Goal: Information Seeking & Learning: Learn about a topic

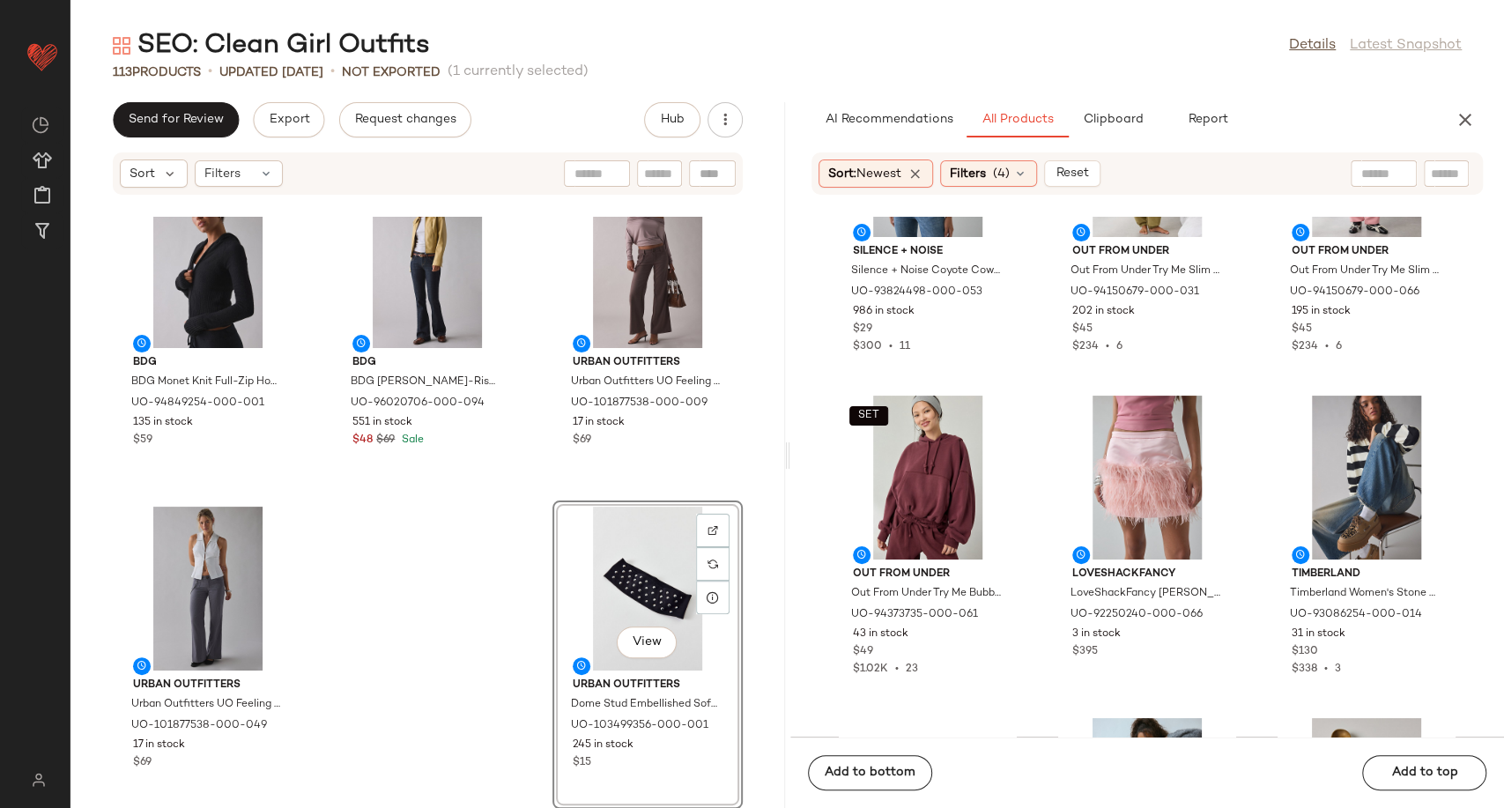
scroll to position [26938, 0]
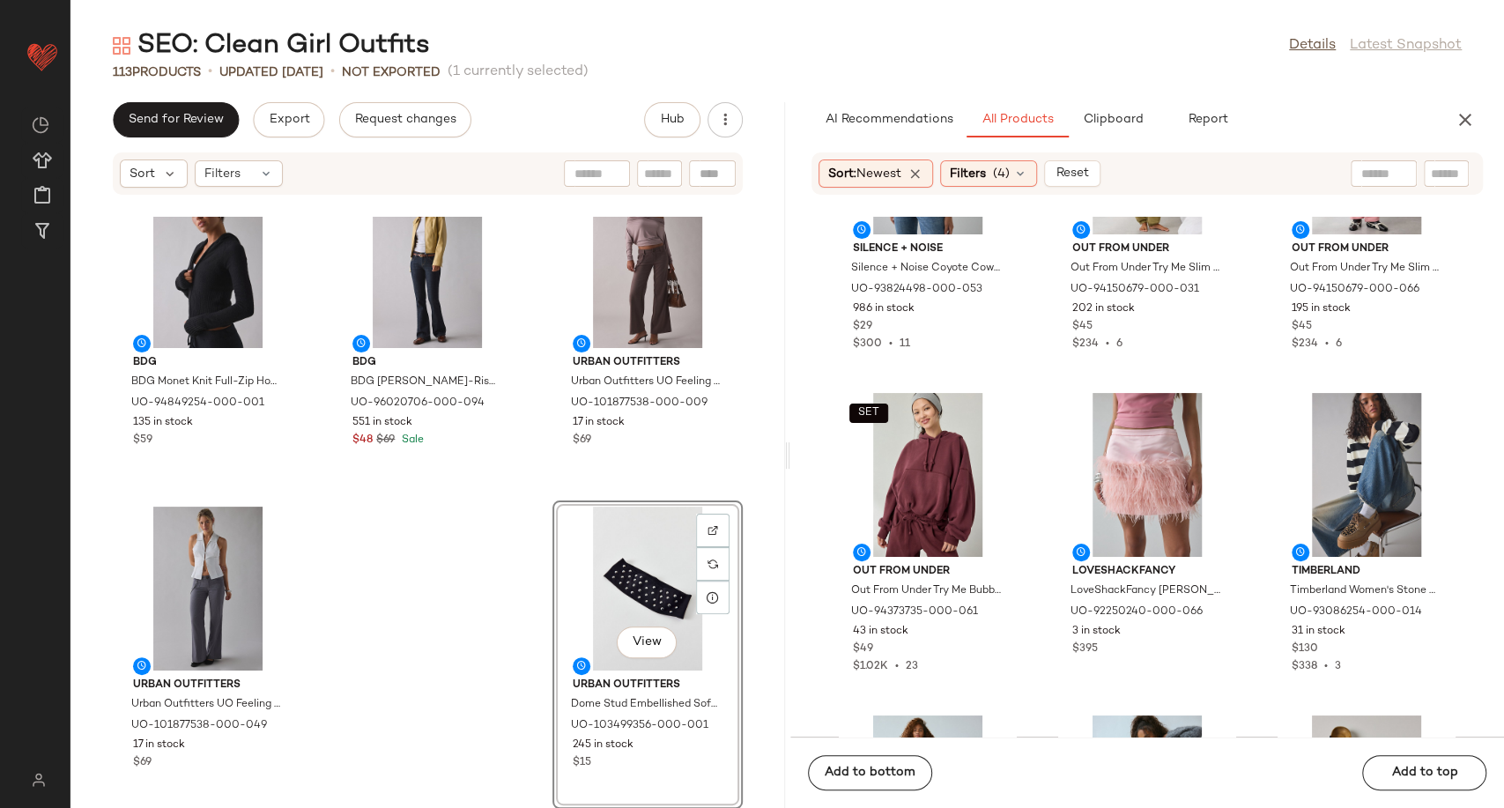
drag, startPoint x: 1026, startPoint y: 528, endPoint x: 1026, endPoint y: 538, distance: 10.6
click at [1026, 538] on div "Silence + Noise Silence + Noise Coyote Cowl Neck Halter Top in Lavender, Women'…" at bounding box center [1147, 477] width 715 height 520
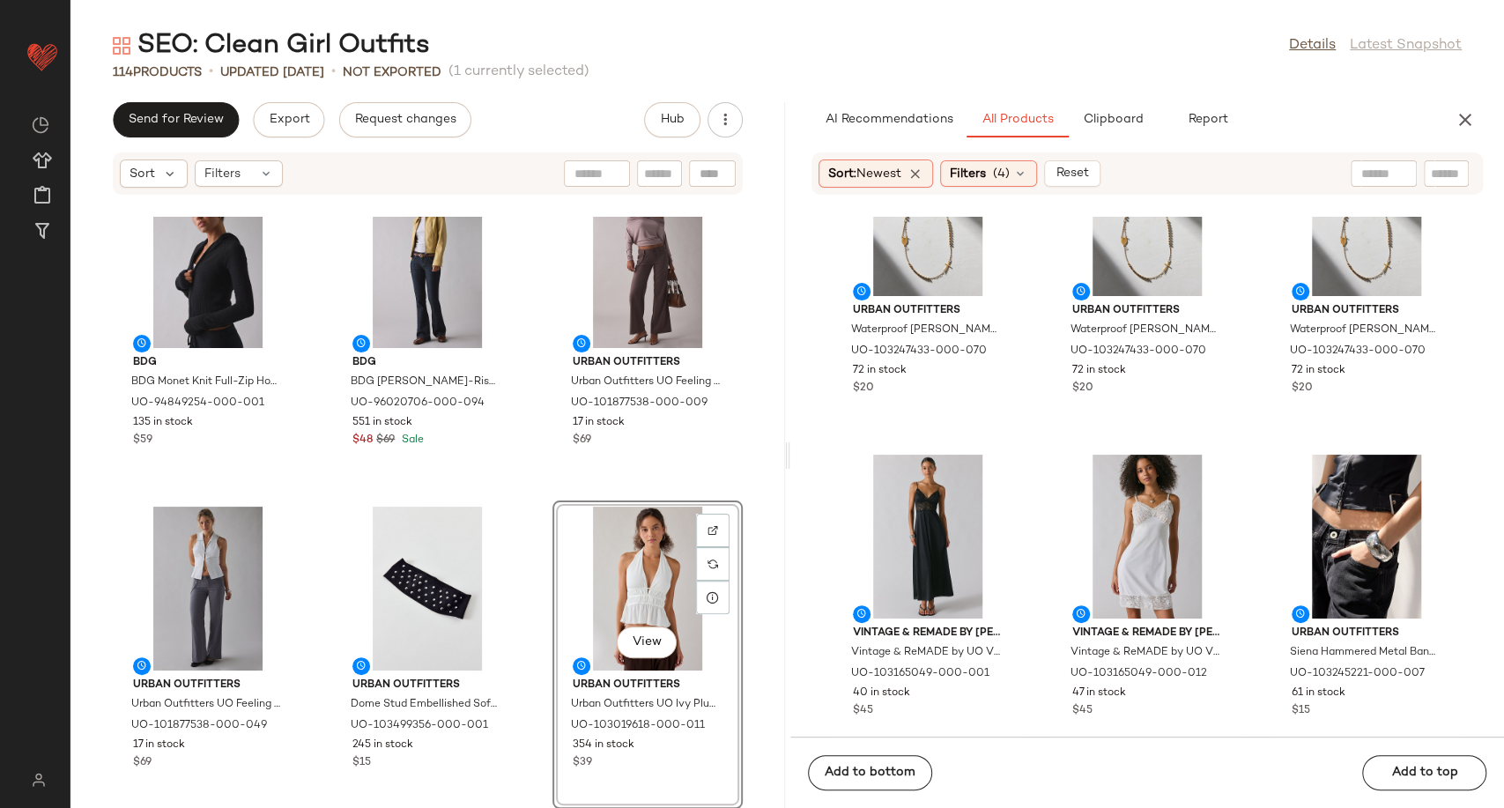
scroll to position [38584, 0]
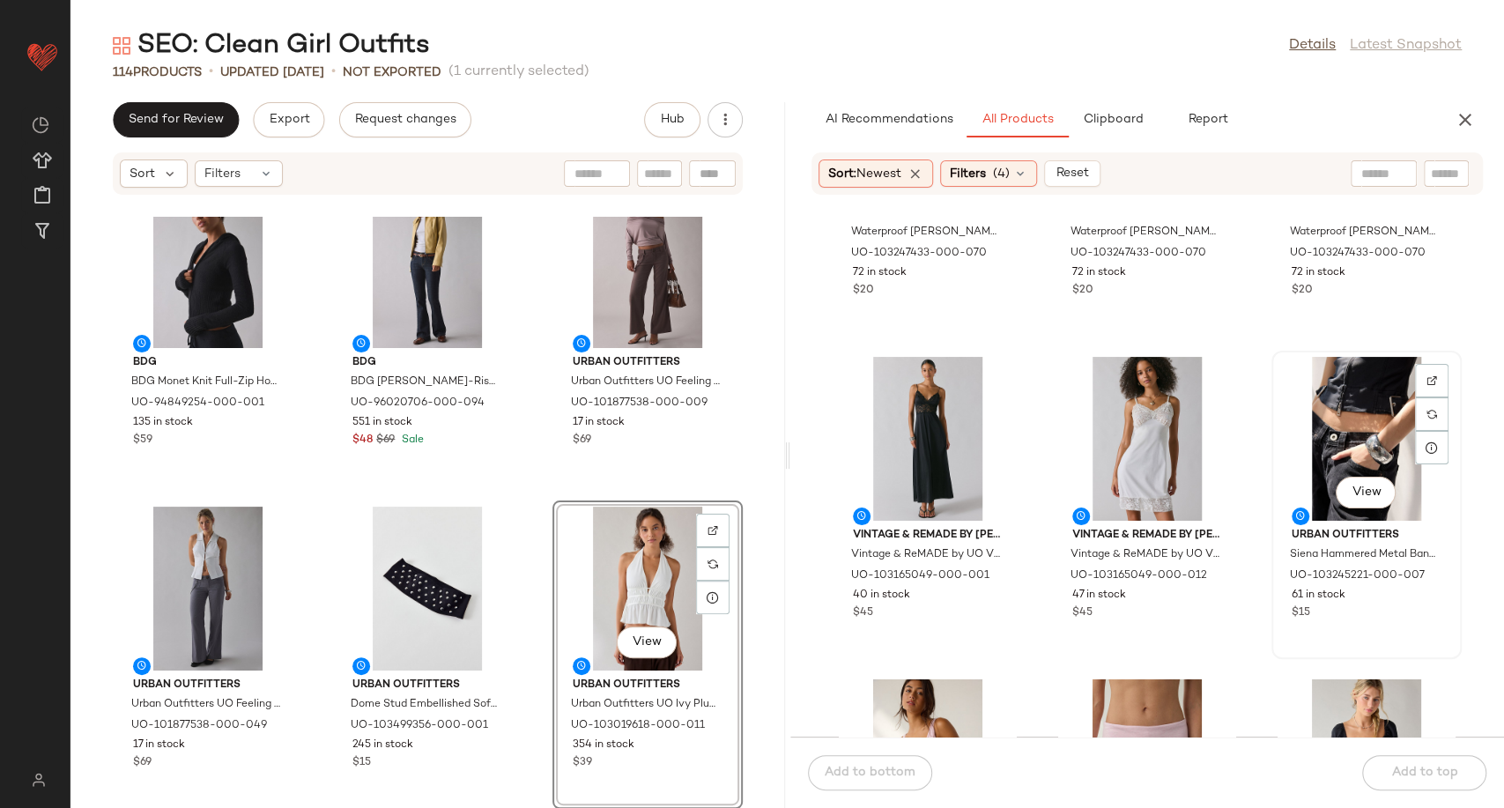
click at [1365, 410] on div "View" at bounding box center [1367, 439] width 178 height 164
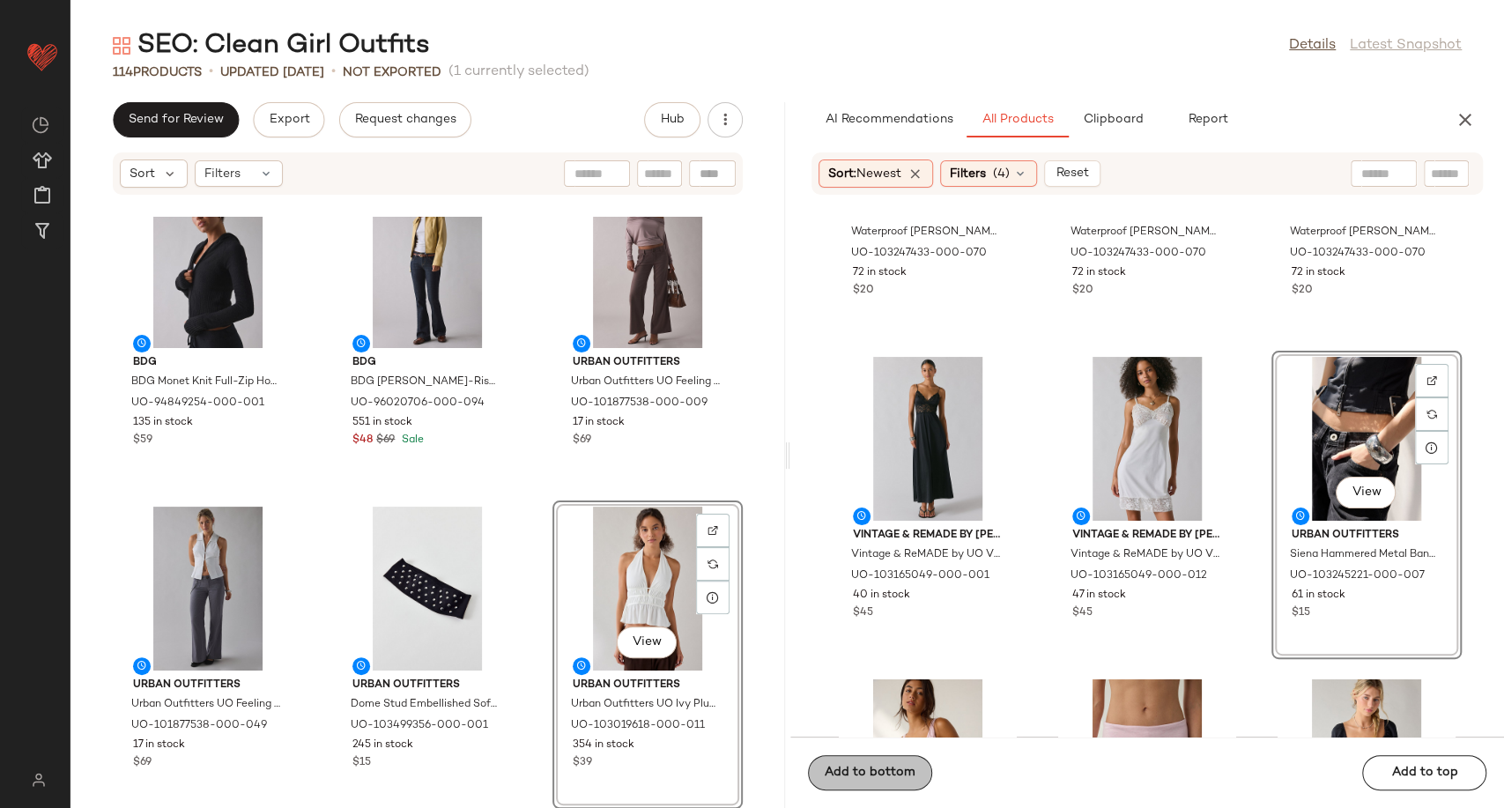
click at [872, 784] on button "Add to bottom" at bounding box center [870, 772] width 124 height 35
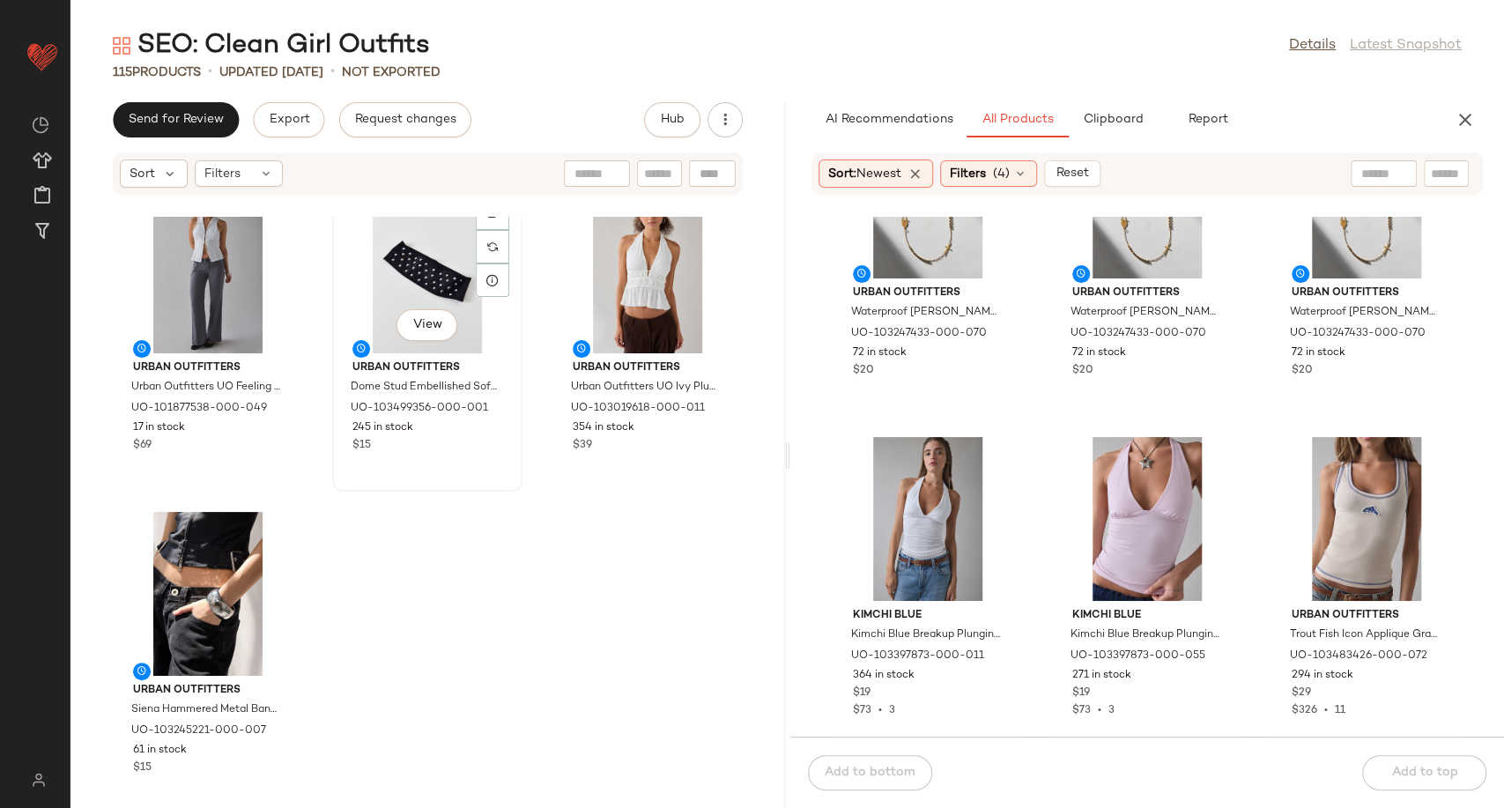
scroll to position [11990, 0]
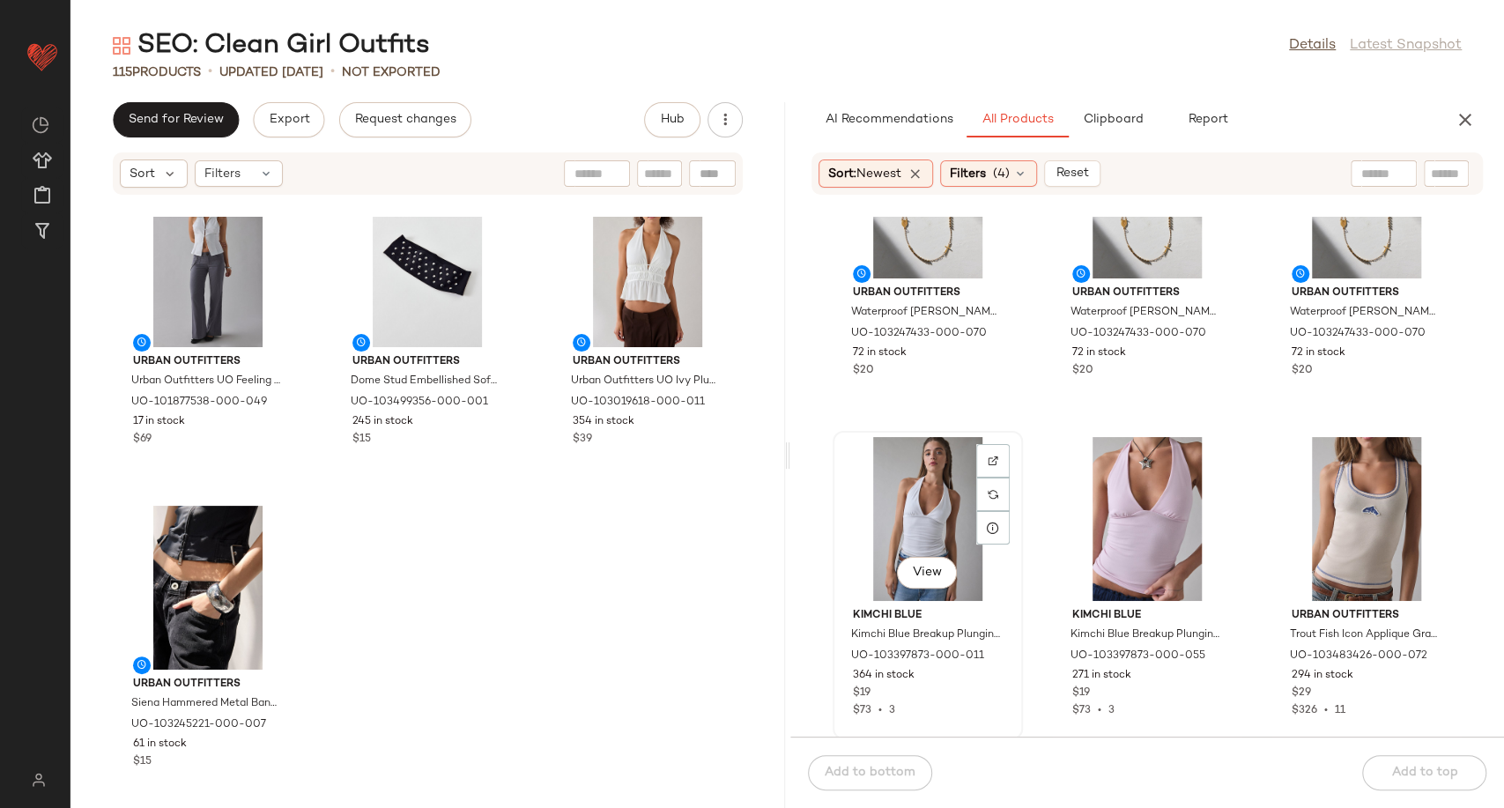
click at [905, 549] on div "View" at bounding box center [928, 519] width 178 height 164
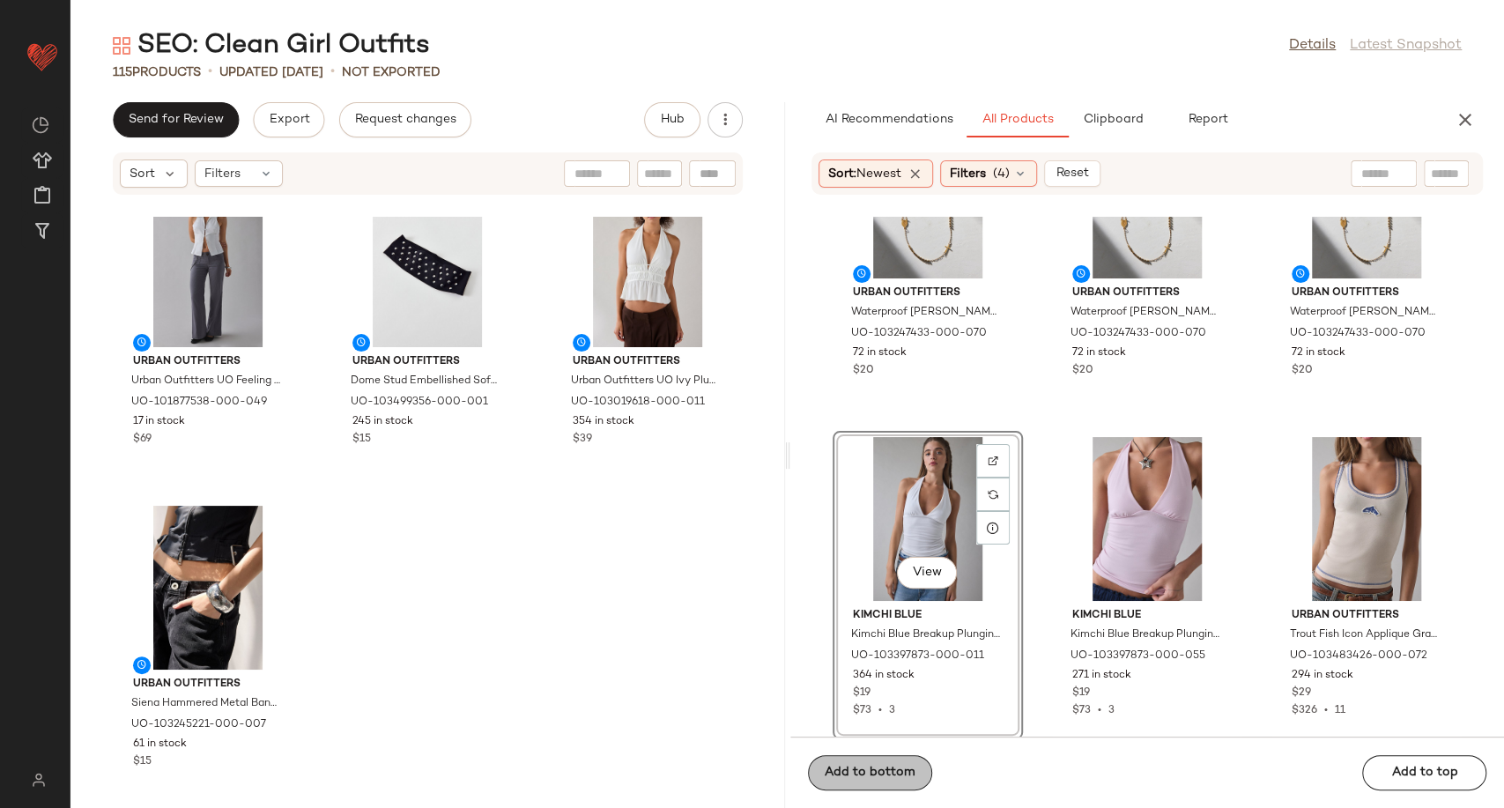
click at [903, 766] on span "Add to bottom" at bounding box center [870, 773] width 92 height 14
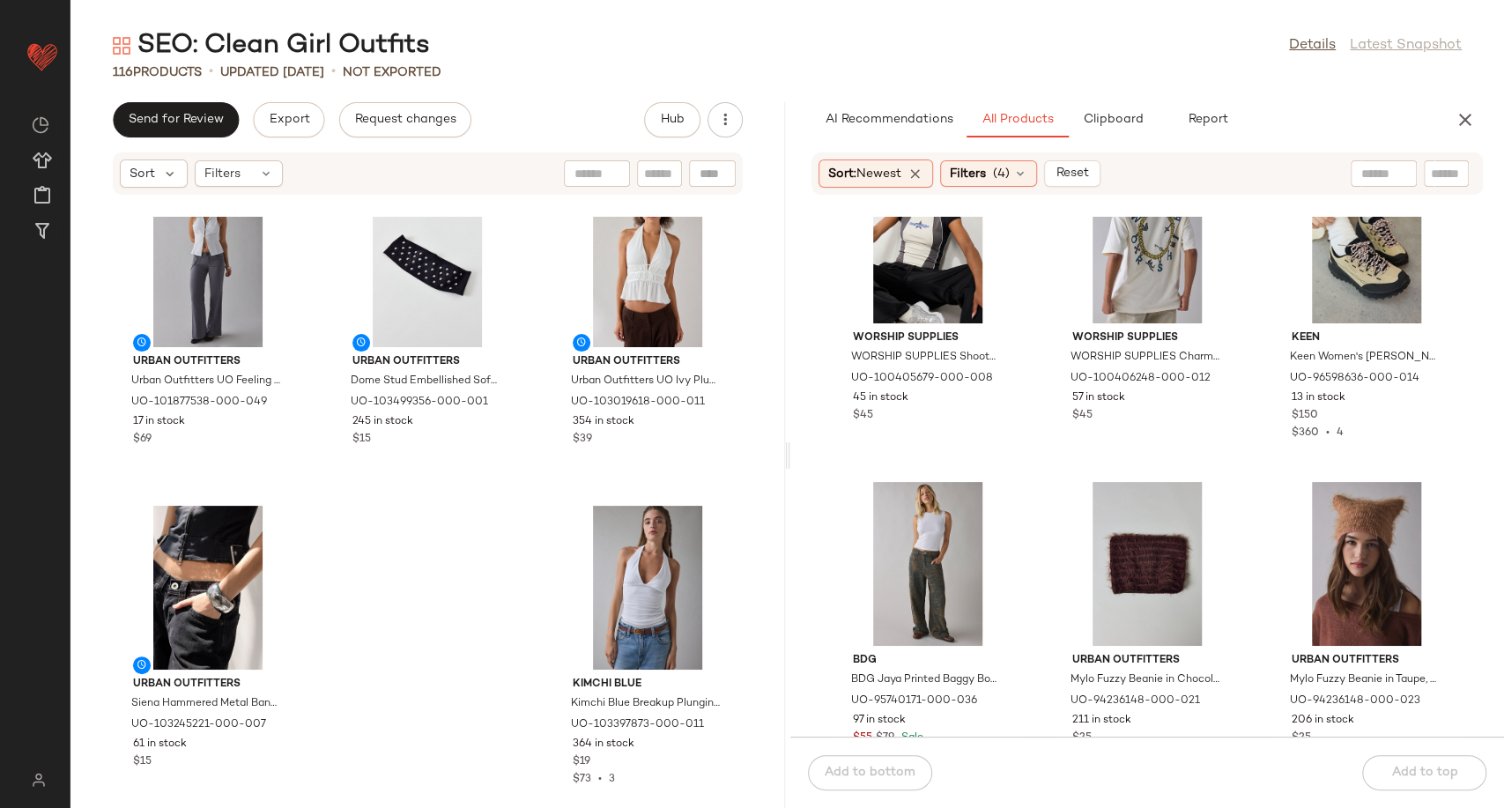
scroll to position [45270, 0]
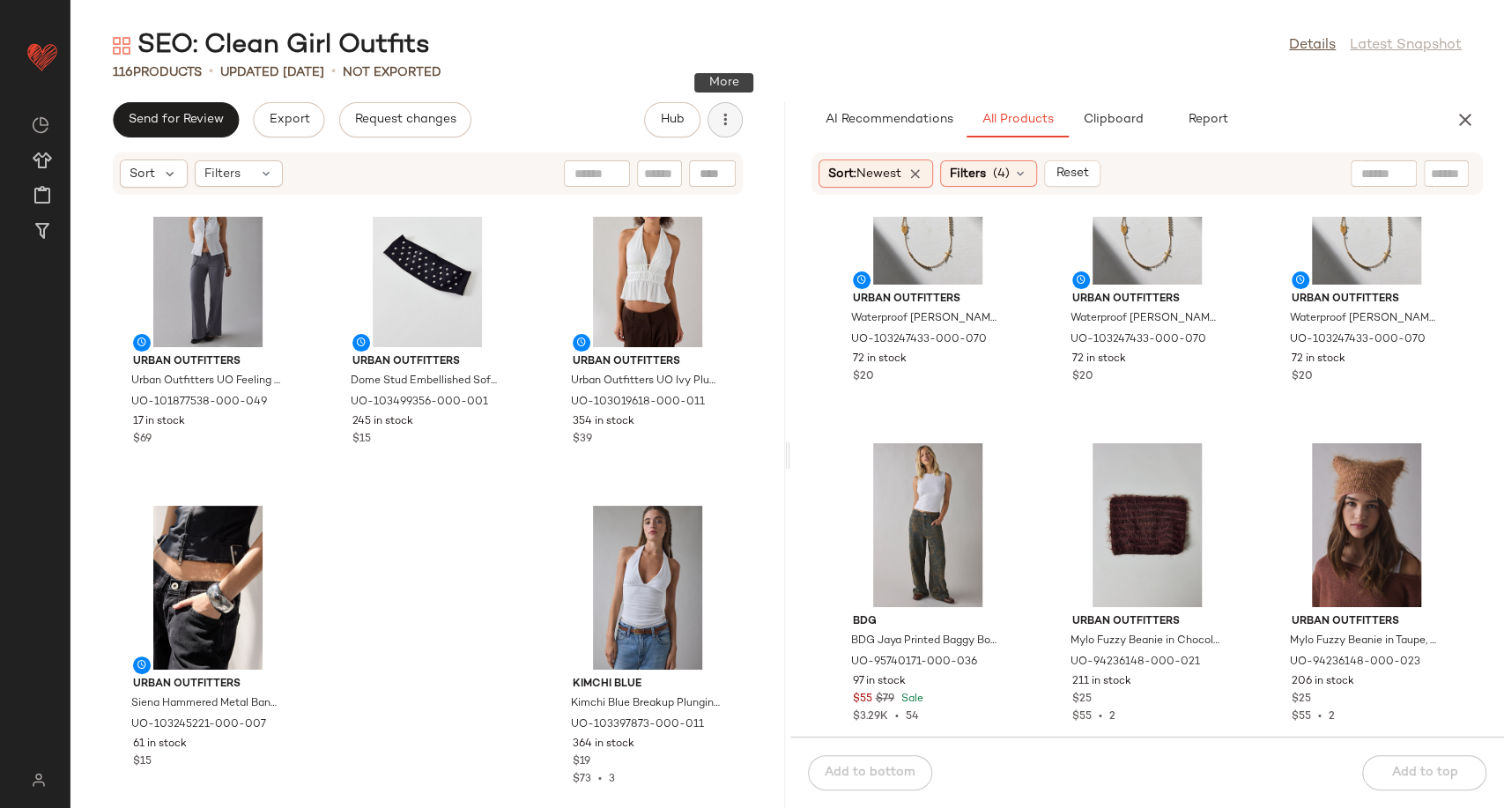
click at [723, 113] on icon "button" at bounding box center [725, 120] width 18 height 18
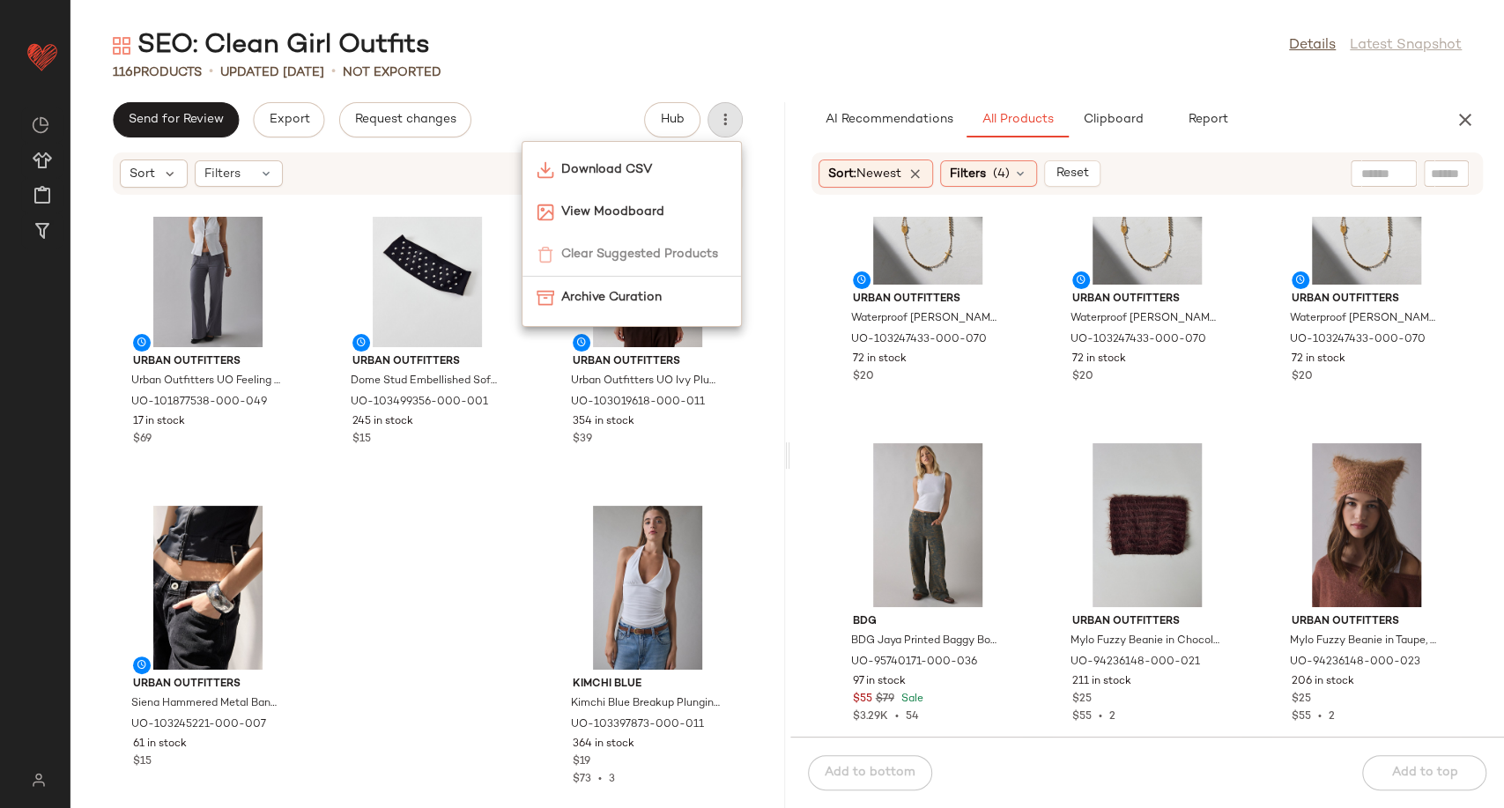
click at [758, 37] on div "SEO: Clean Girl Outfits Details Latest Snapshot" at bounding box center [787, 45] width 1434 height 35
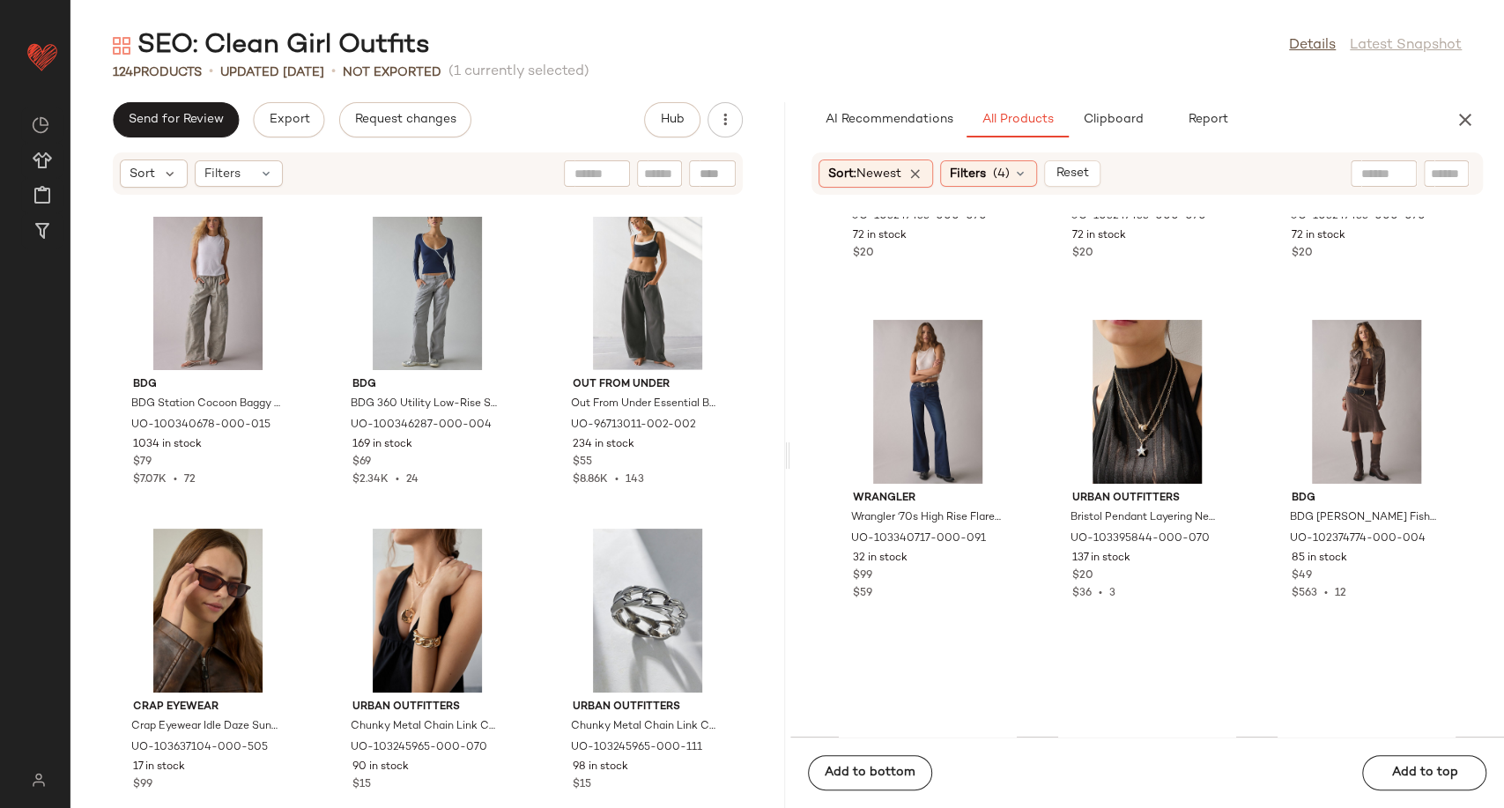
scroll to position [61849, 0]
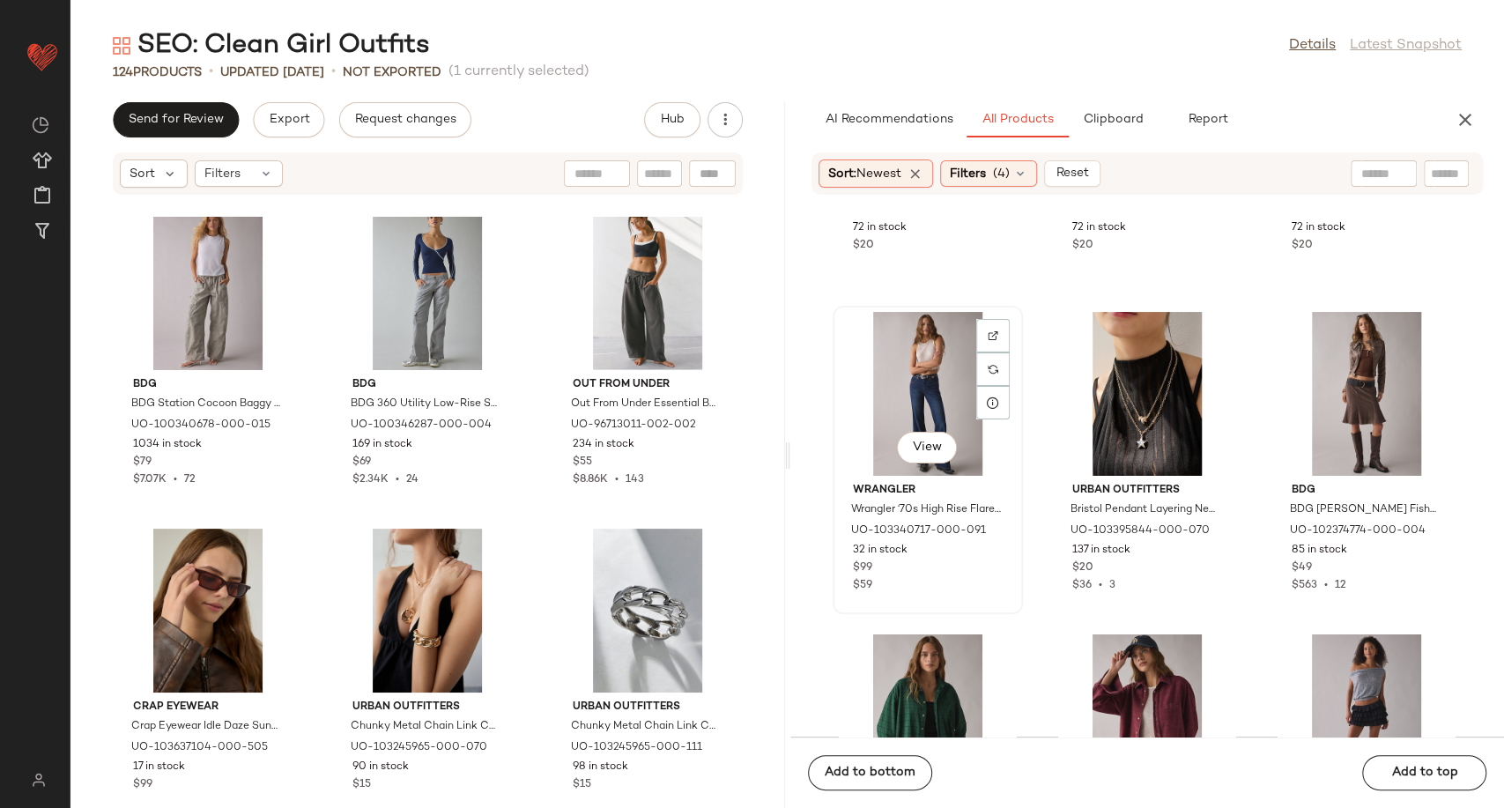
click at [945, 382] on div "View" at bounding box center [928, 394] width 178 height 164
click at [920, 775] on button "Add to bottom" at bounding box center [870, 772] width 124 height 35
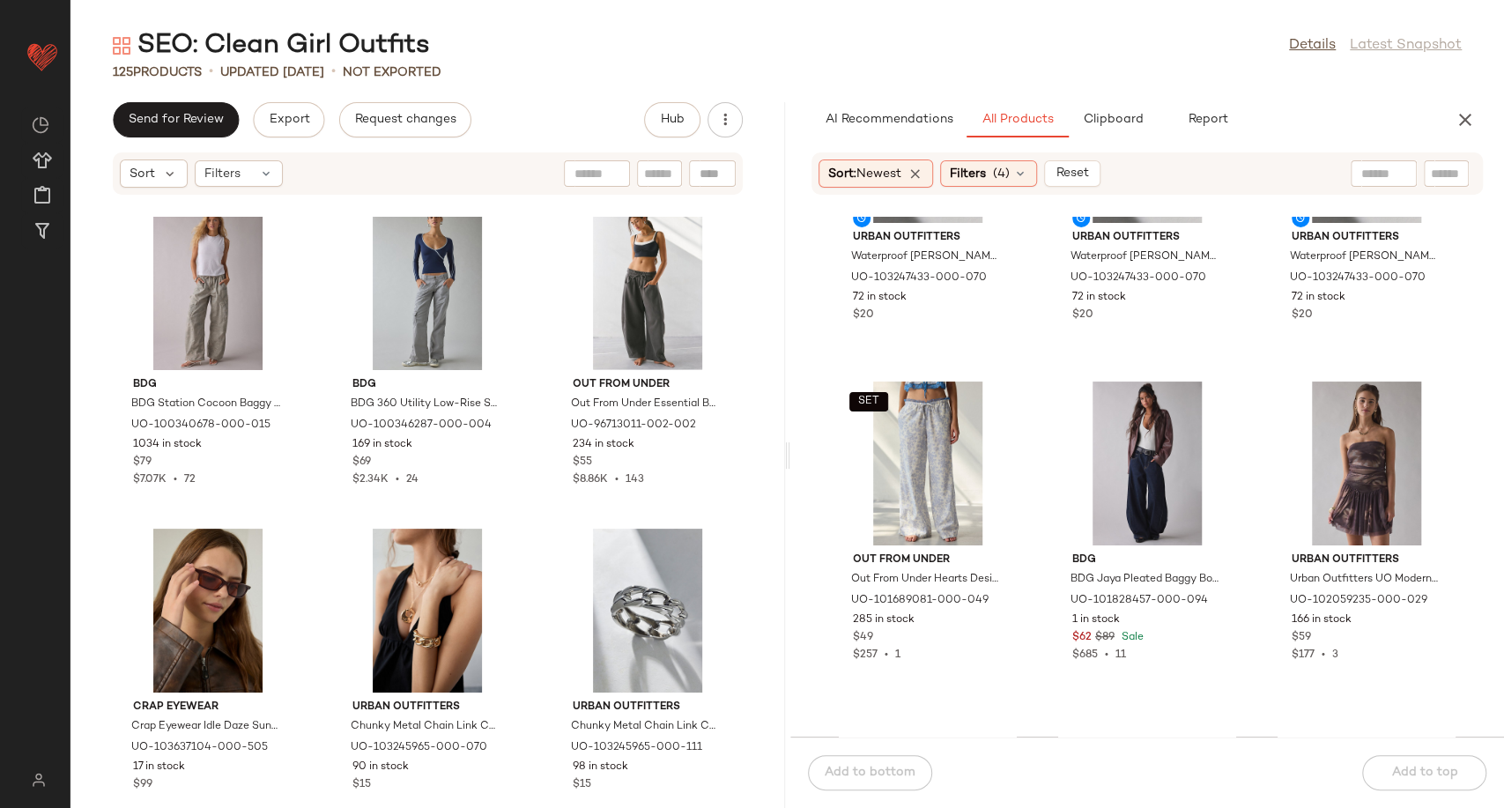
scroll to position [67262, 0]
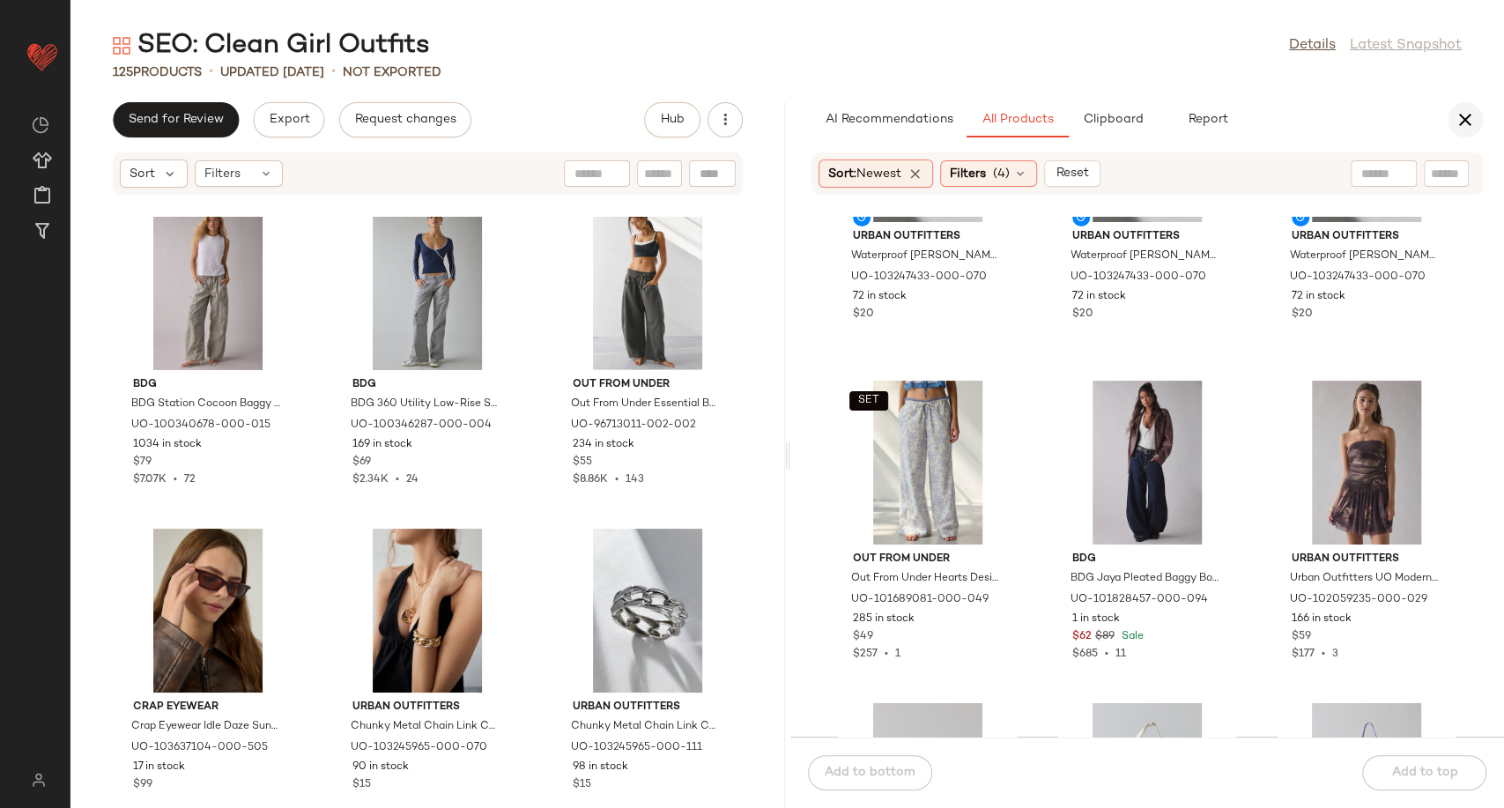
click at [1466, 117] on icon "button" at bounding box center [1465, 119] width 21 height 21
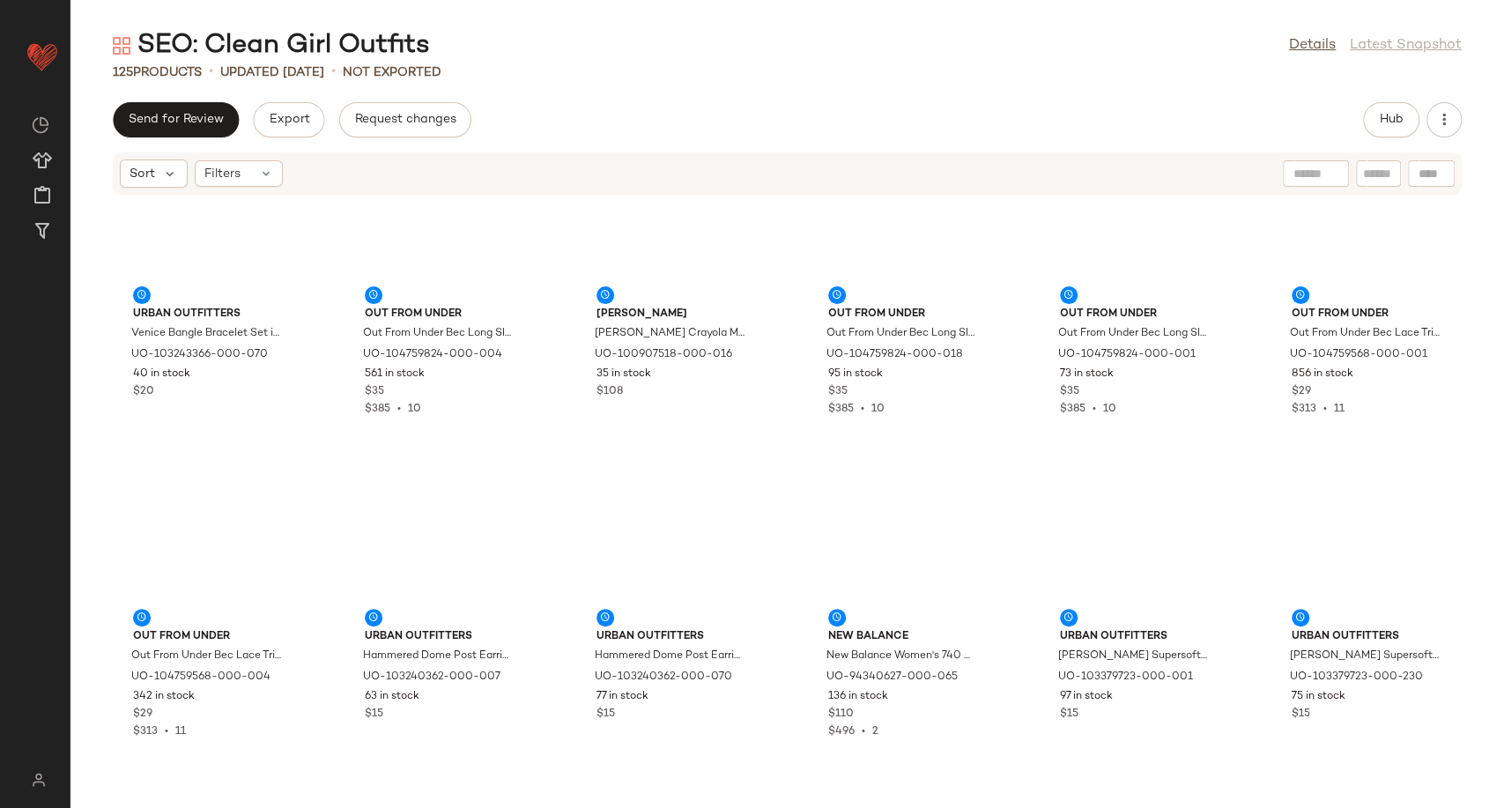
scroll to position [0, 0]
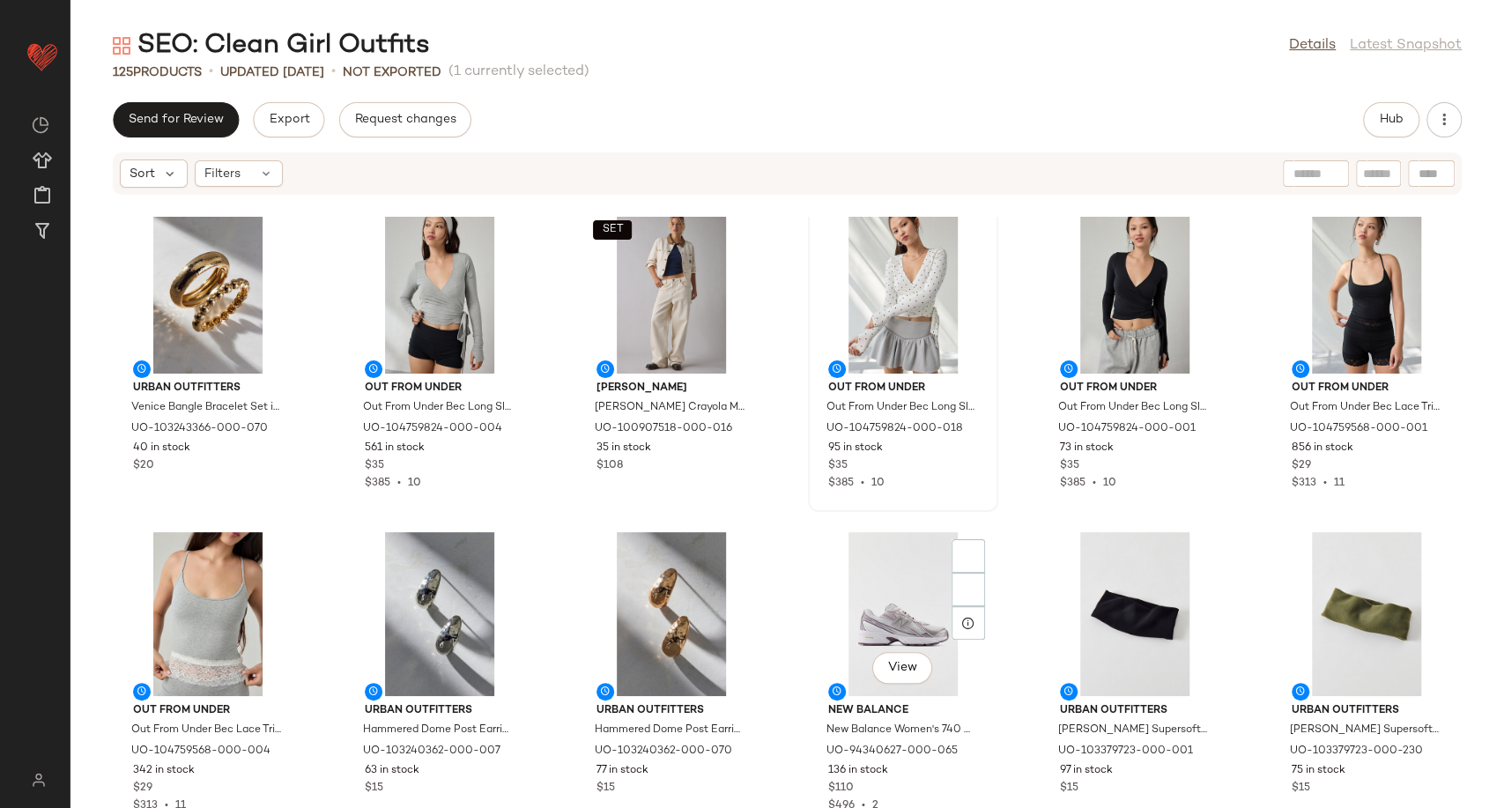
scroll to position [503, 0]
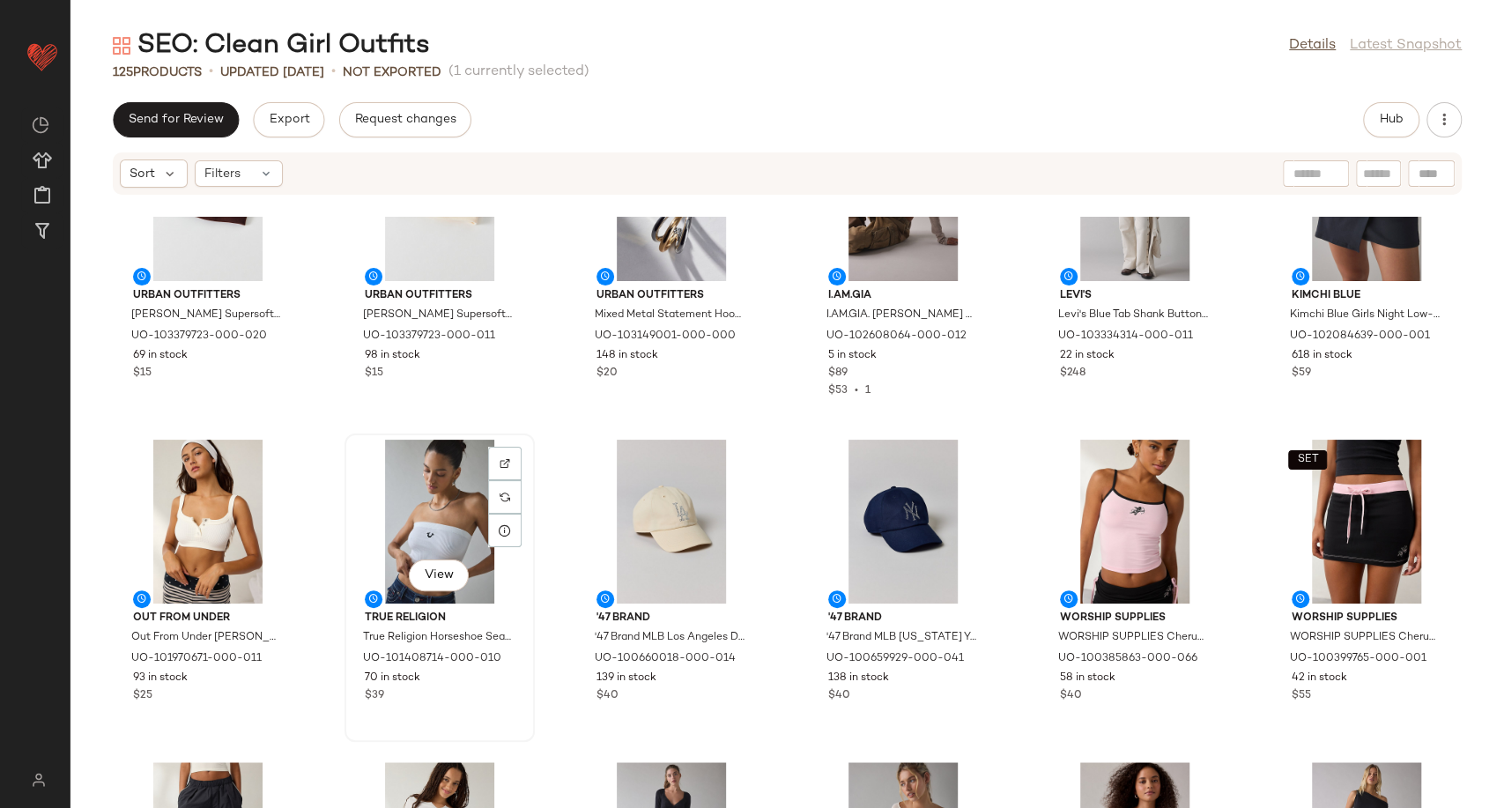
scroll to position [1482, 0]
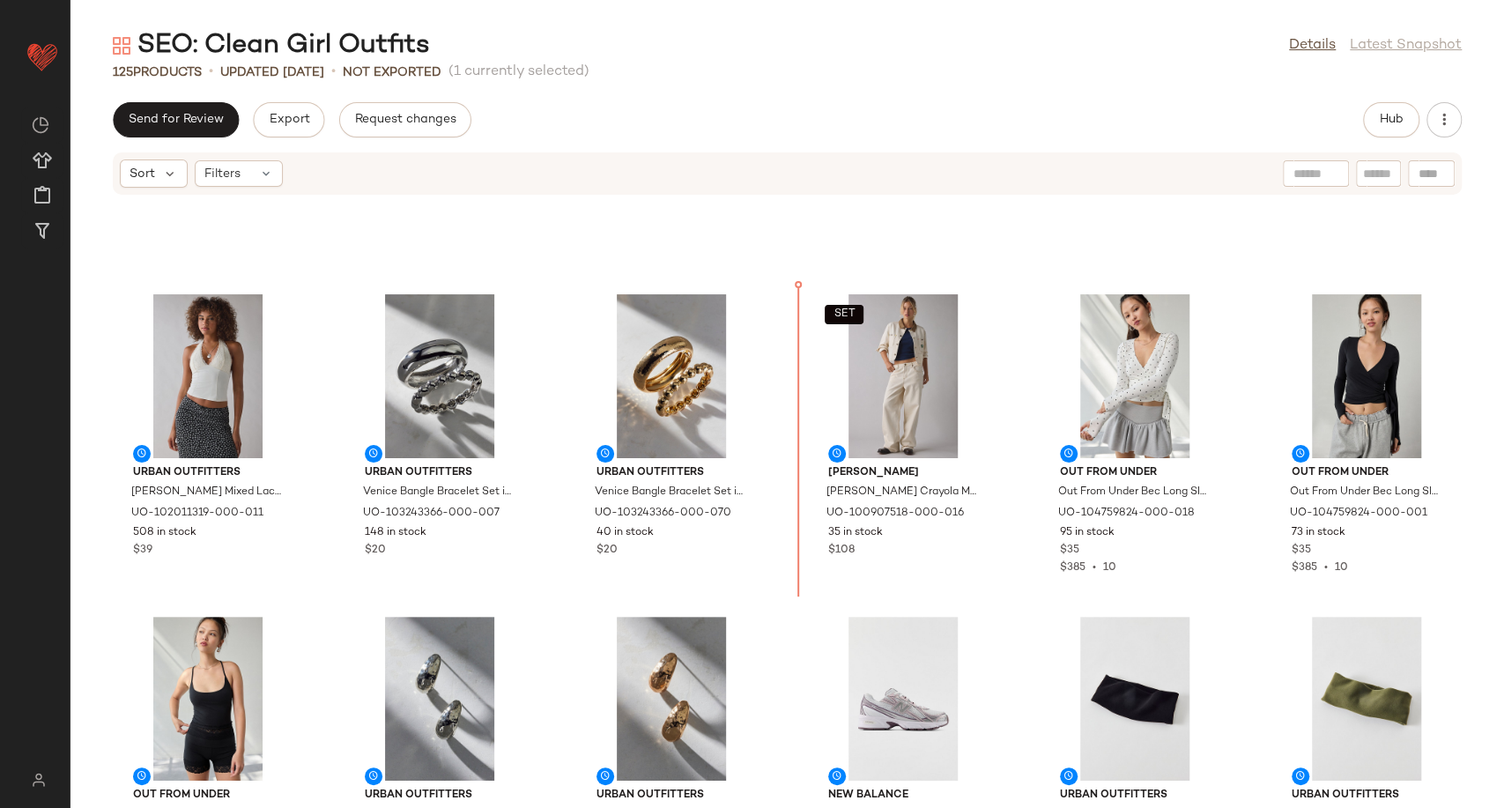
scroll to position [201, 0]
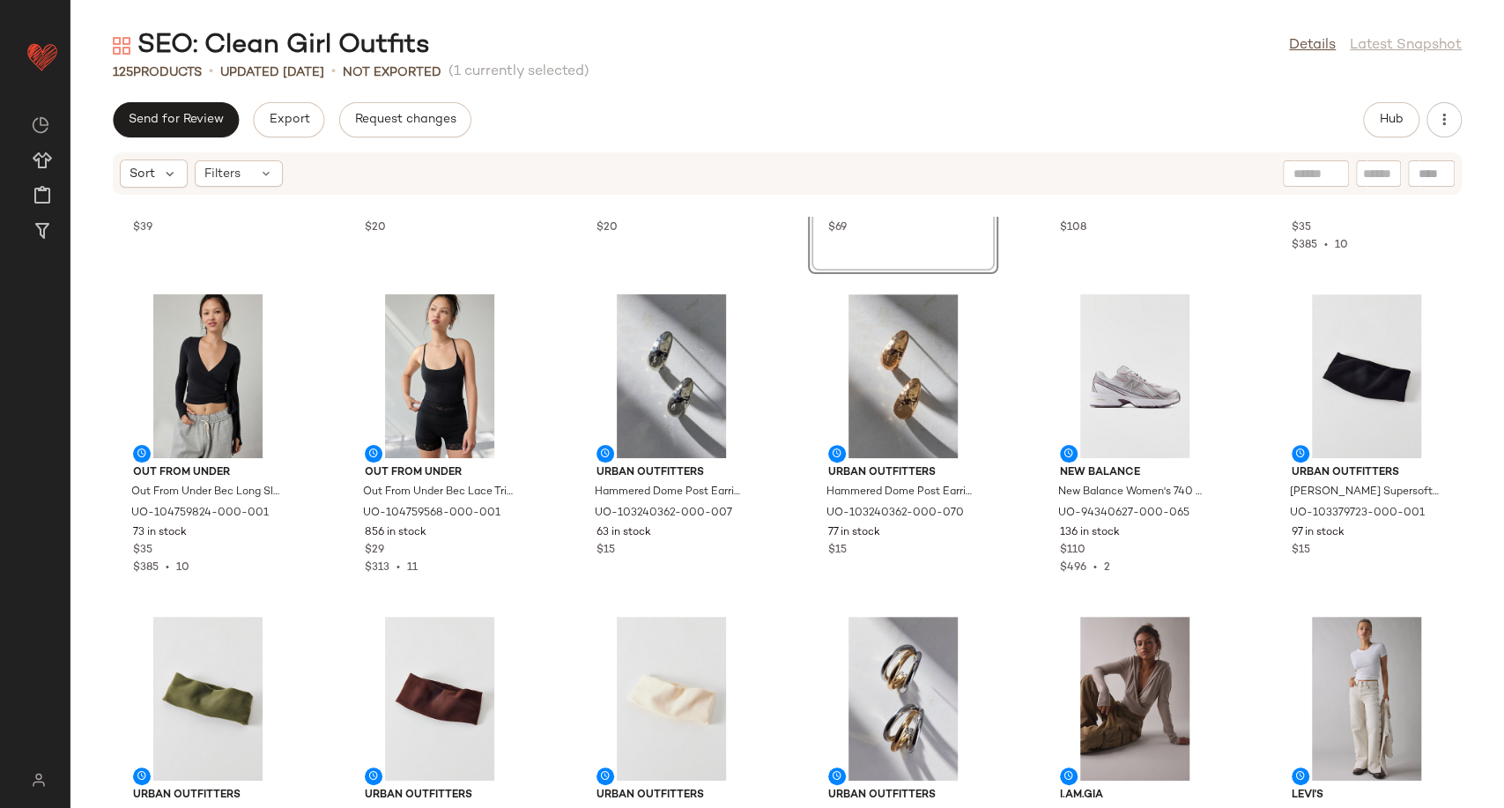
scroll to position [592, 0]
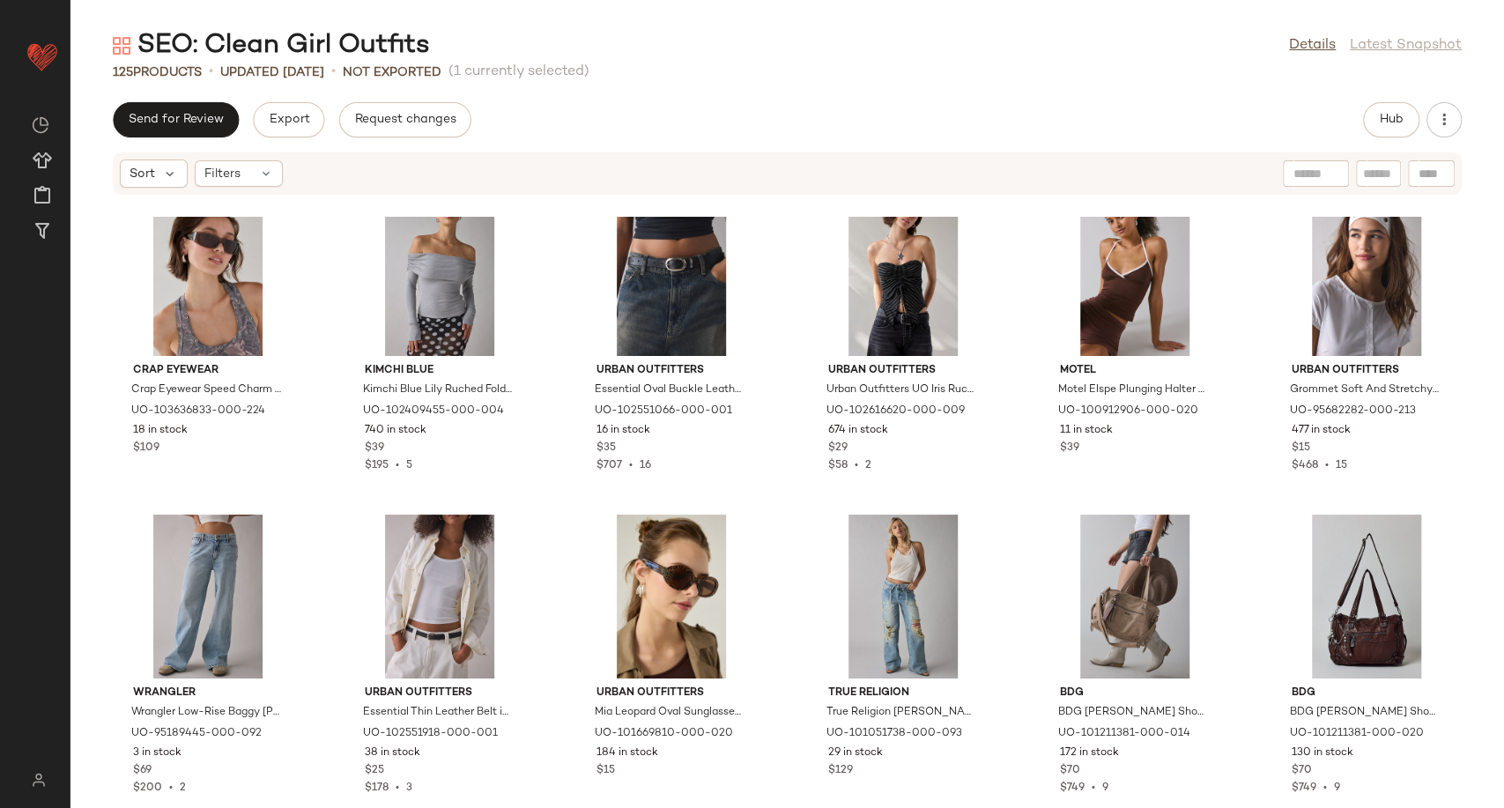
scroll to position [2559, 0]
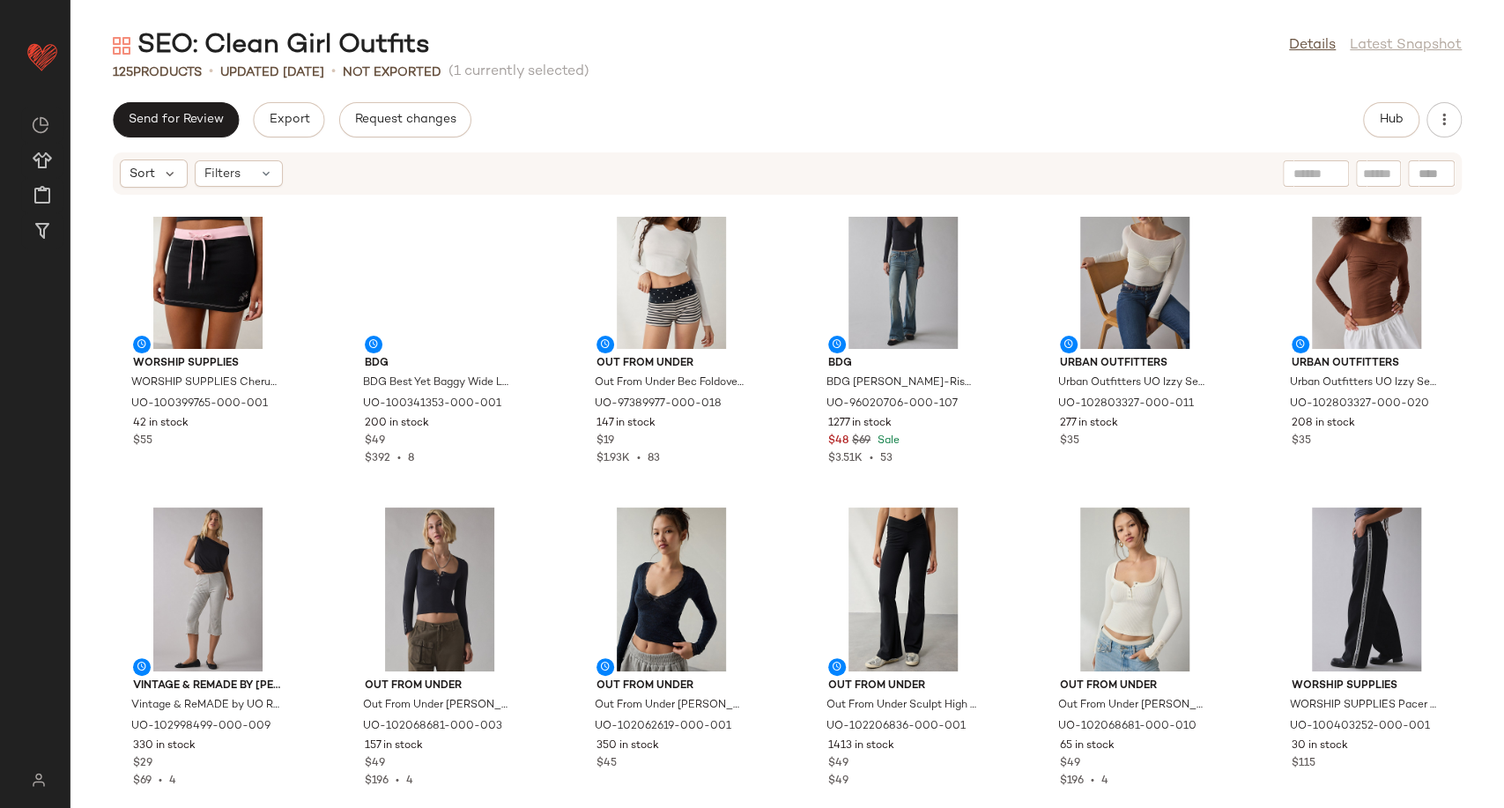
scroll to position [1615, 0]
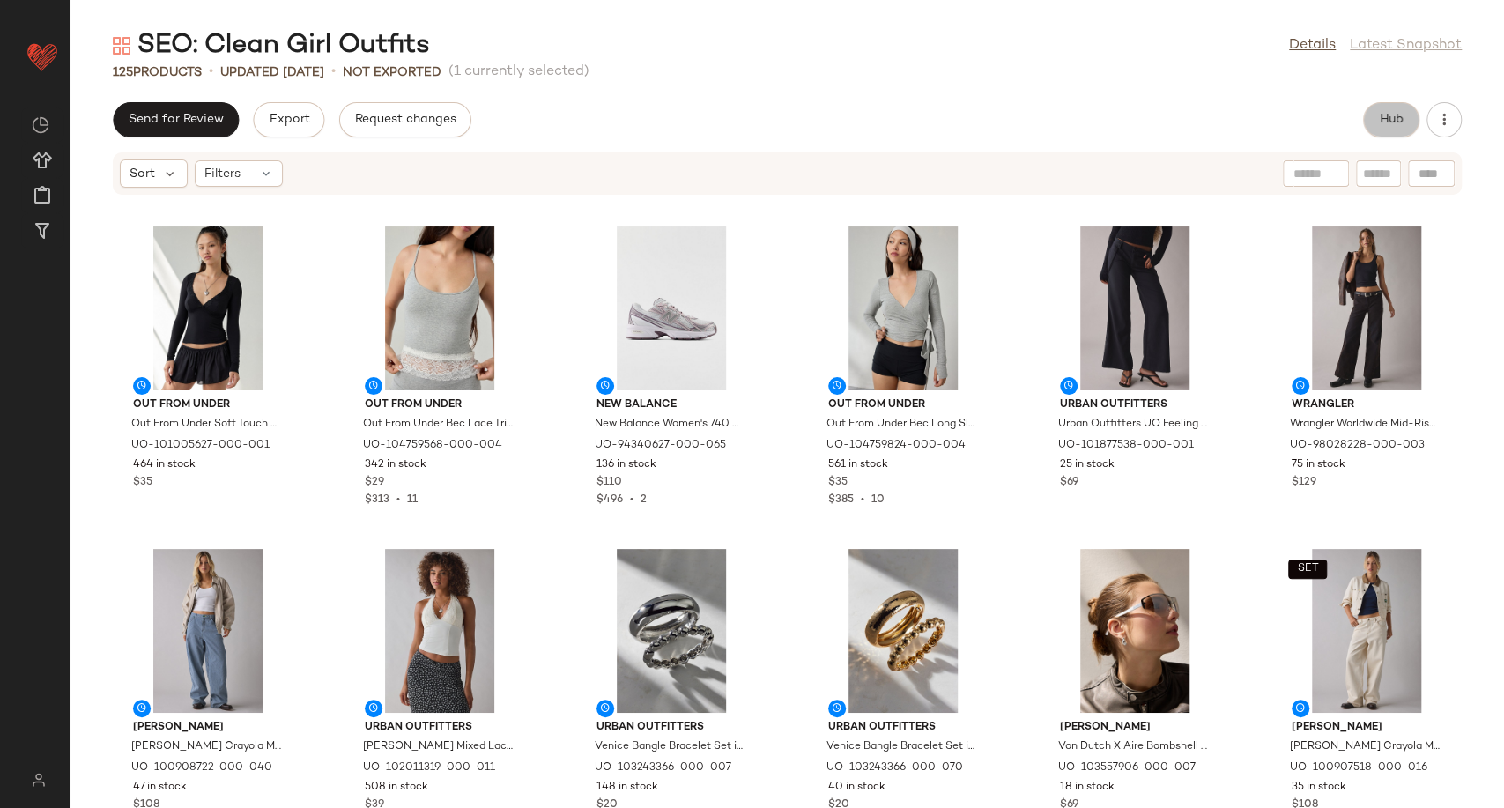
click at [1376, 120] on button "Hub" at bounding box center [1391, 119] width 56 height 35
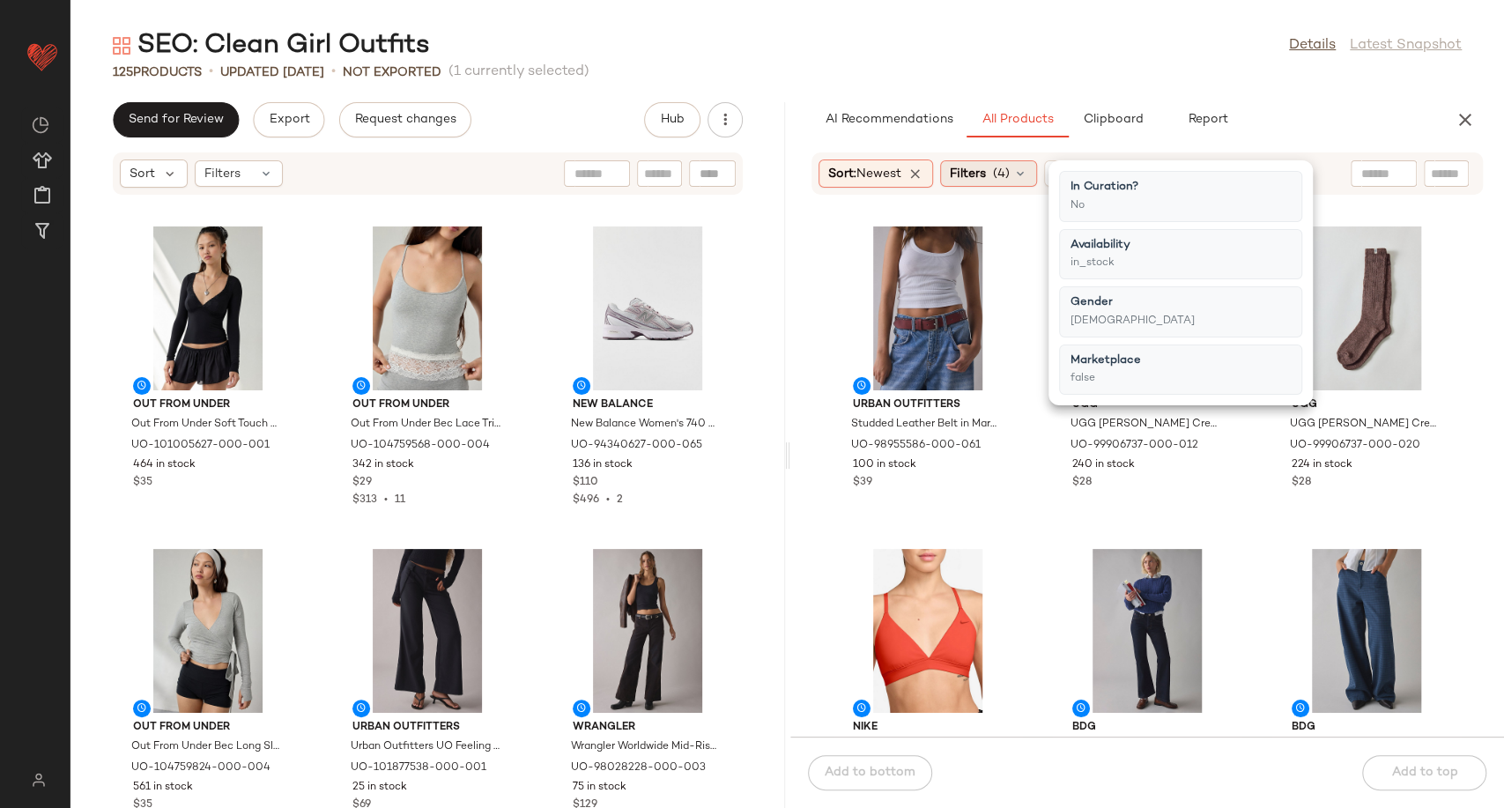
click at [1027, 177] on icon at bounding box center [1020, 174] width 14 height 14
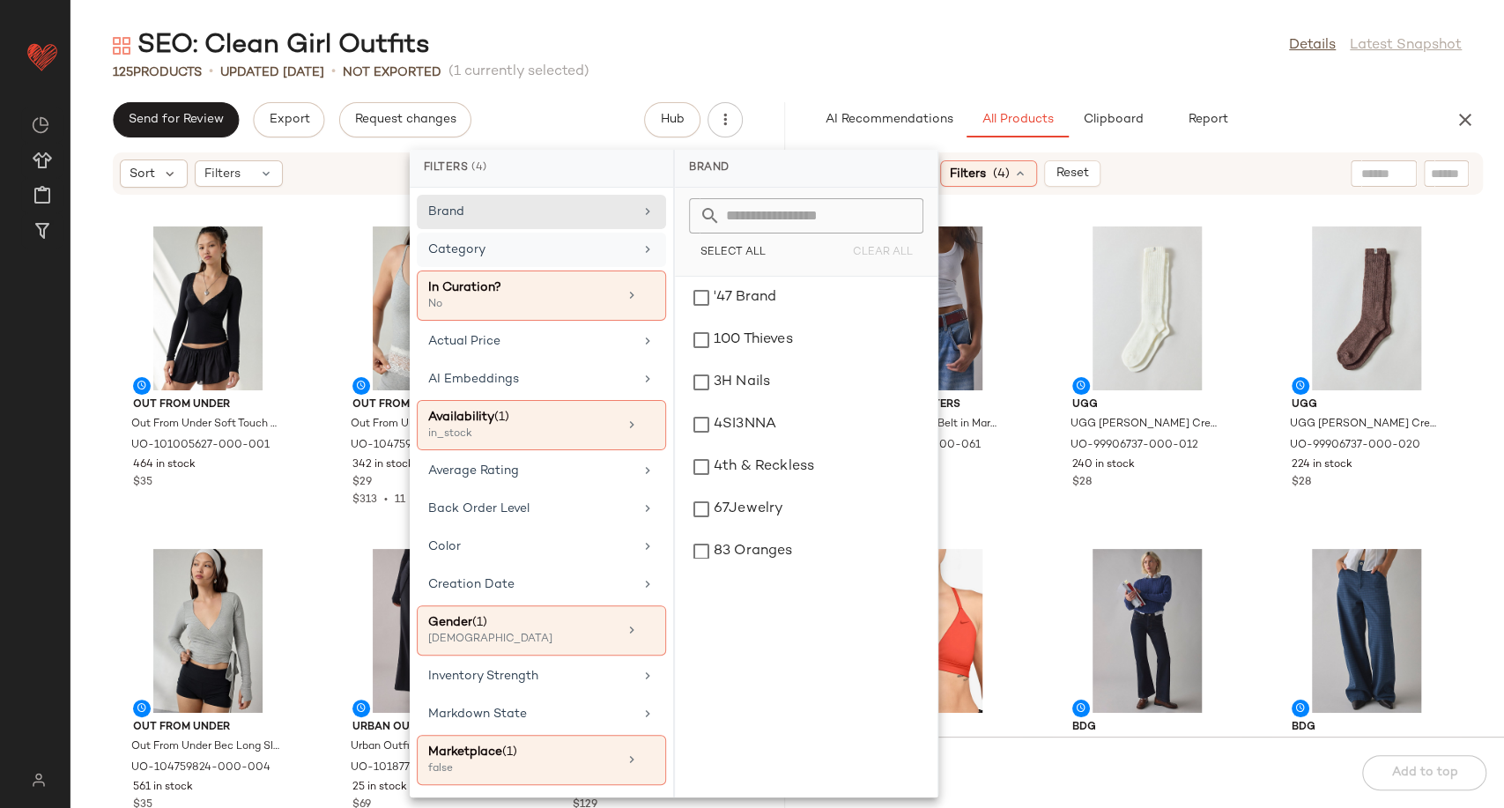
click at [605, 257] on div "Category" at bounding box center [530, 250] width 205 height 19
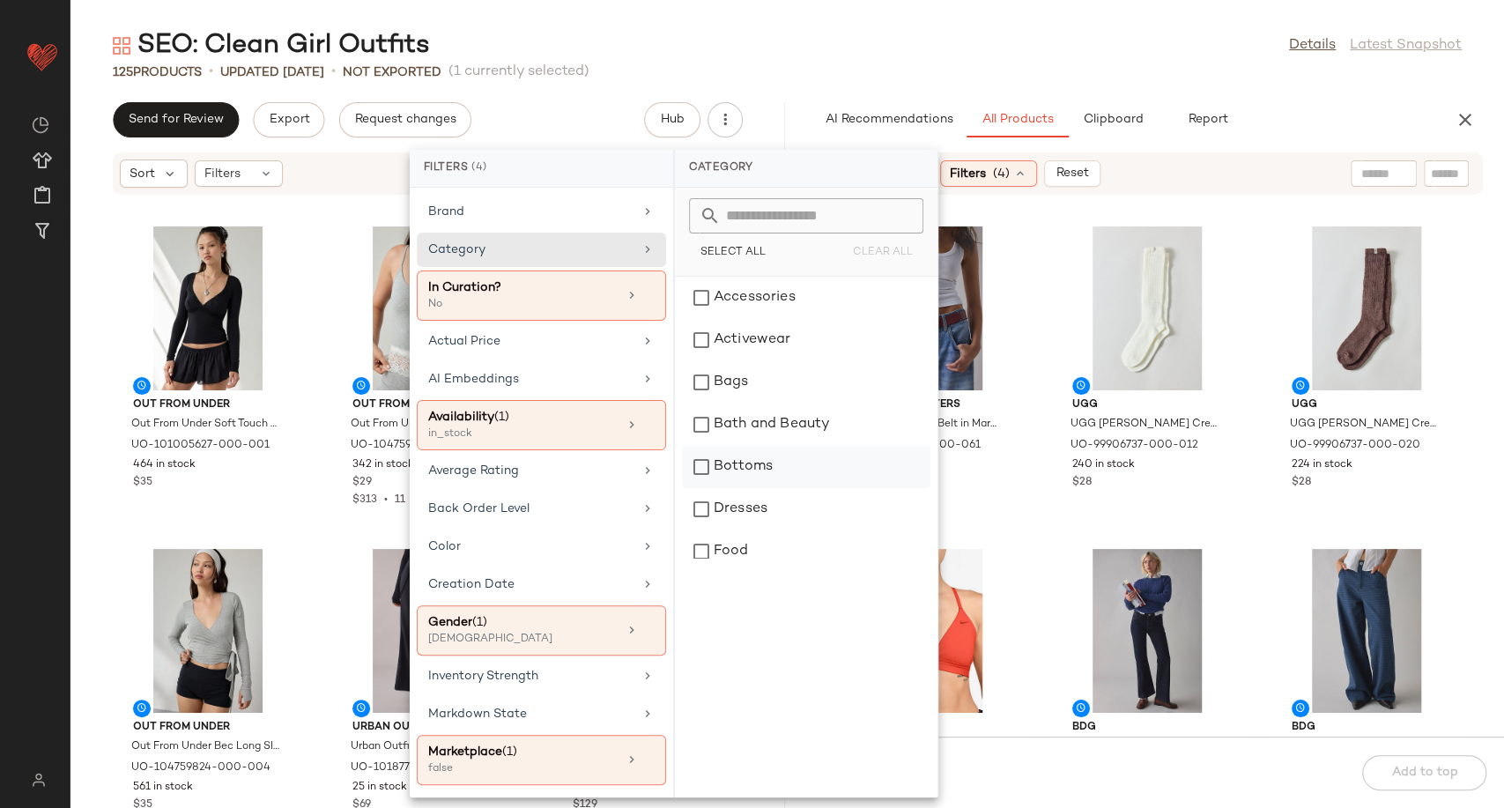
click at [759, 468] on div "Bottoms" at bounding box center [806, 467] width 248 height 42
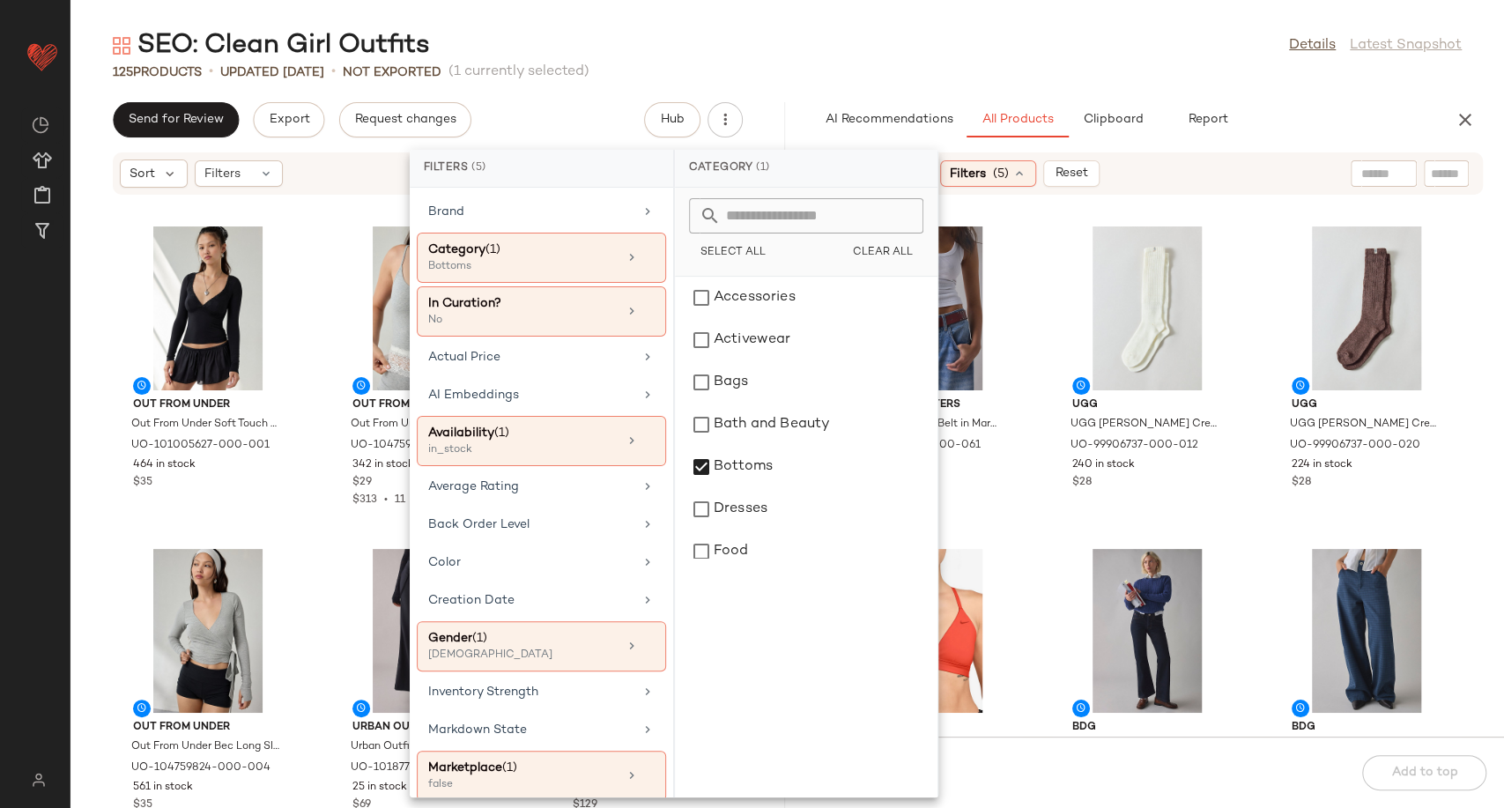
click at [1037, 500] on div "Urban Outfitters Studded Leather Belt in Maroon, Women's at Urban Outfitters UO…" at bounding box center [1147, 477] width 715 height 520
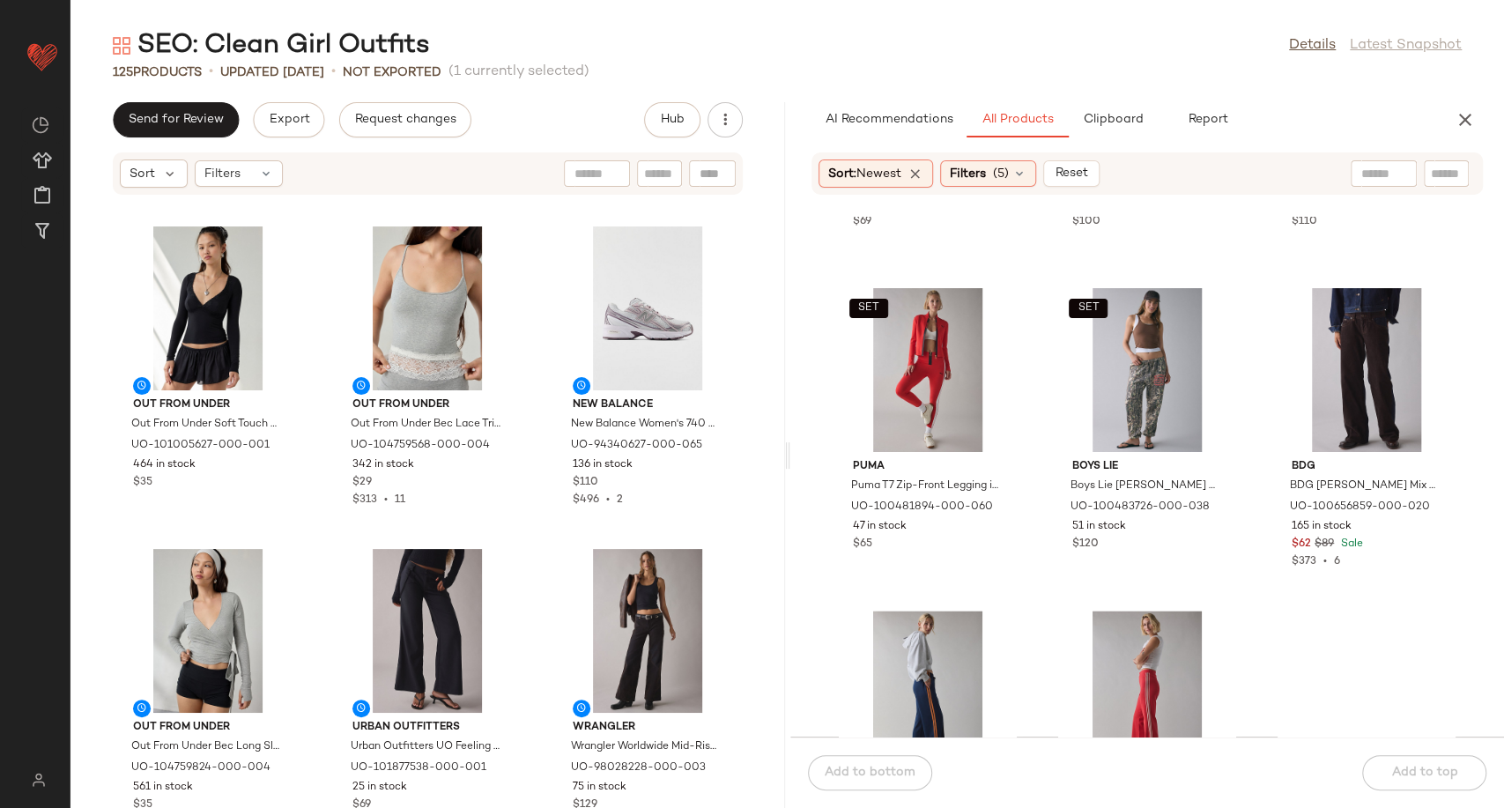
scroll to position [6083, 0]
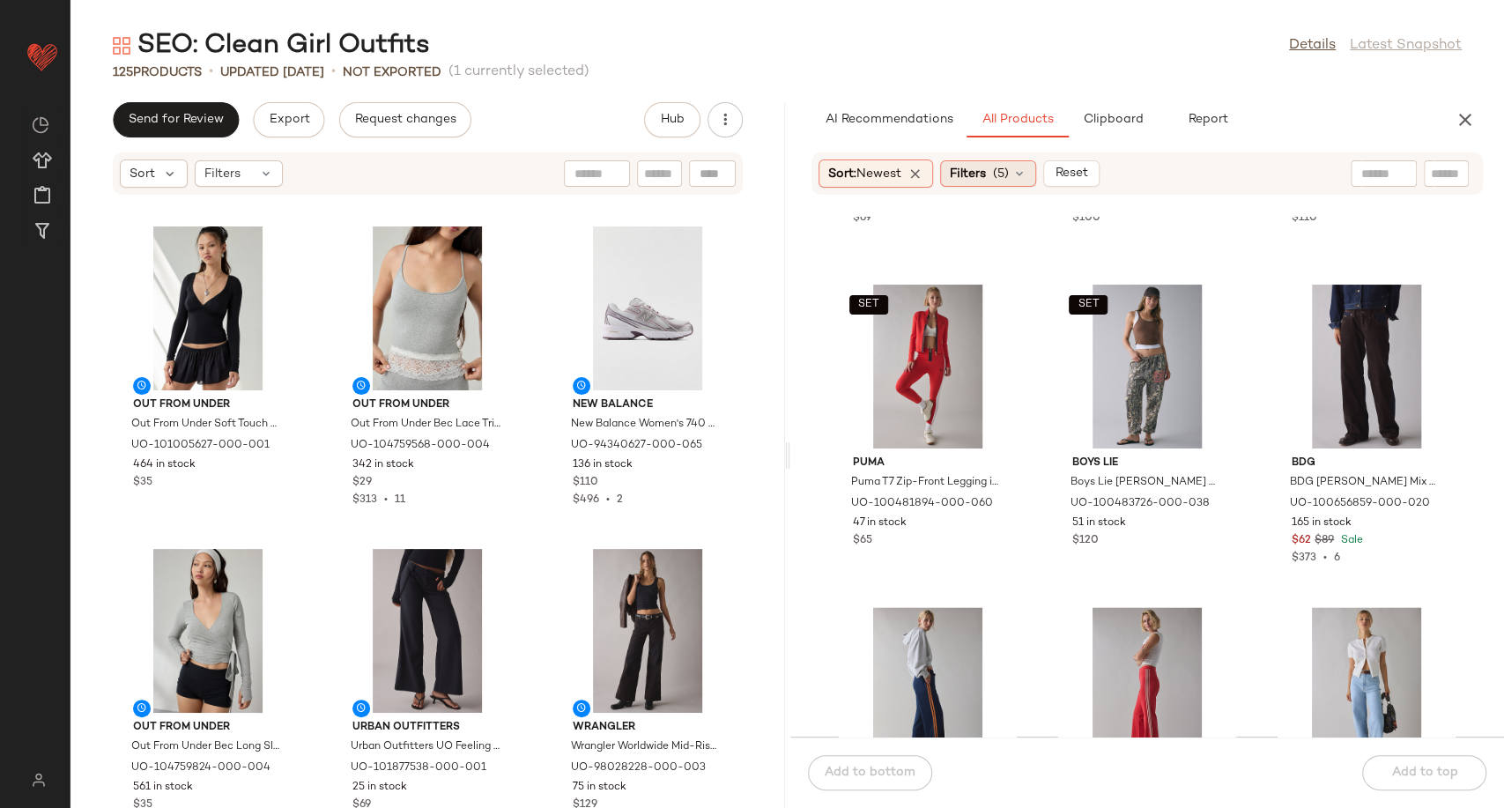
click at [1004, 171] on span "(5)" at bounding box center [1001, 174] width 16 height 19
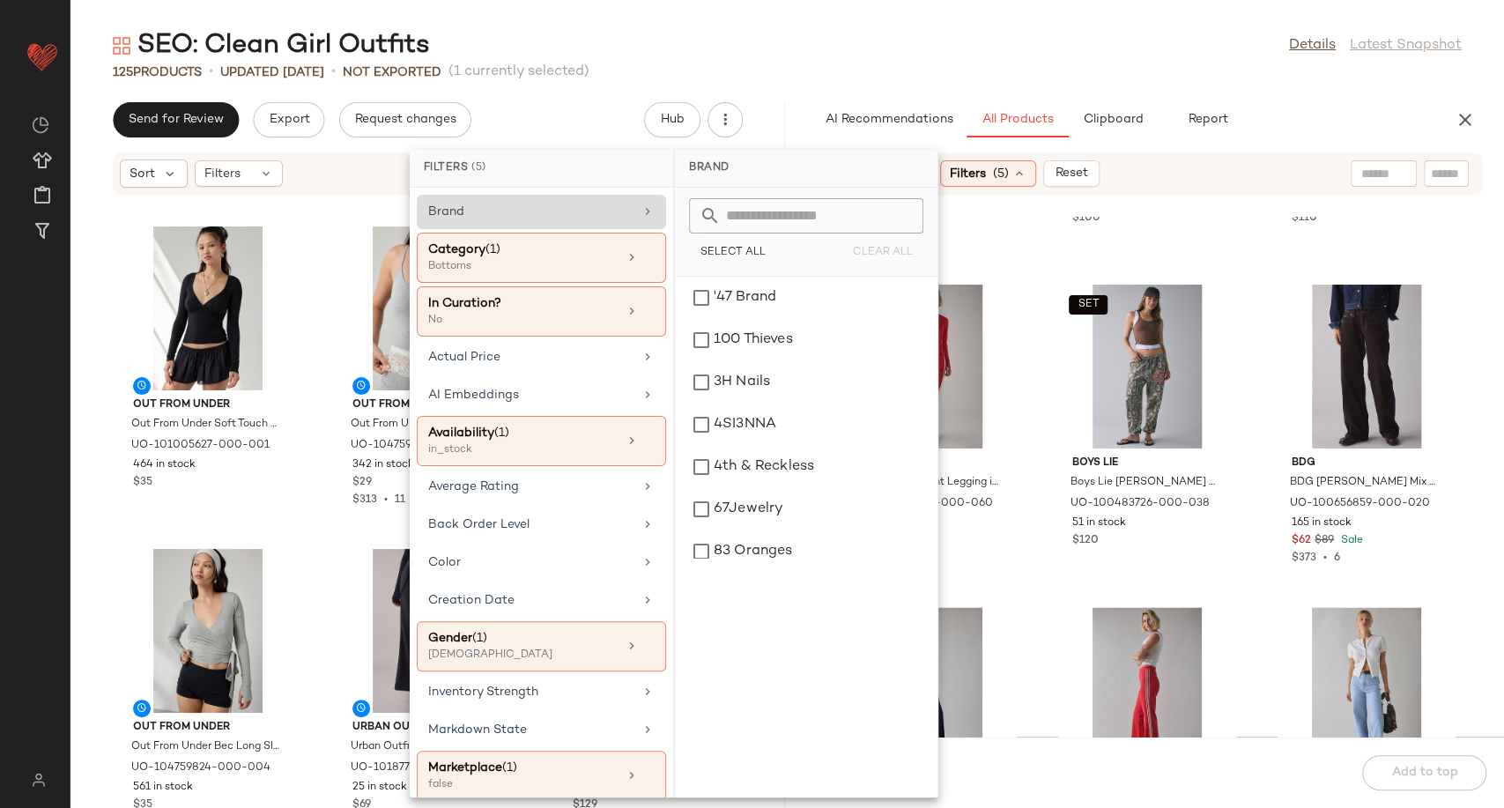
click at [573, 203] on div "Brand" at bounding box center [530, 212] width 205 height 19
click at [775, 202] on input "text" at bounding box center [817, 215] width 192 height 35
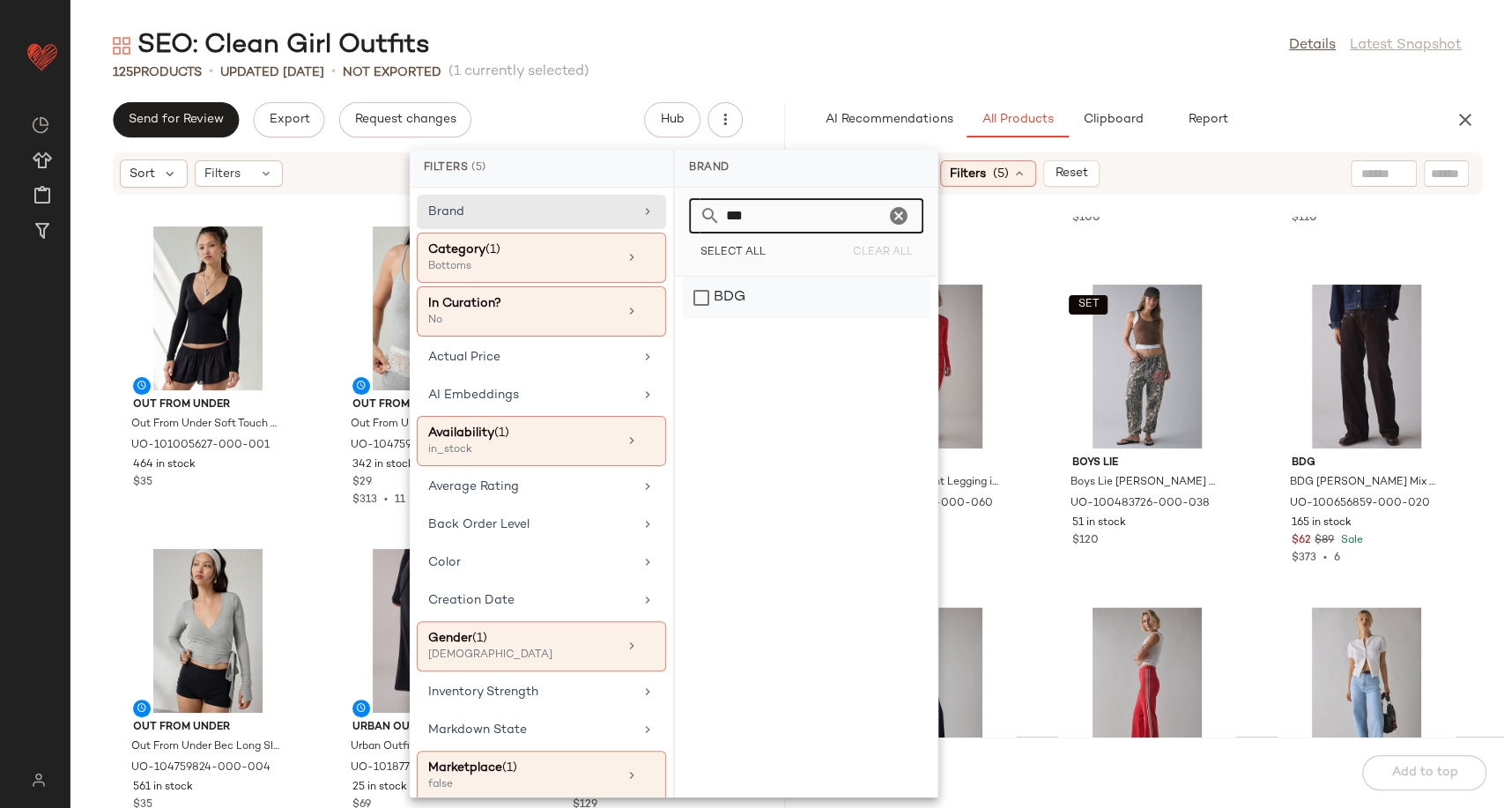
type input "***"
click at [738, 295] on div "BDG" at bounding box center [806, 298] width 248 height 42
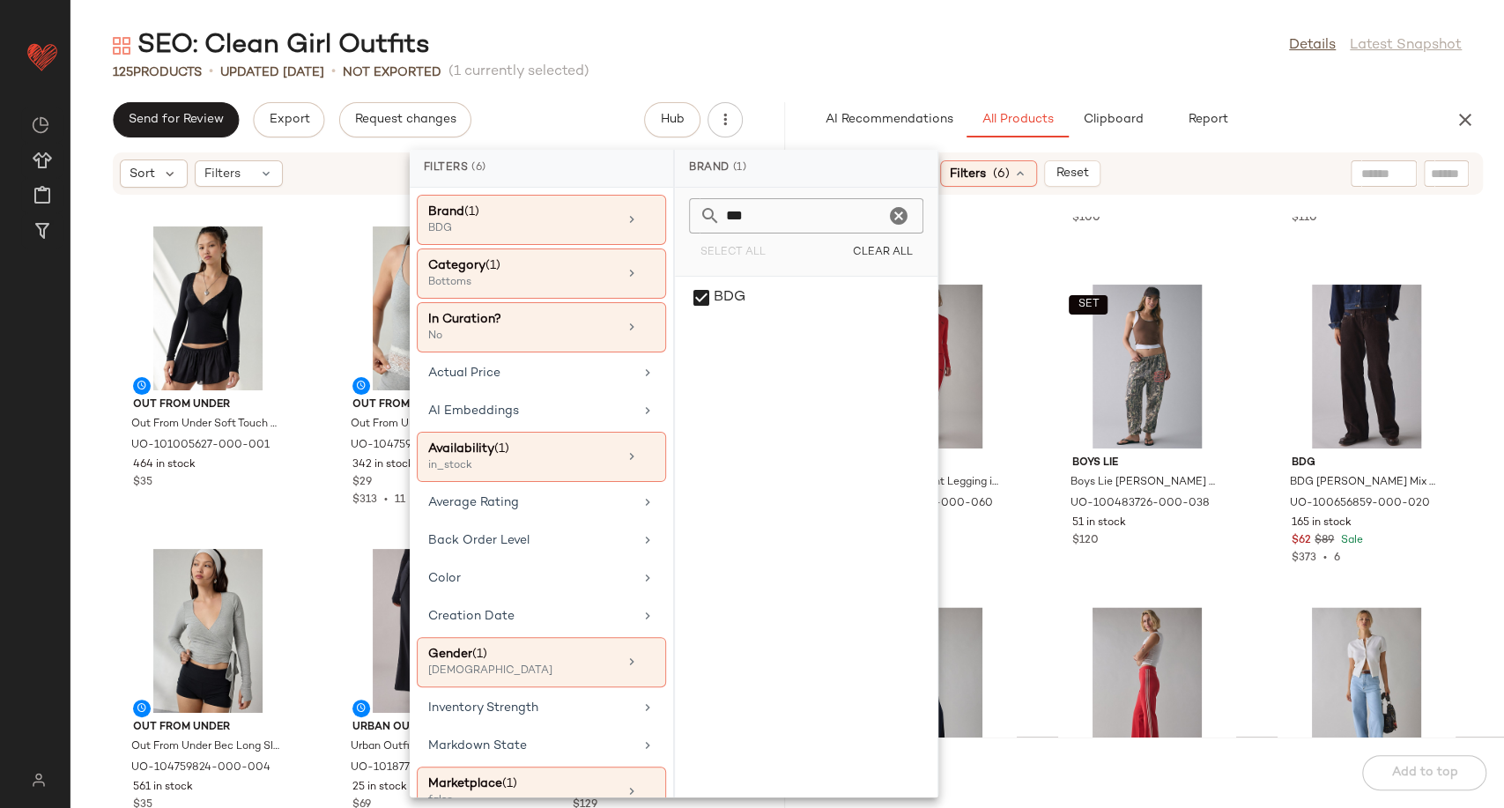
click at [1030, 432] on div "[PERSON_NAME] Classic Rider™ Mid-Rise Distressed Straight Leg [PERSON_NAME] in …" at bounding box center [1147, 477] width 715 height 520
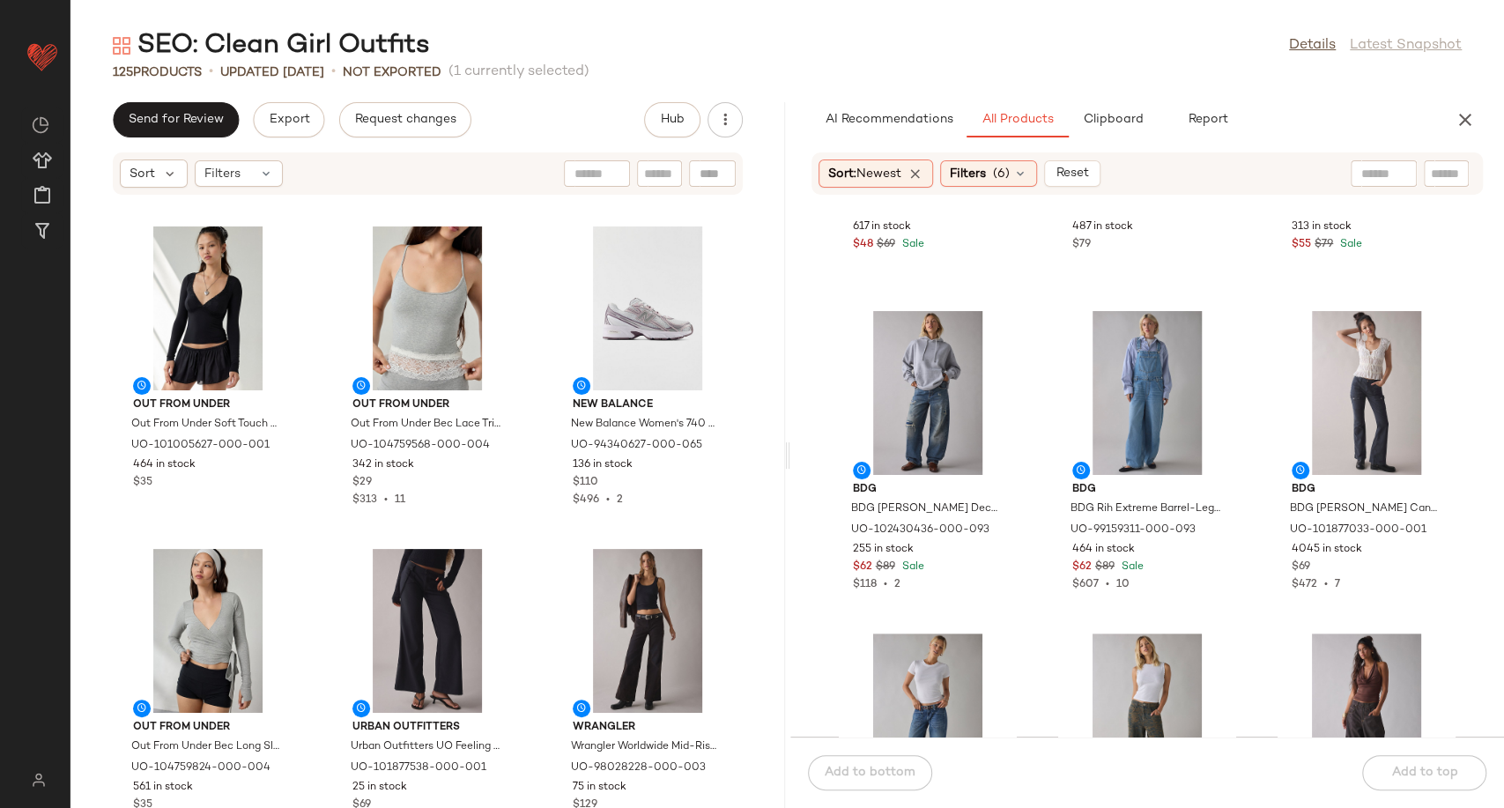
scroll to position [293, 0]
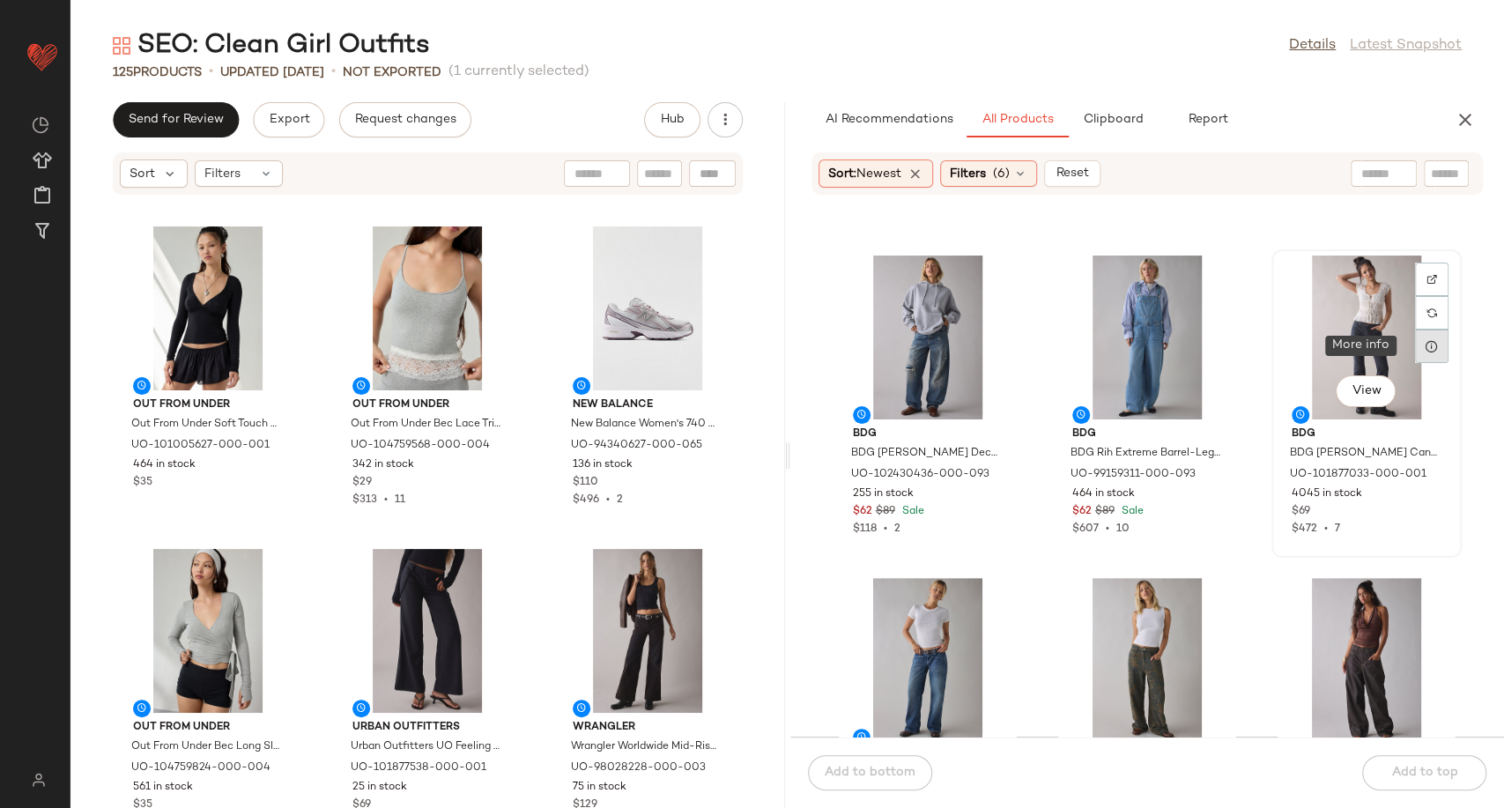
click at [1425, 347] on icon at bounding box center [1432, 346] width 14 height 14
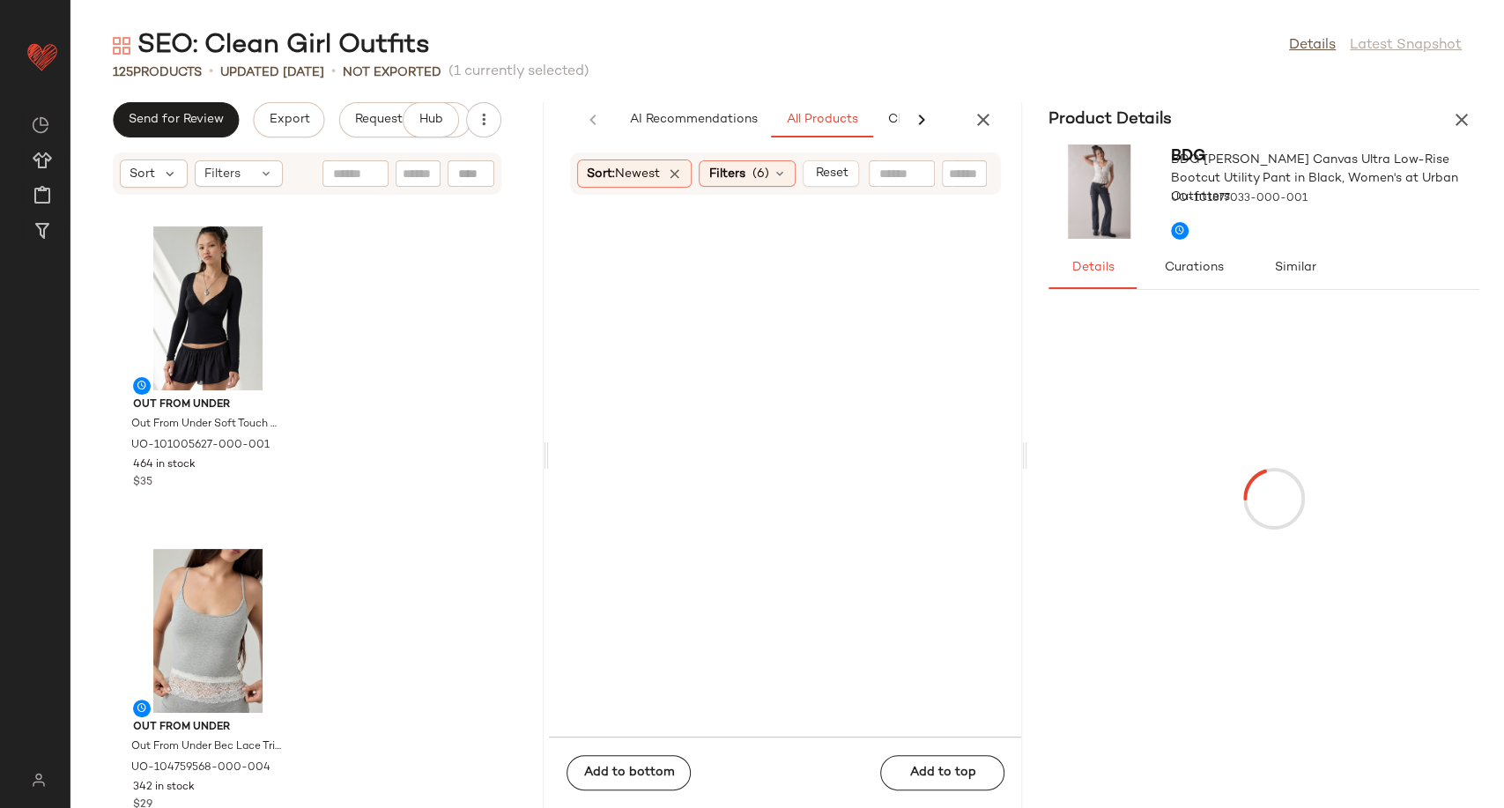
scroll to position [1612, 0]
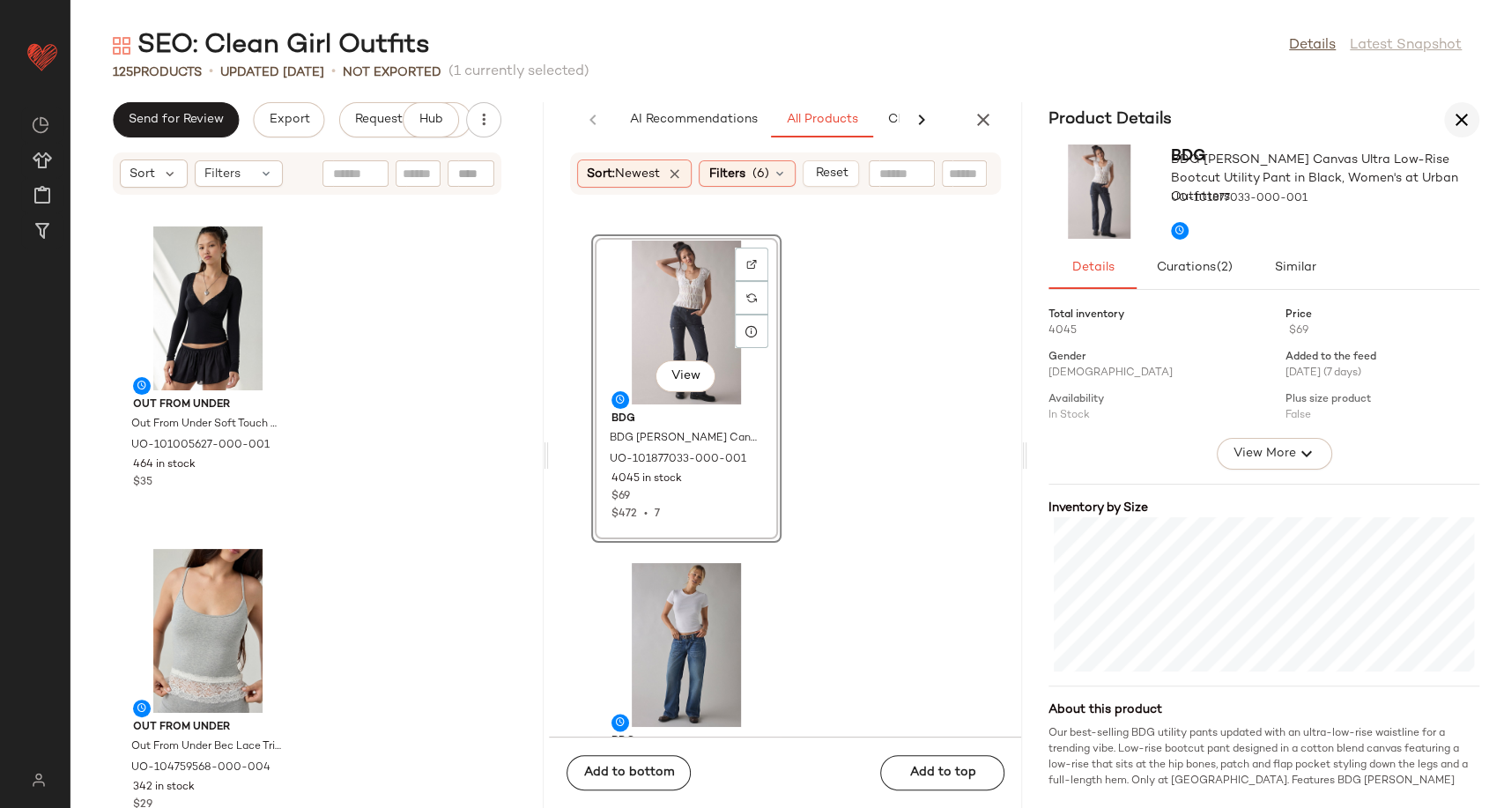
click at [1458, 122] on icon "button" at bounding box center [1461, 119] width 21 height 21
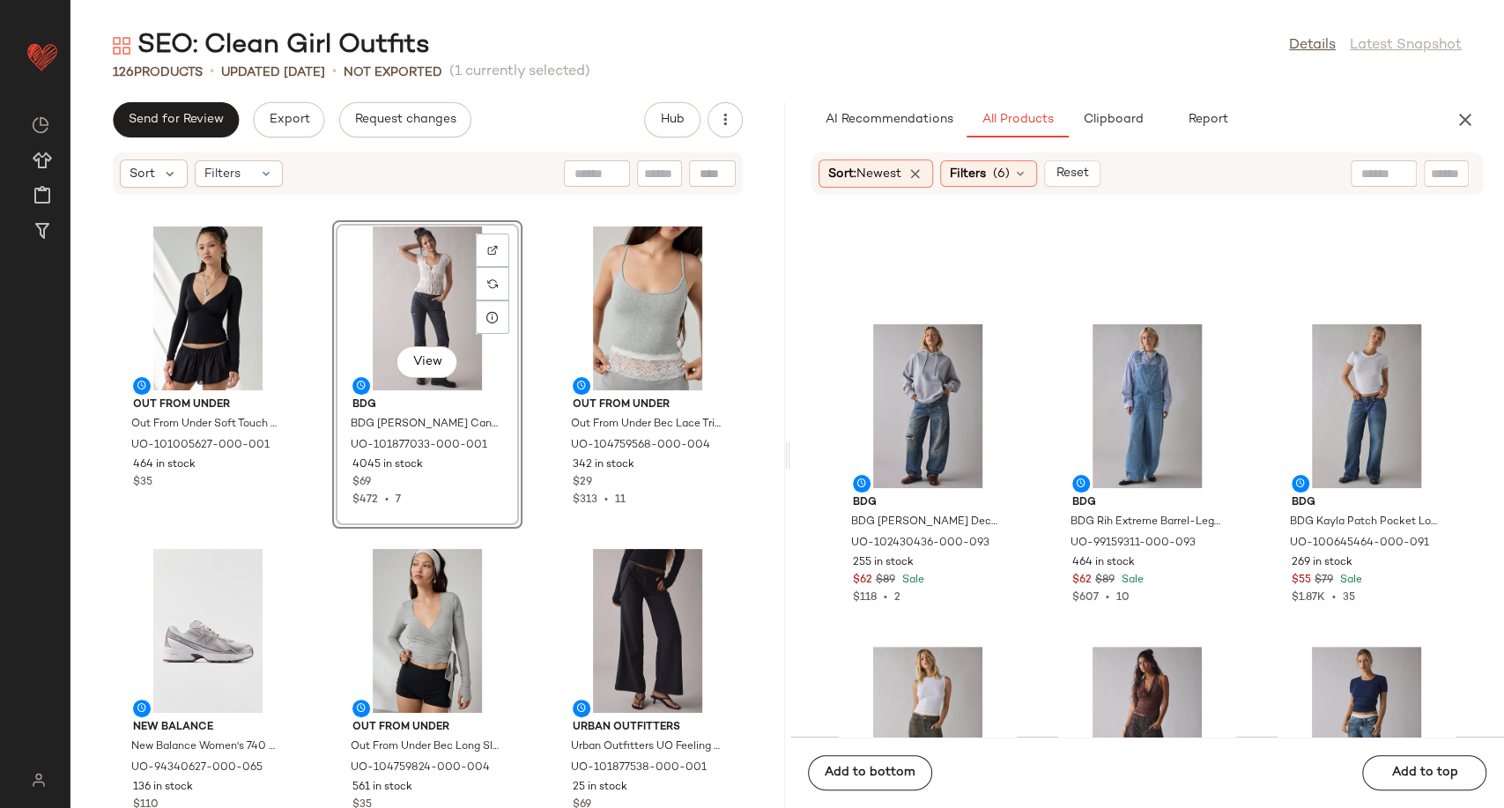
scroll to position [0, 0]
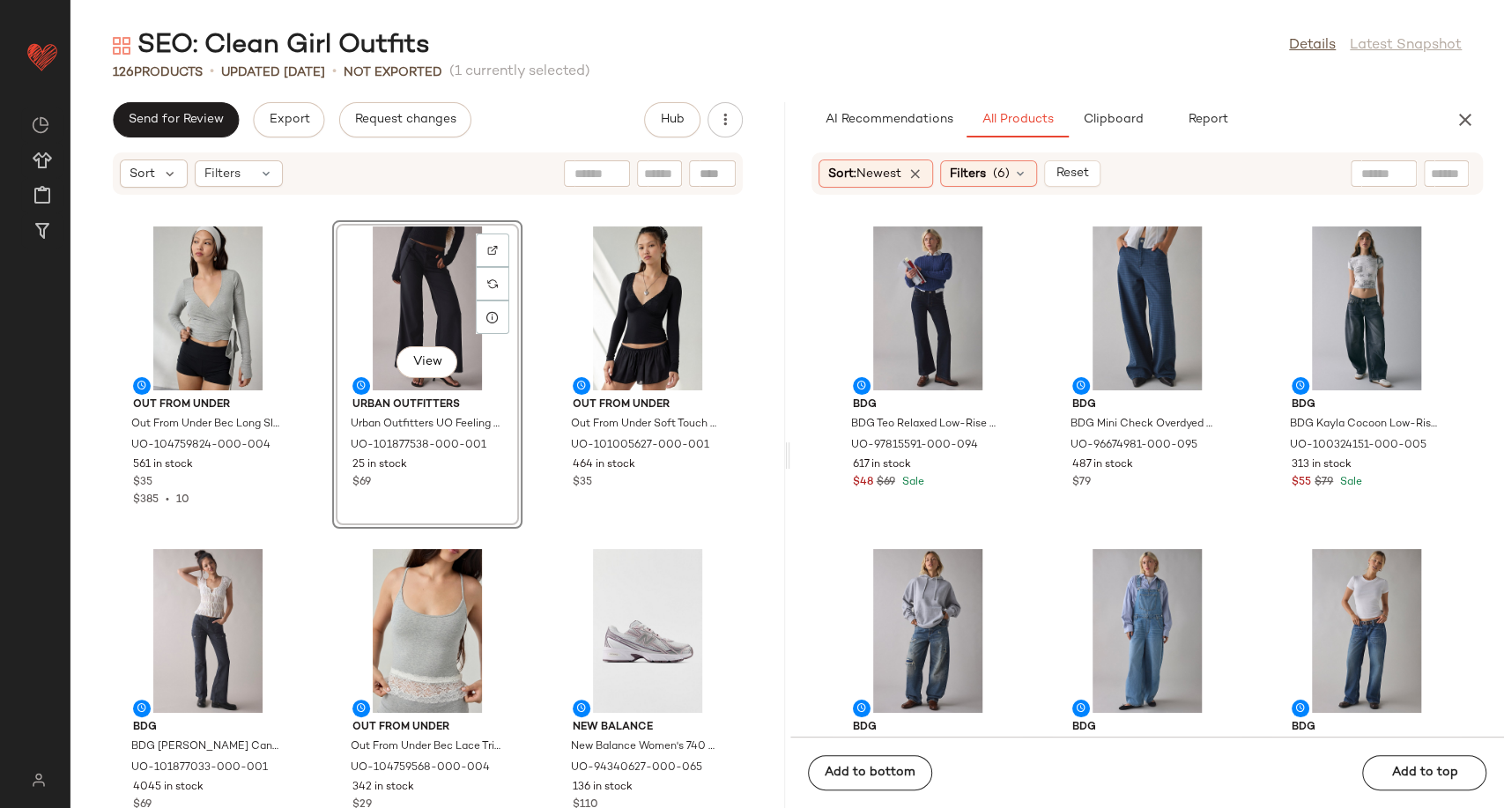
click at [537, 546] on div "Out From Under Out From Under Bec Long Sleeve Ballet Wrap Top in Grey, Women's …" at bounding box center [427, 512] width 715 height 591
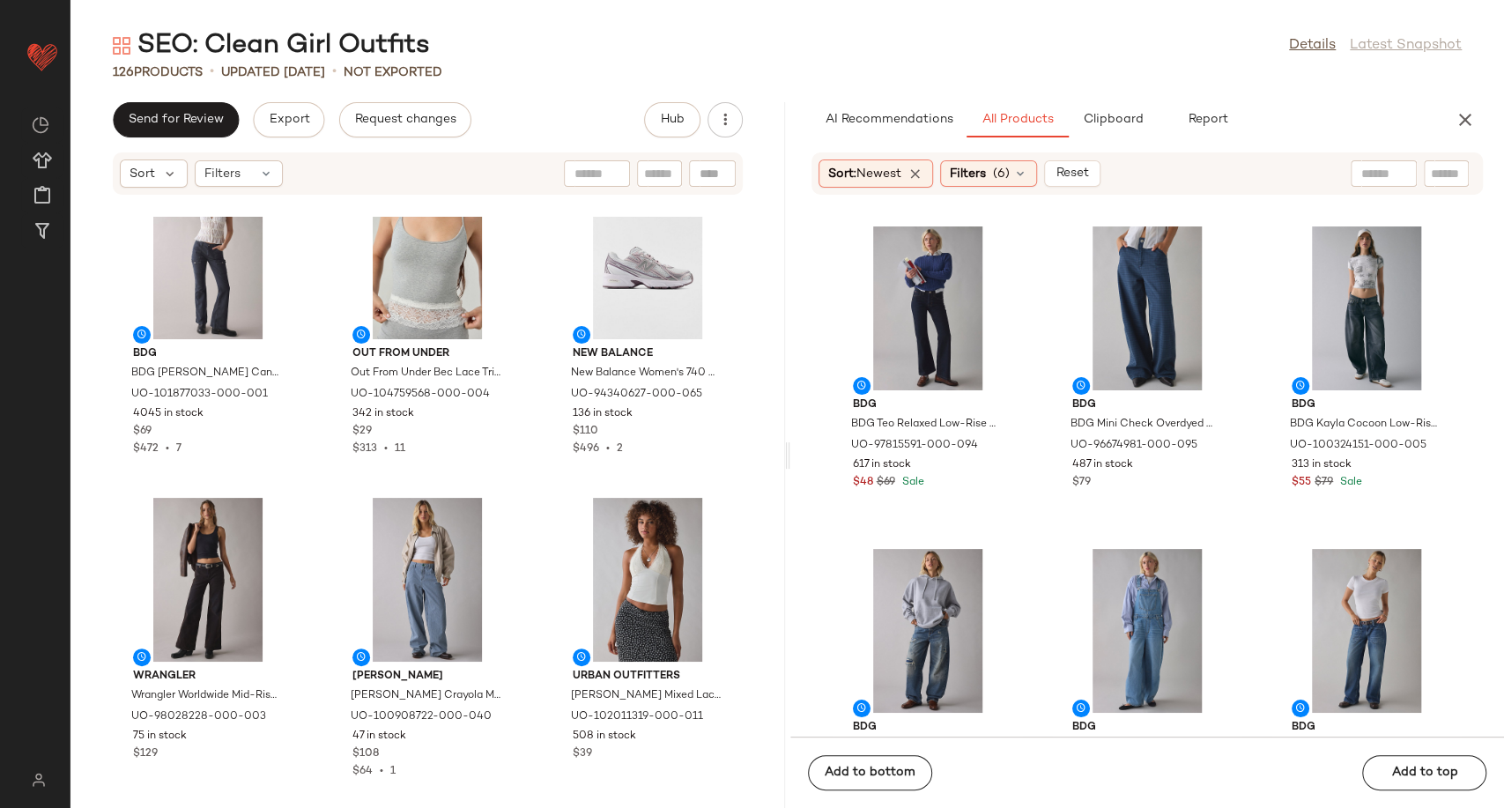
scroll to position [405, 0]
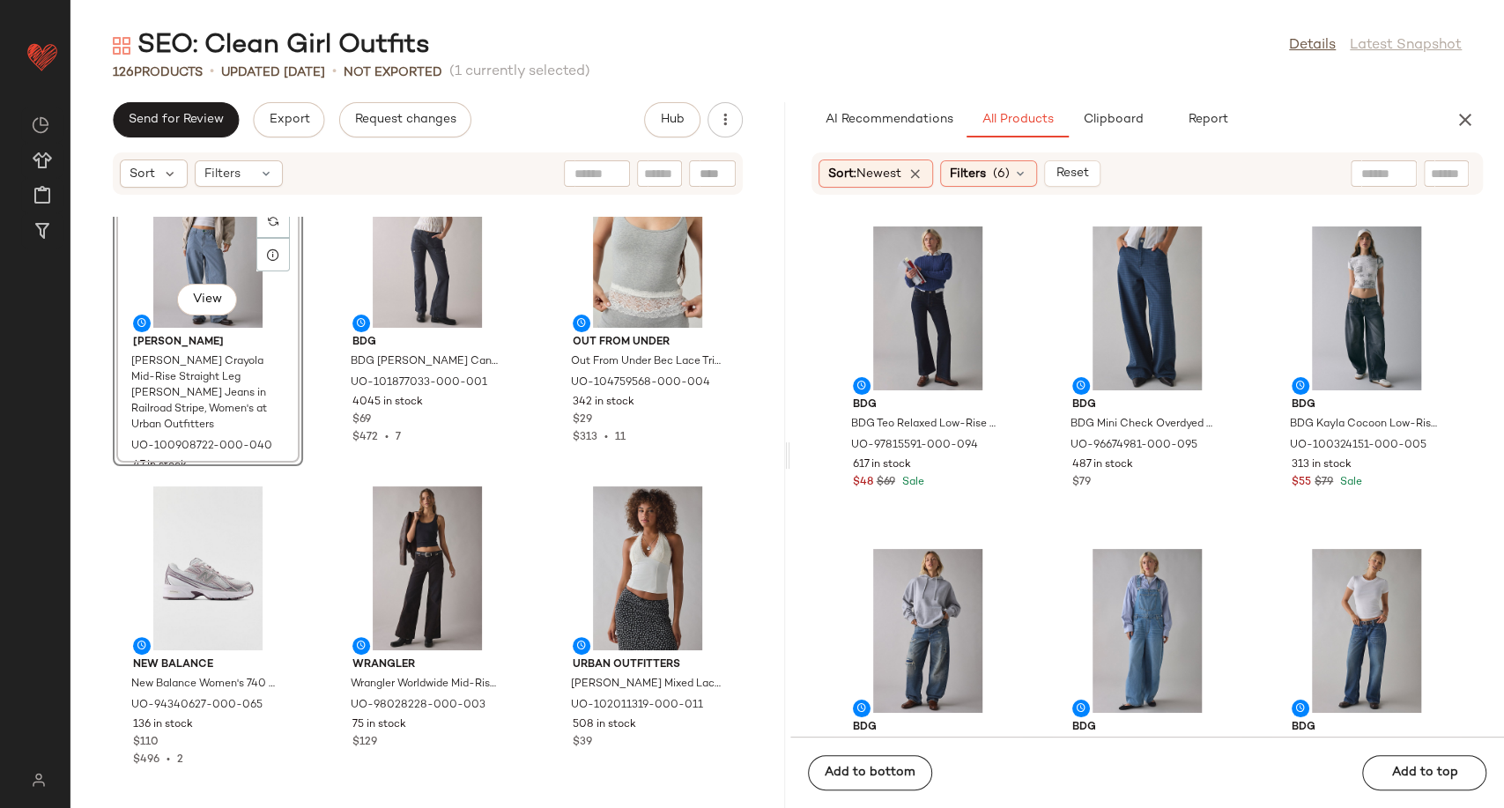
scroll to position [399, 0]
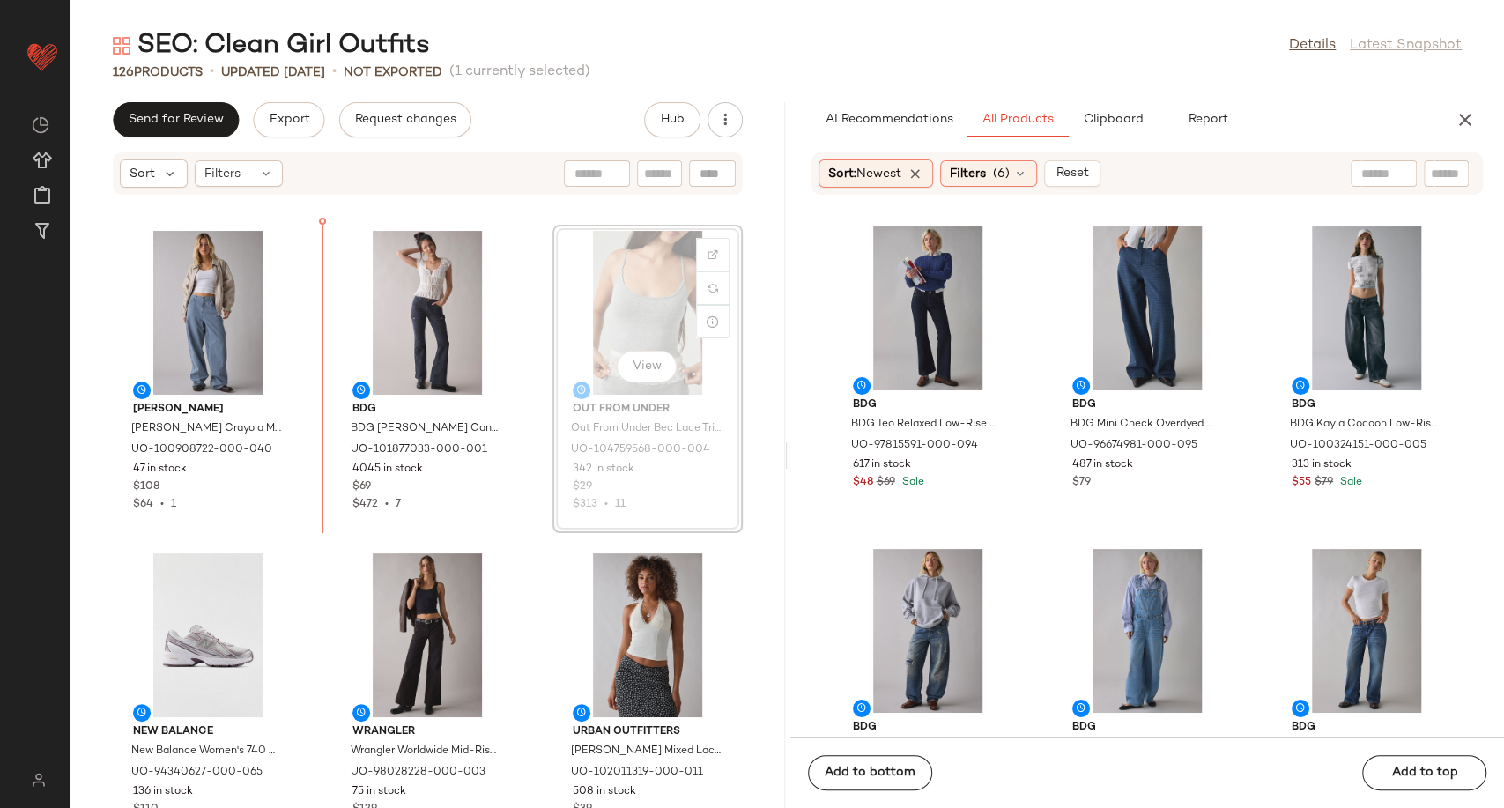
scroll to position [250, 0]
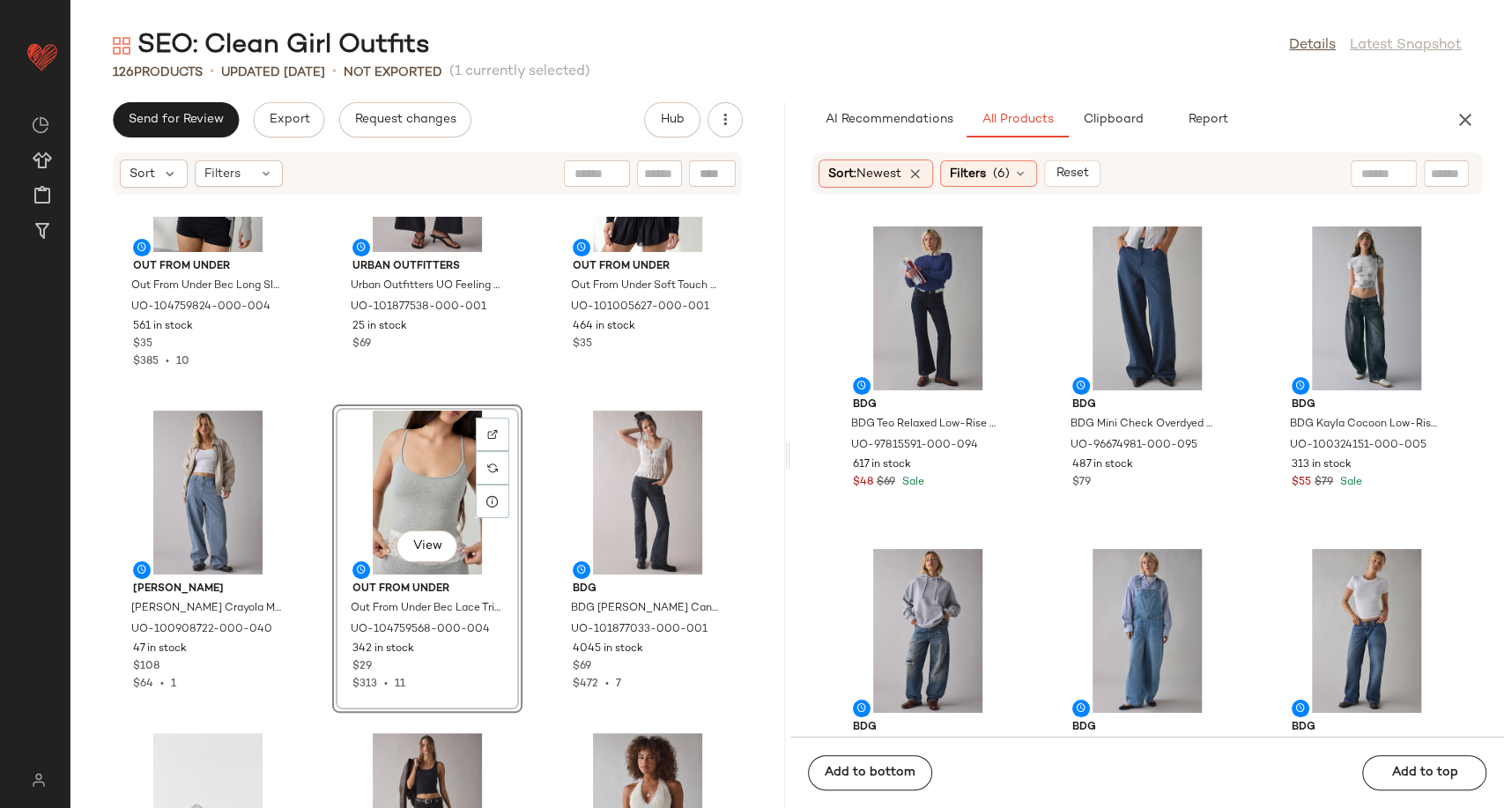
scroll to position [641, 0]
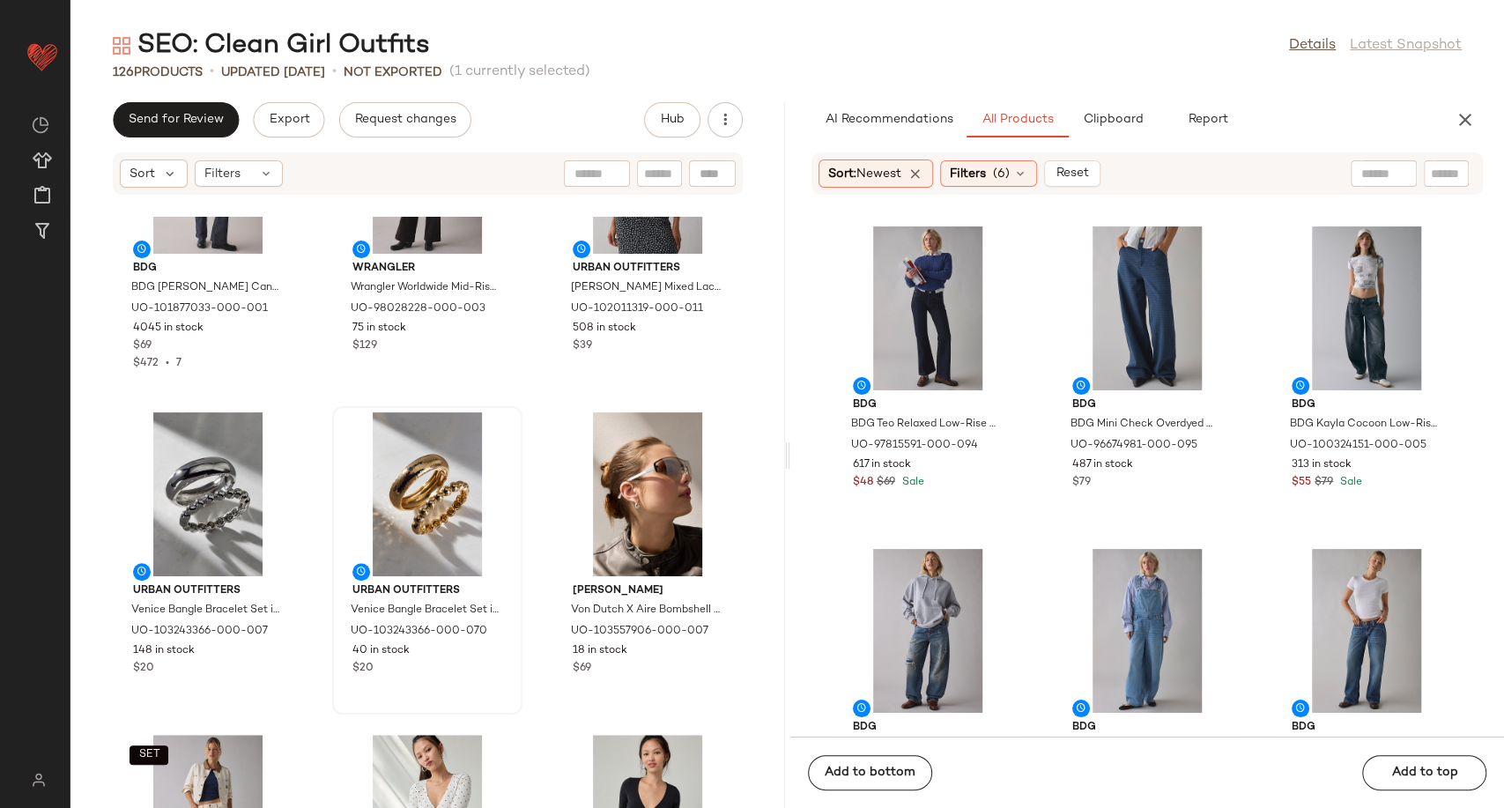
scroll to position [797, 0]
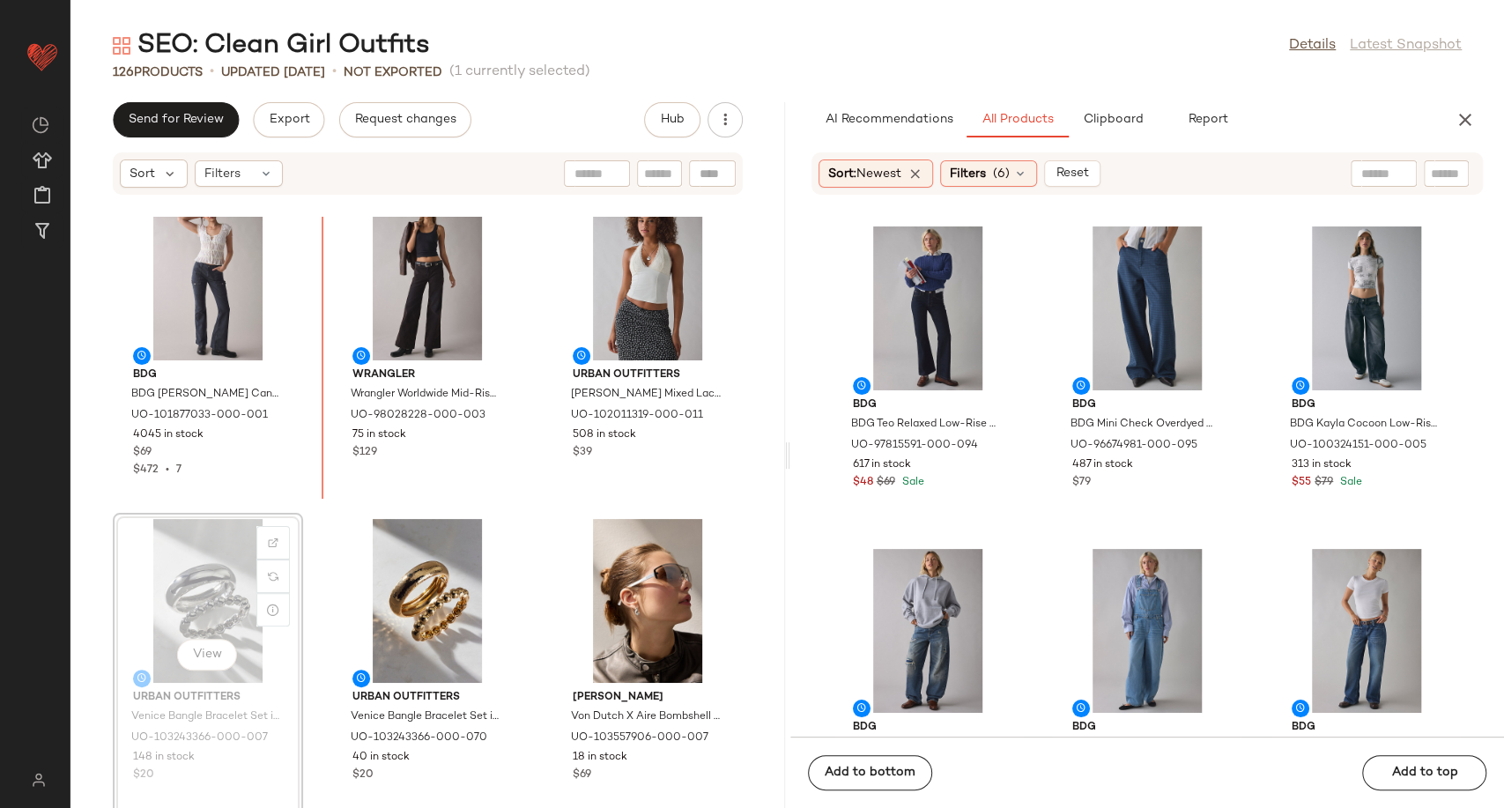
scroll to position [580, 0]
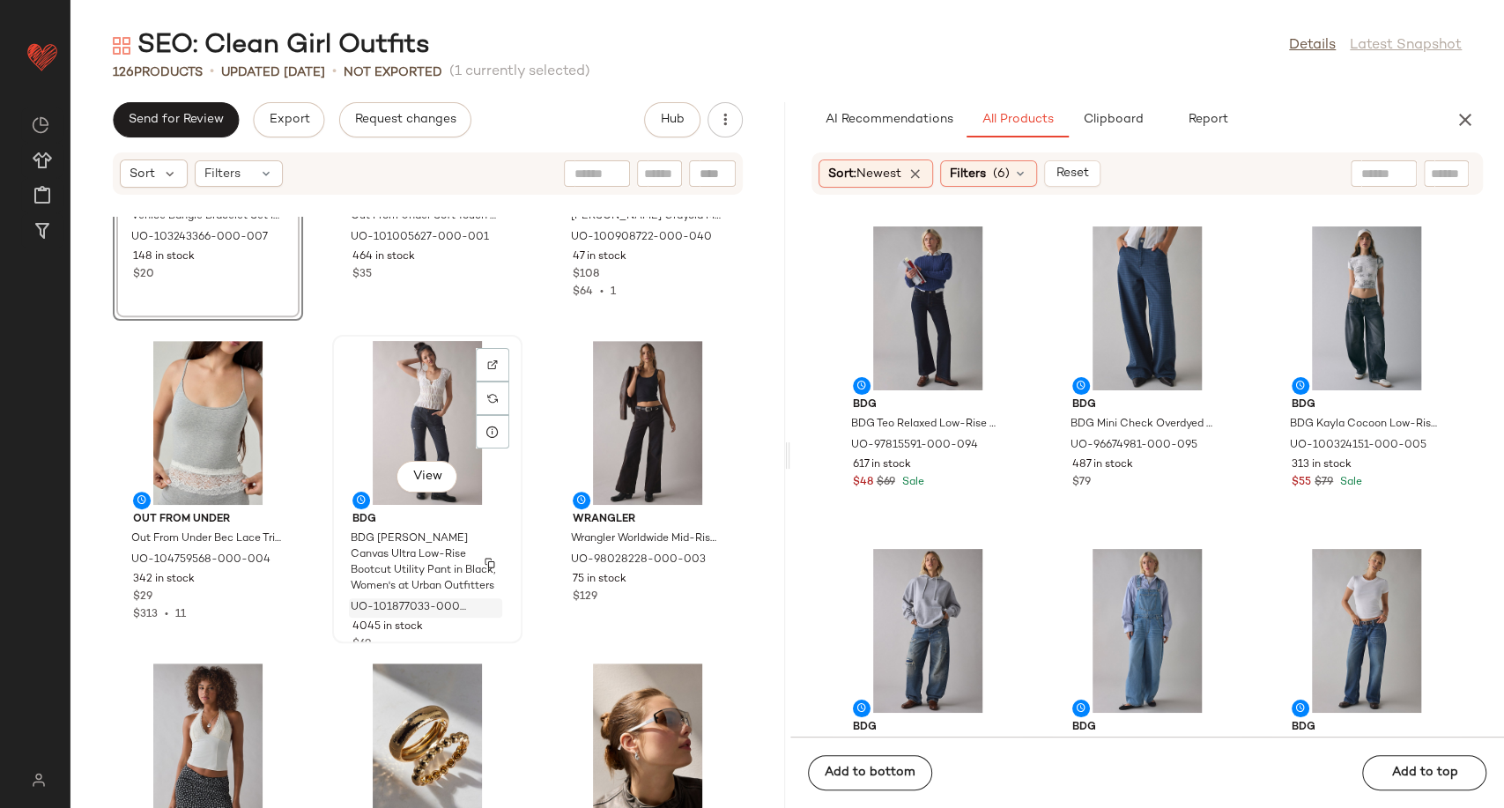
scroll to position [583, 0]
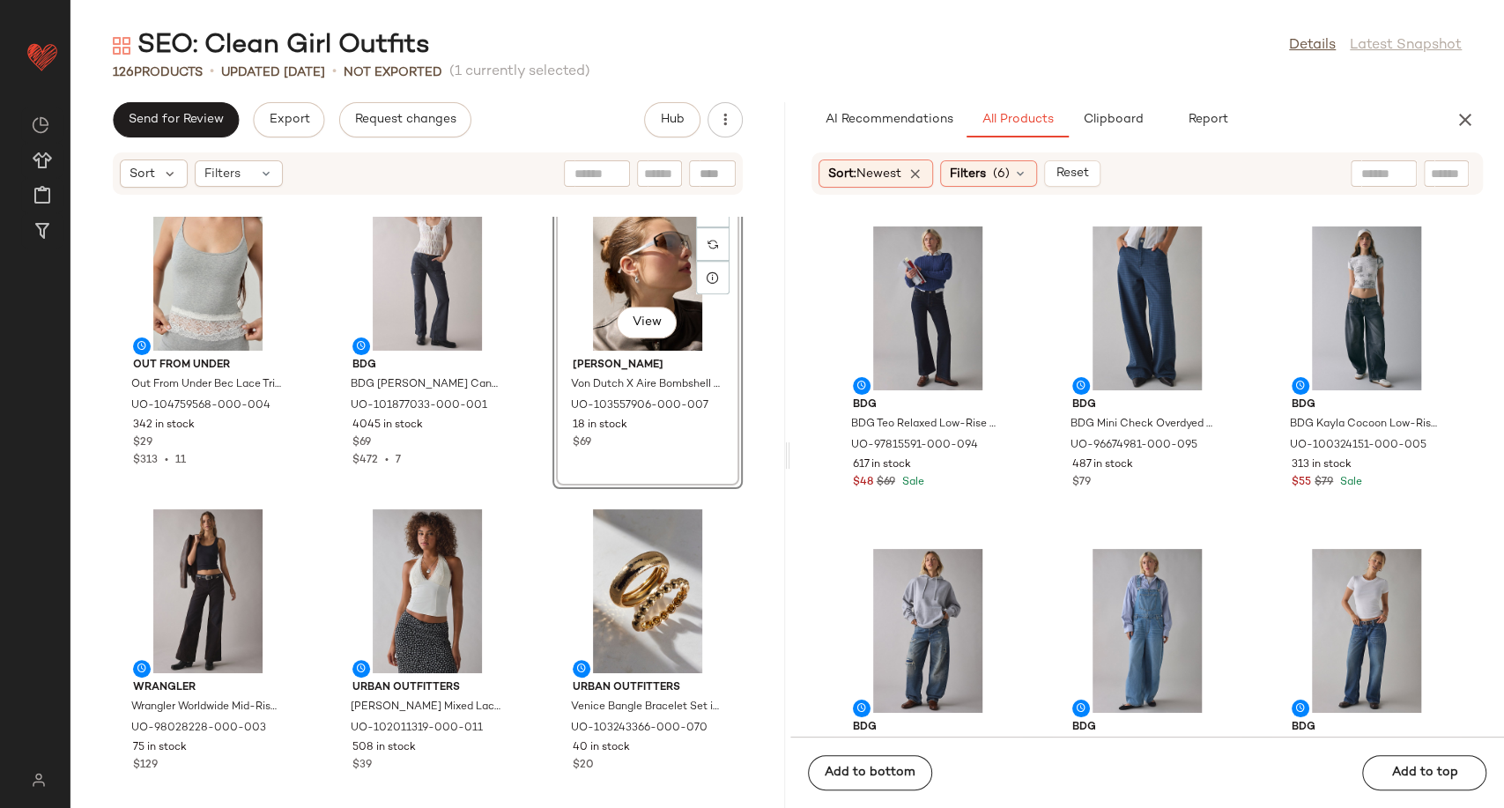
scroll to position [797, 0]
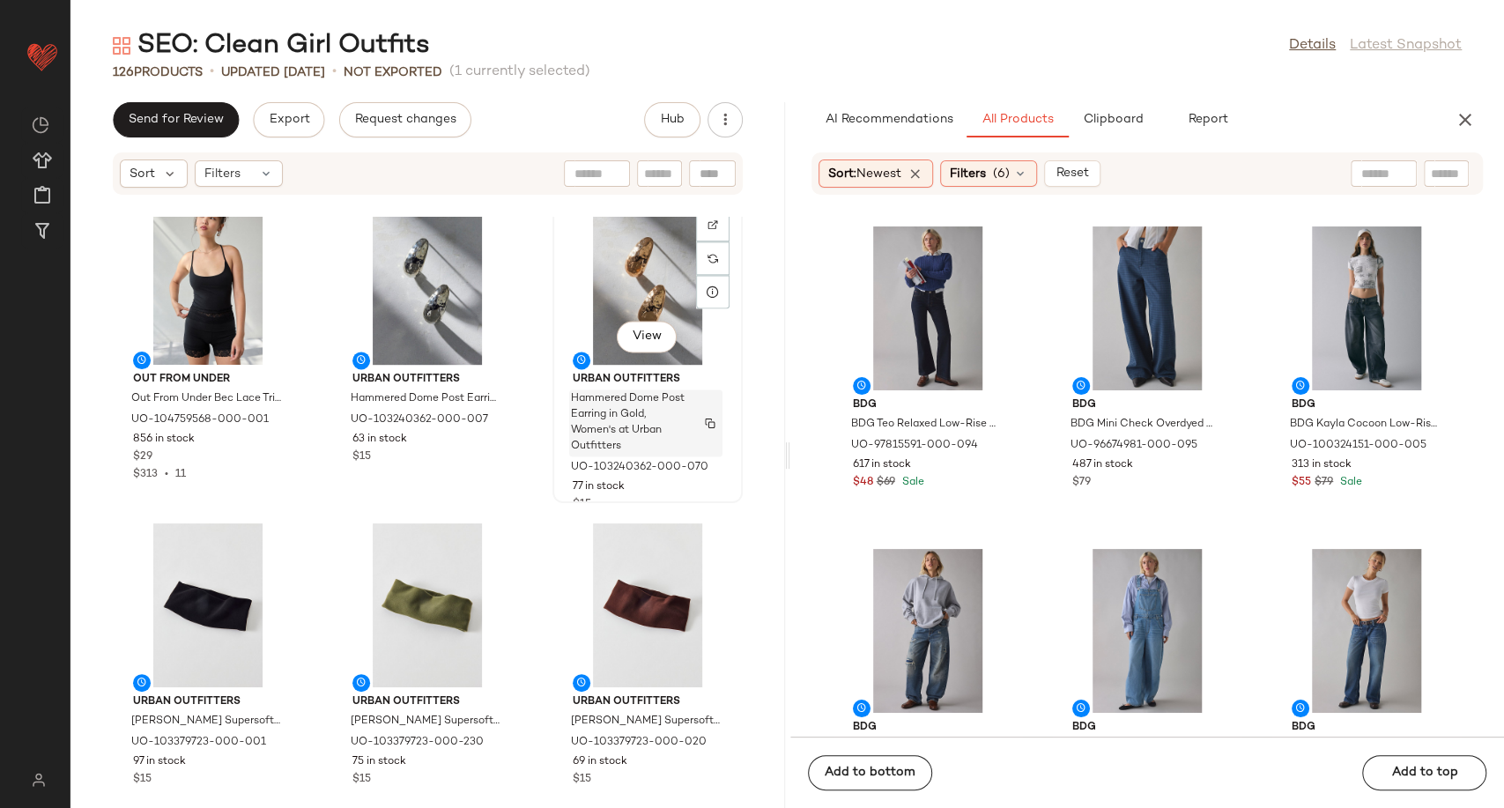
scroll to position [1776, 0]
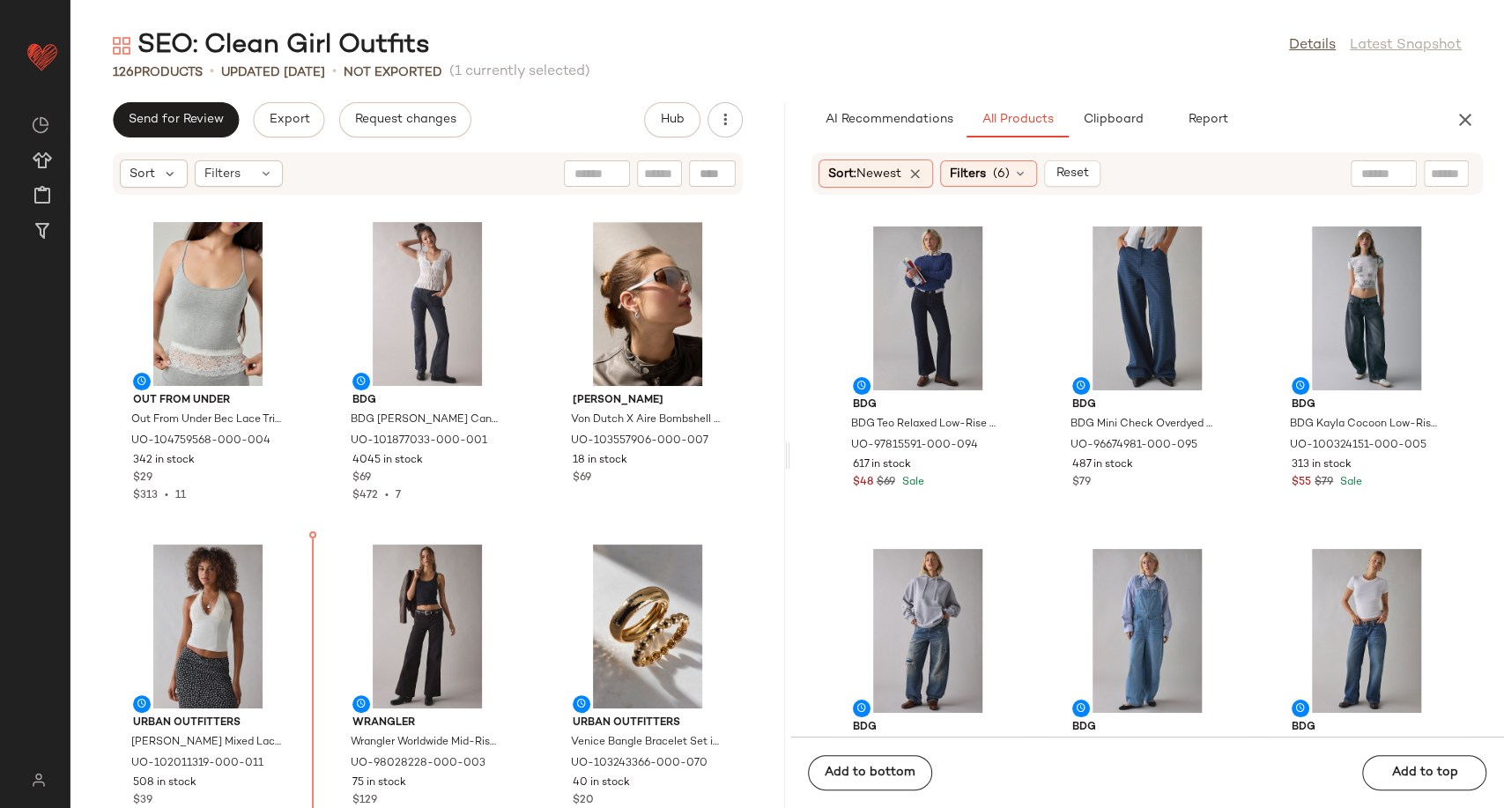
scroll to position [724, 0]
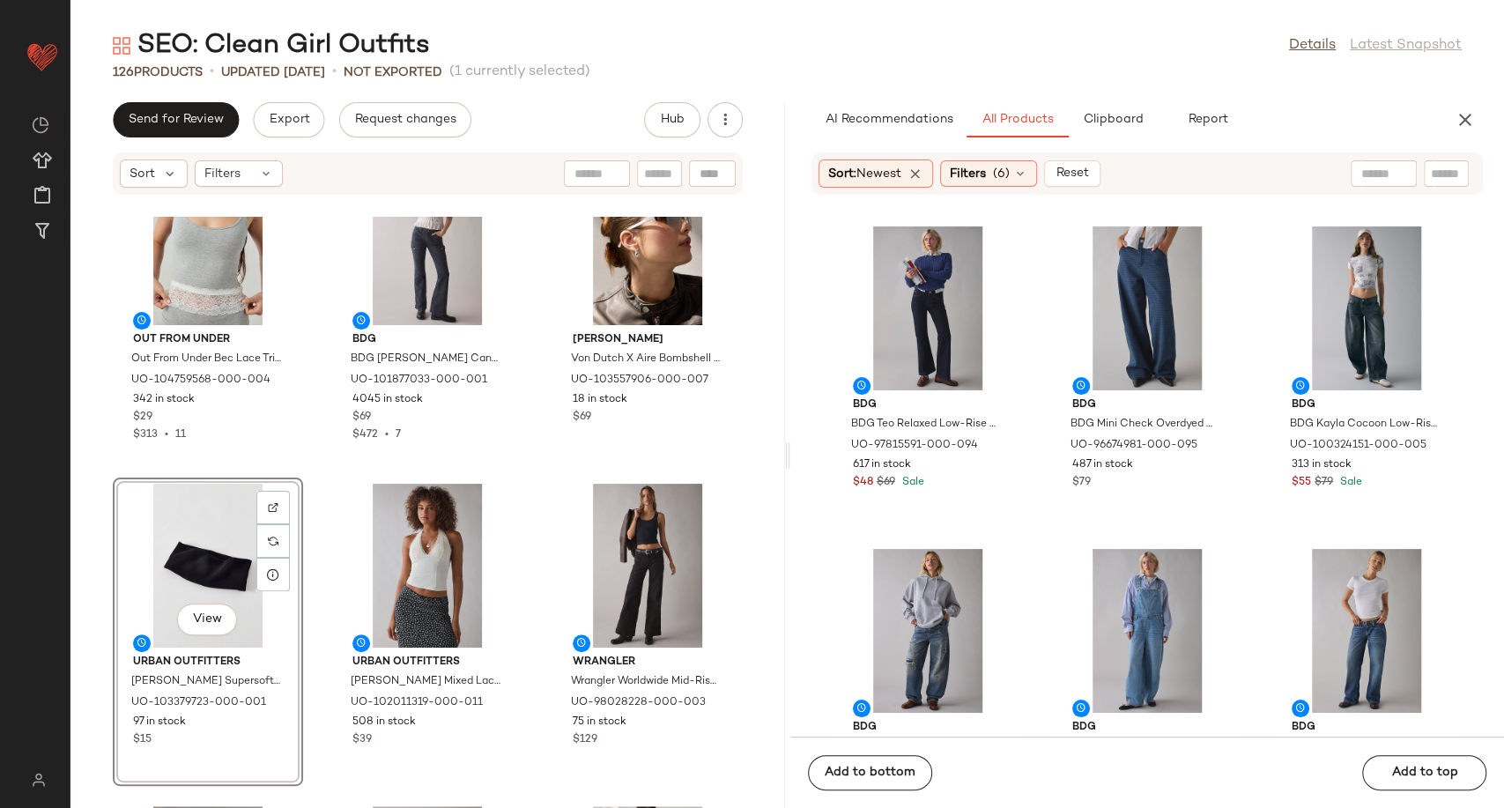
click at [538, 583] on div "Out From Under Out From Under Bec Lace Trim Cropped Cami in Grey, Women's at Ur…" at bounding box center [427, 512] width 715 height 591
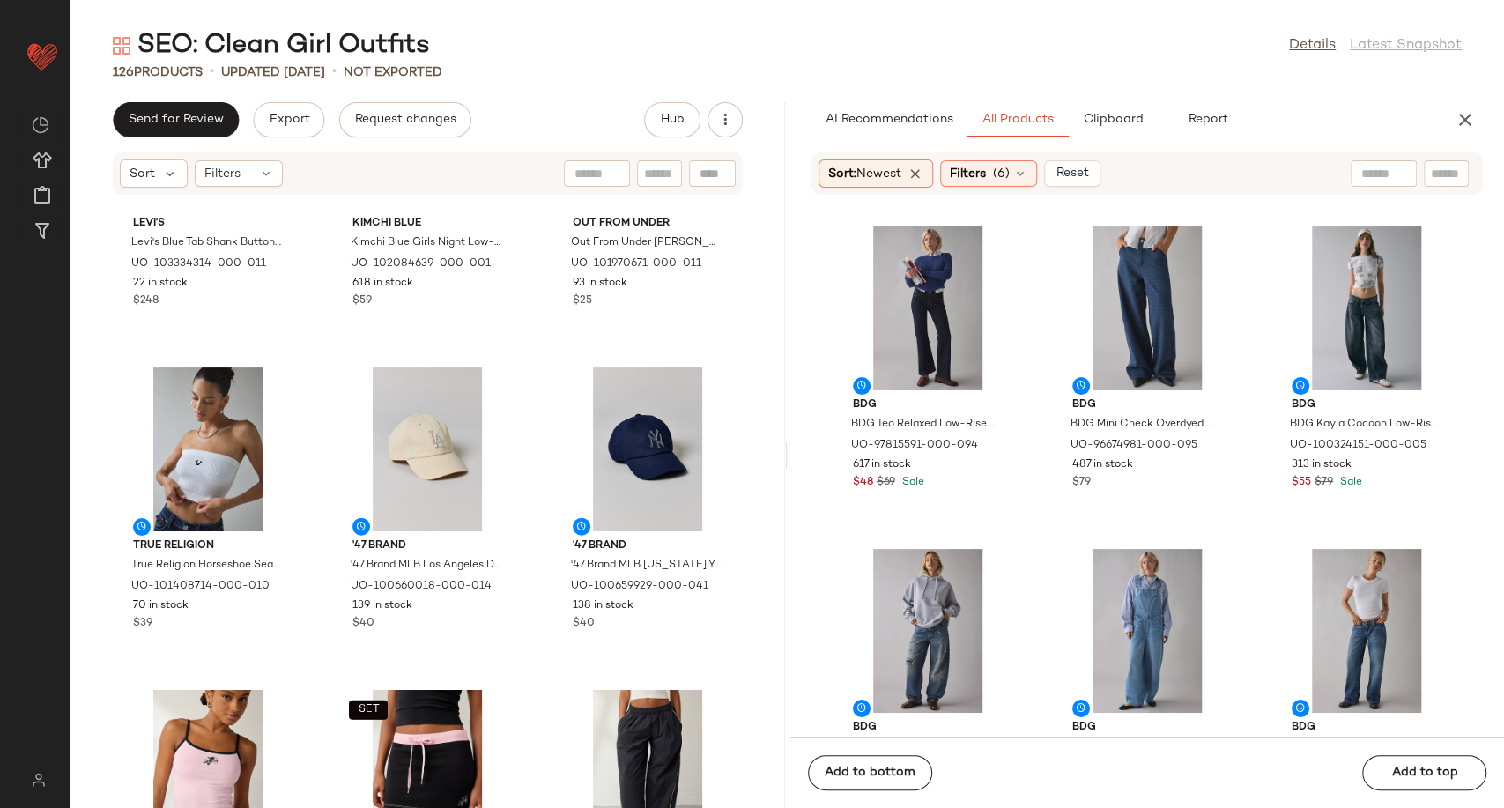
scroll to position [2780, 0]
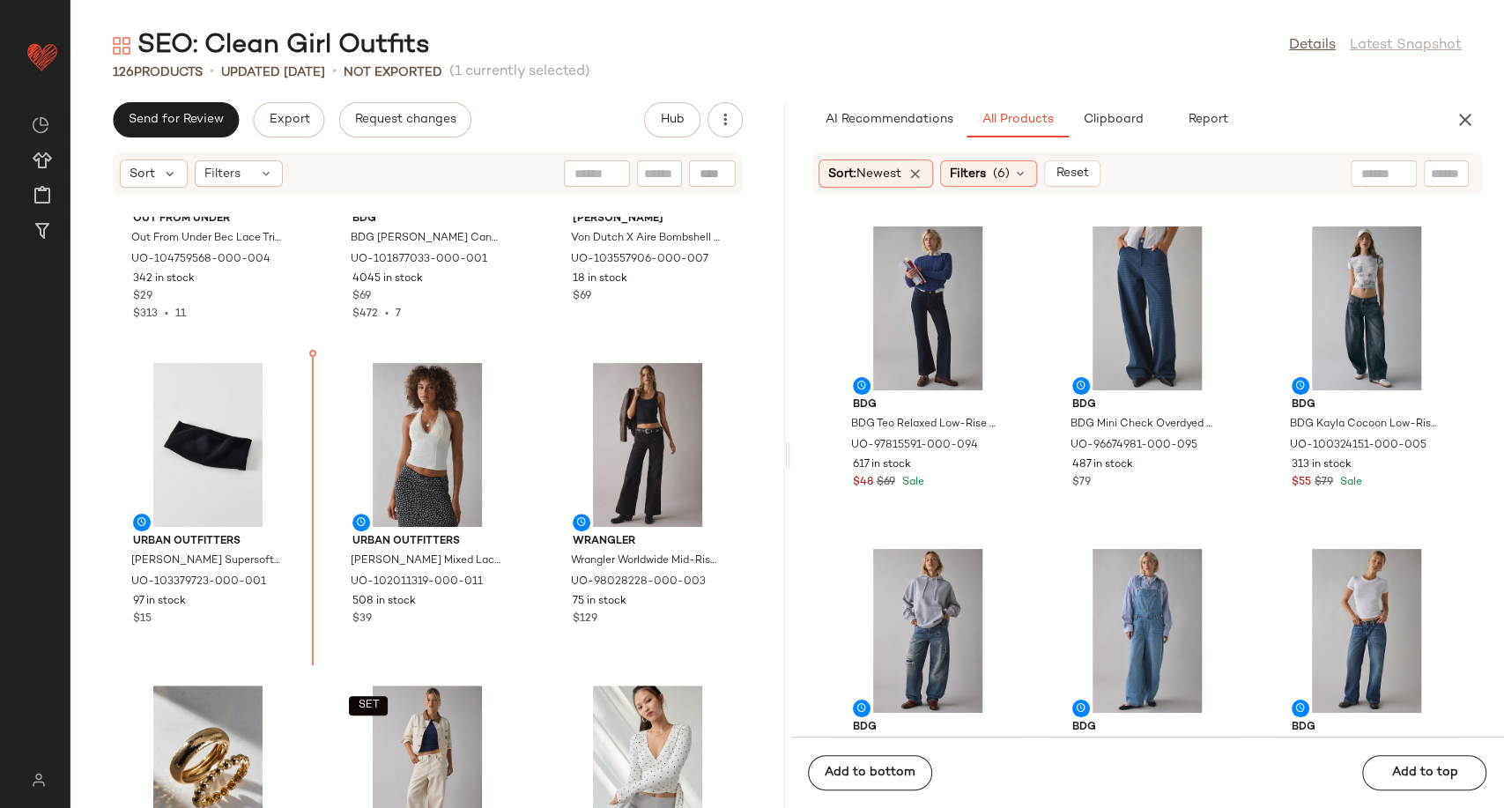
scroll to position [845, 0]
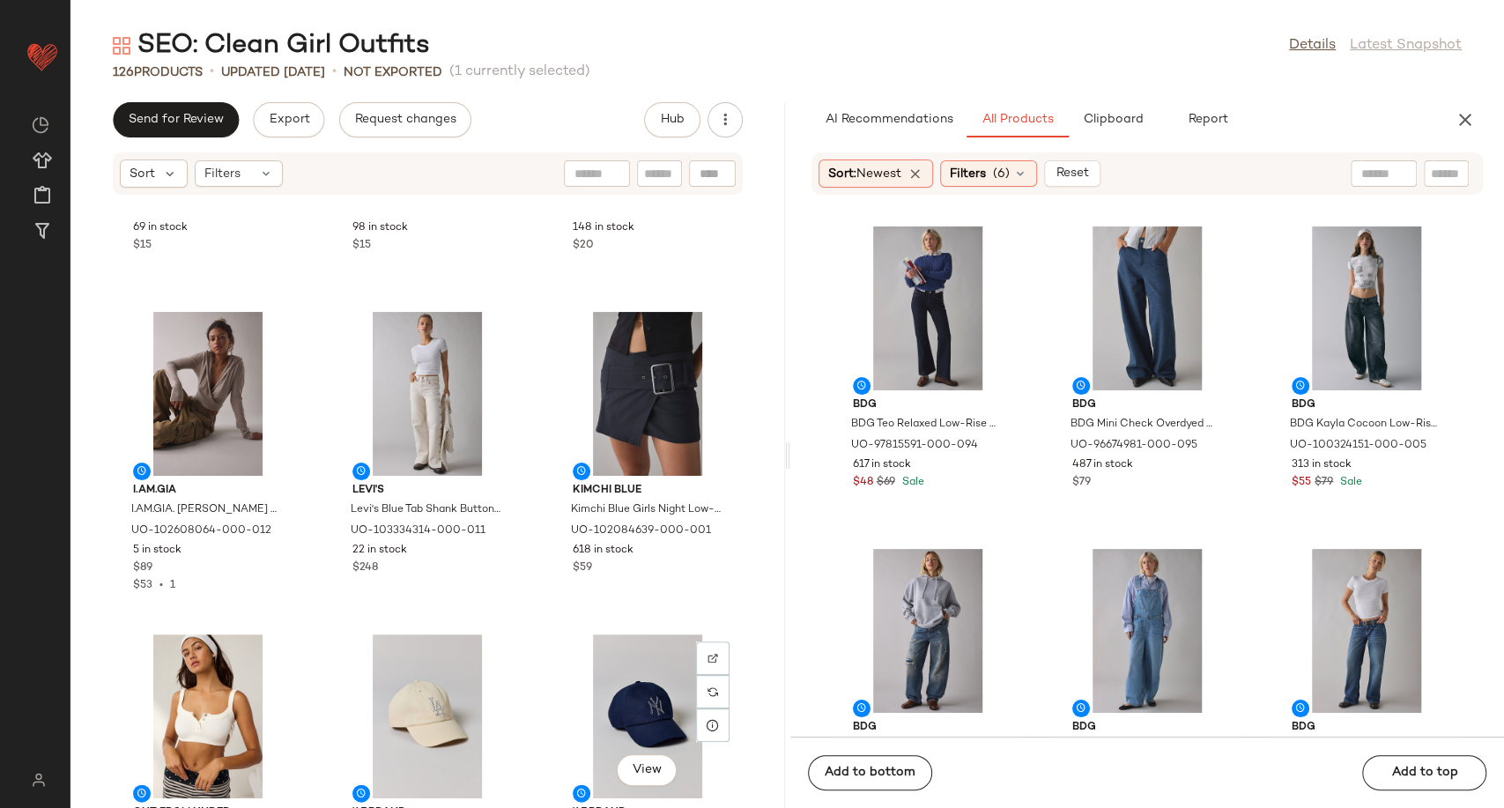
scroll to position [2704, 0]
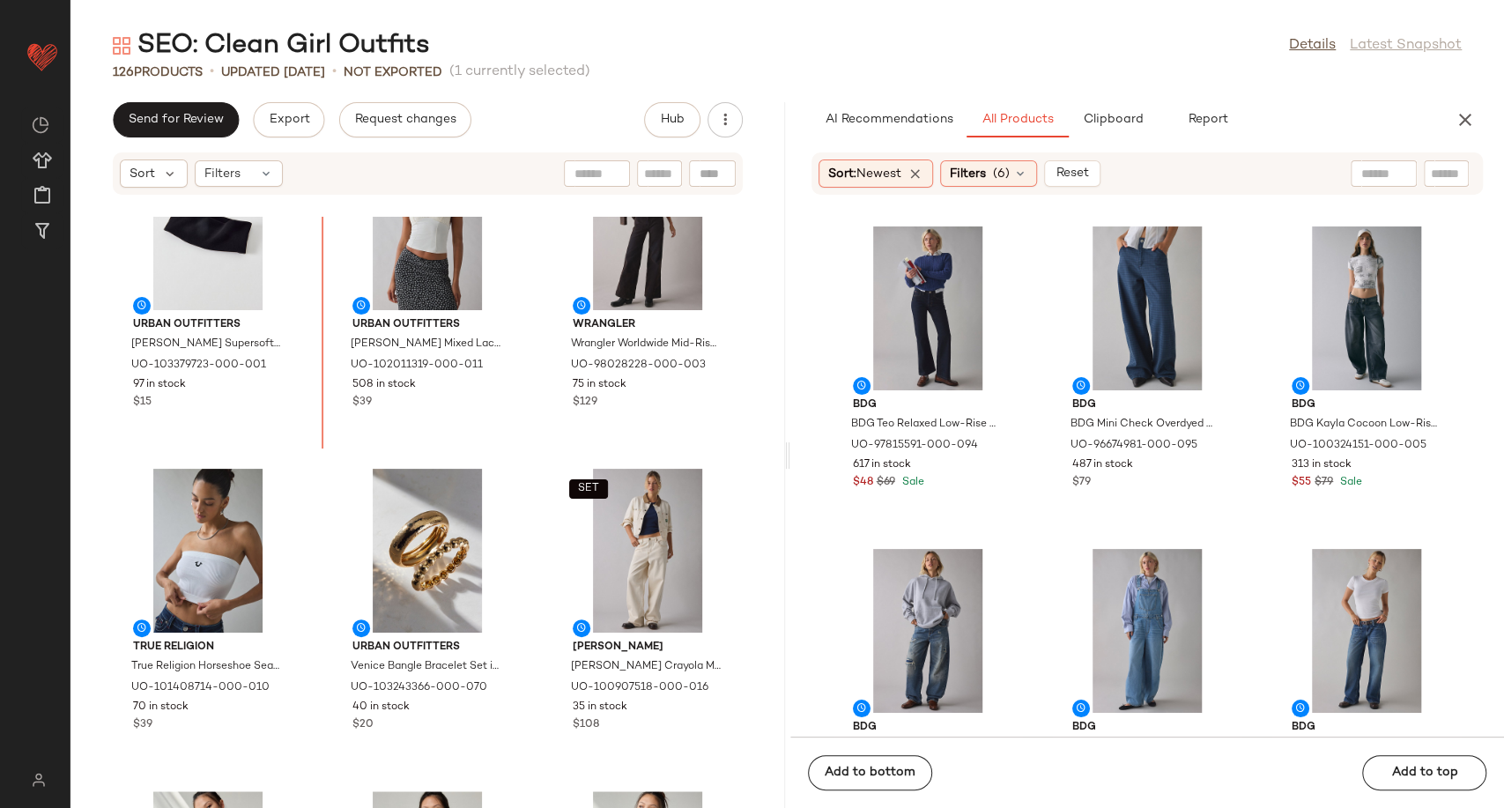
scroll to position [1043, 0]
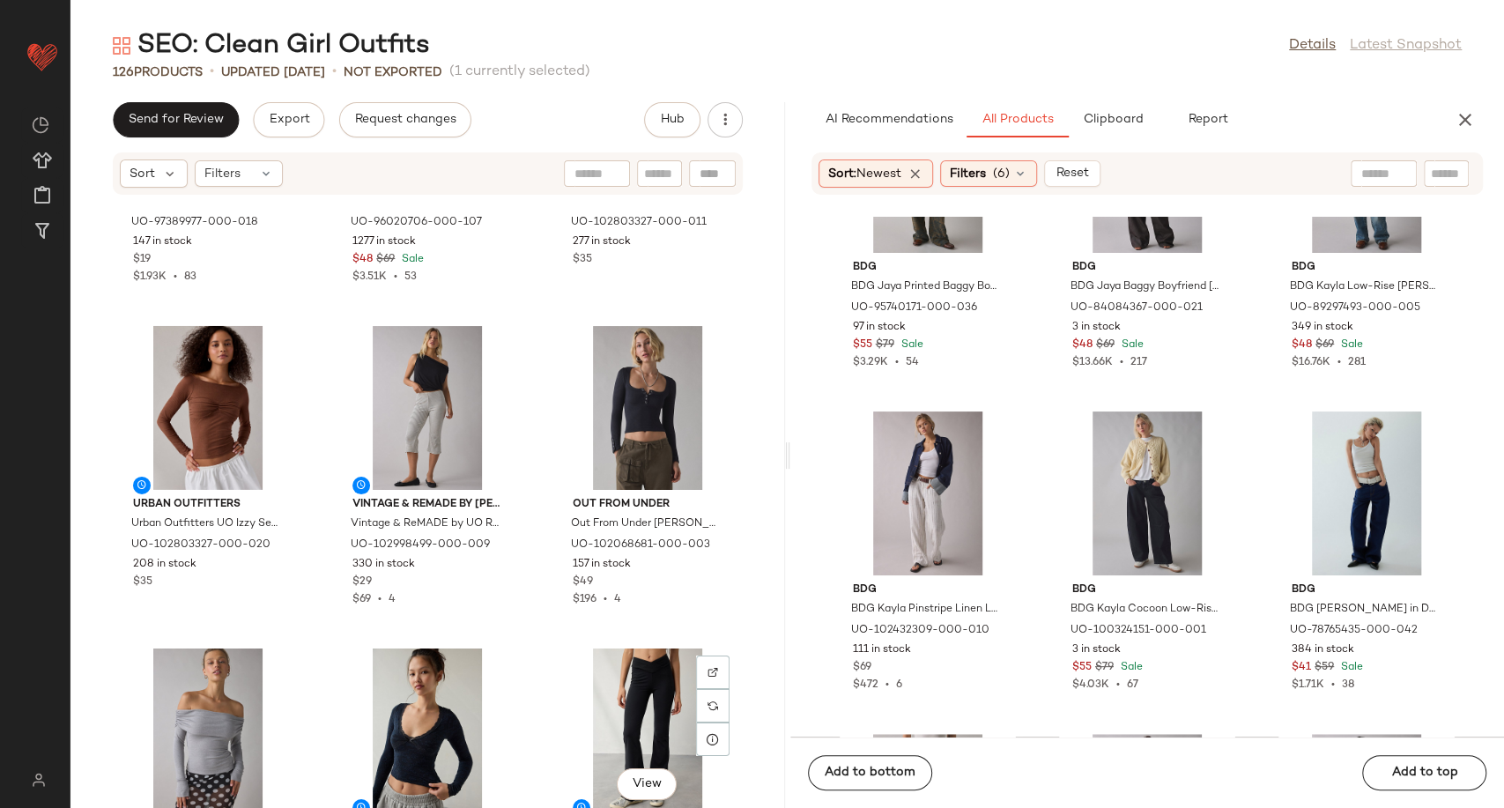
scroll to position [3980, 0]
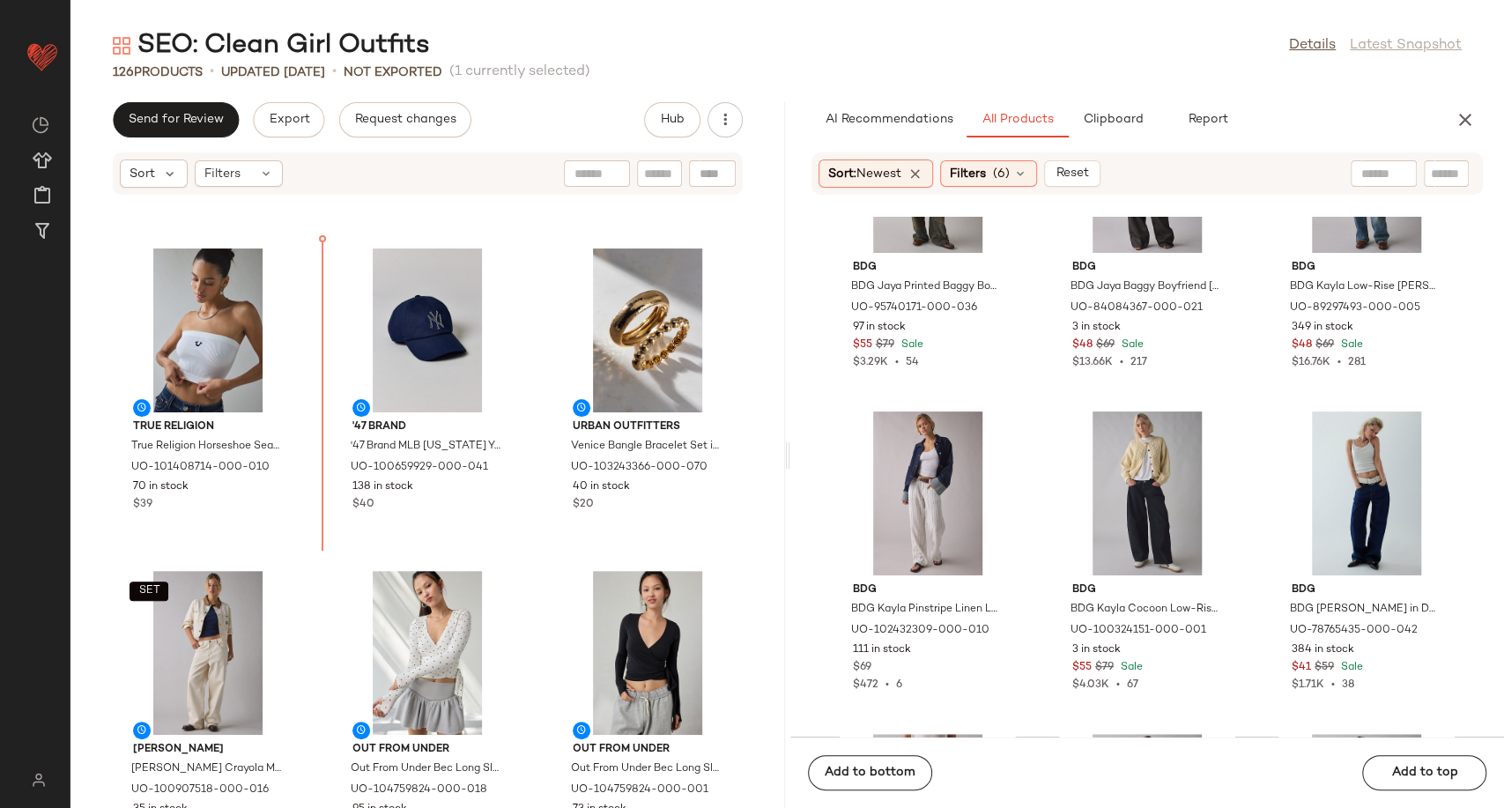
scroll to position [1279, 0]
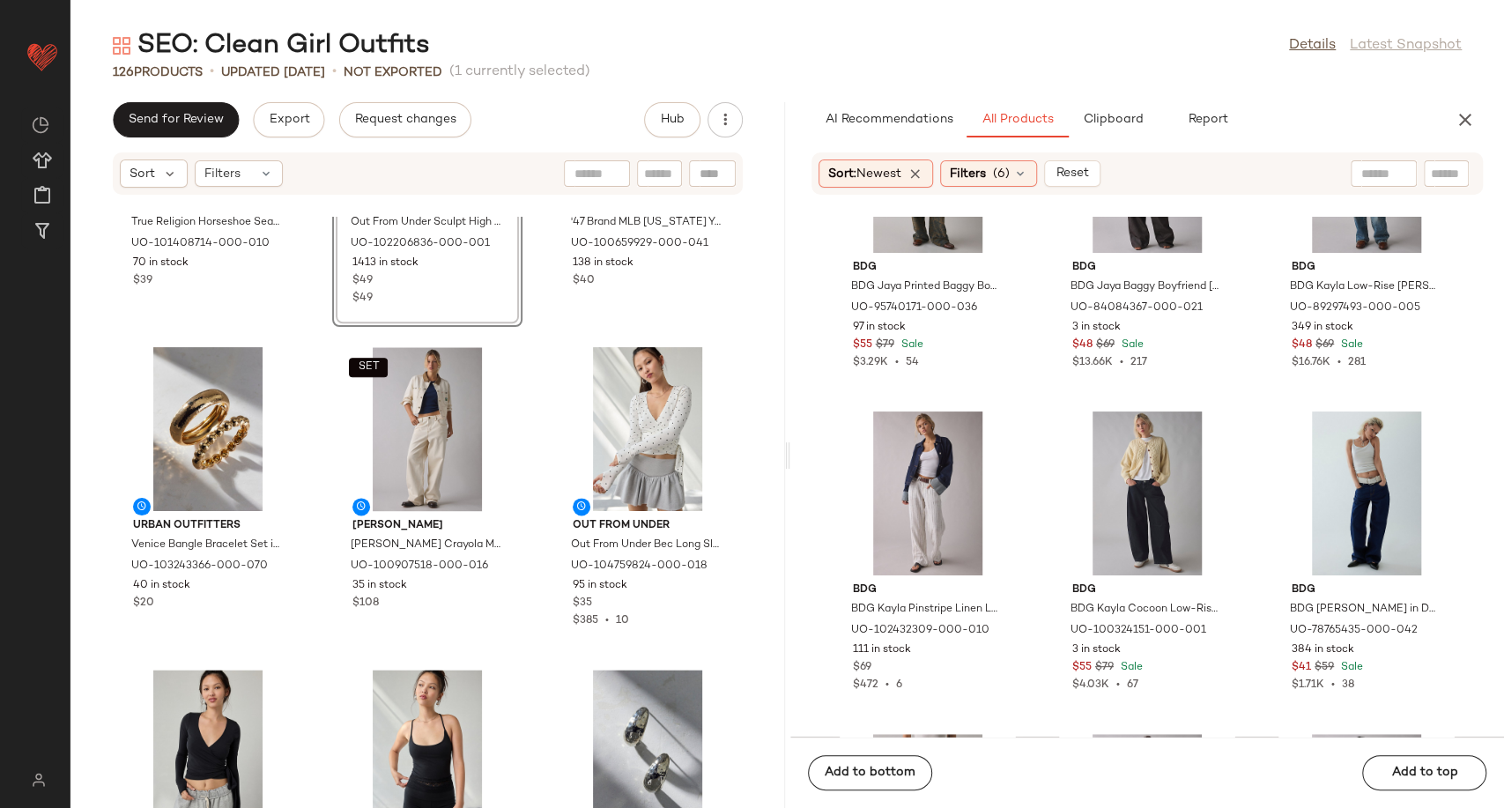
scroll to position [1573, 0]
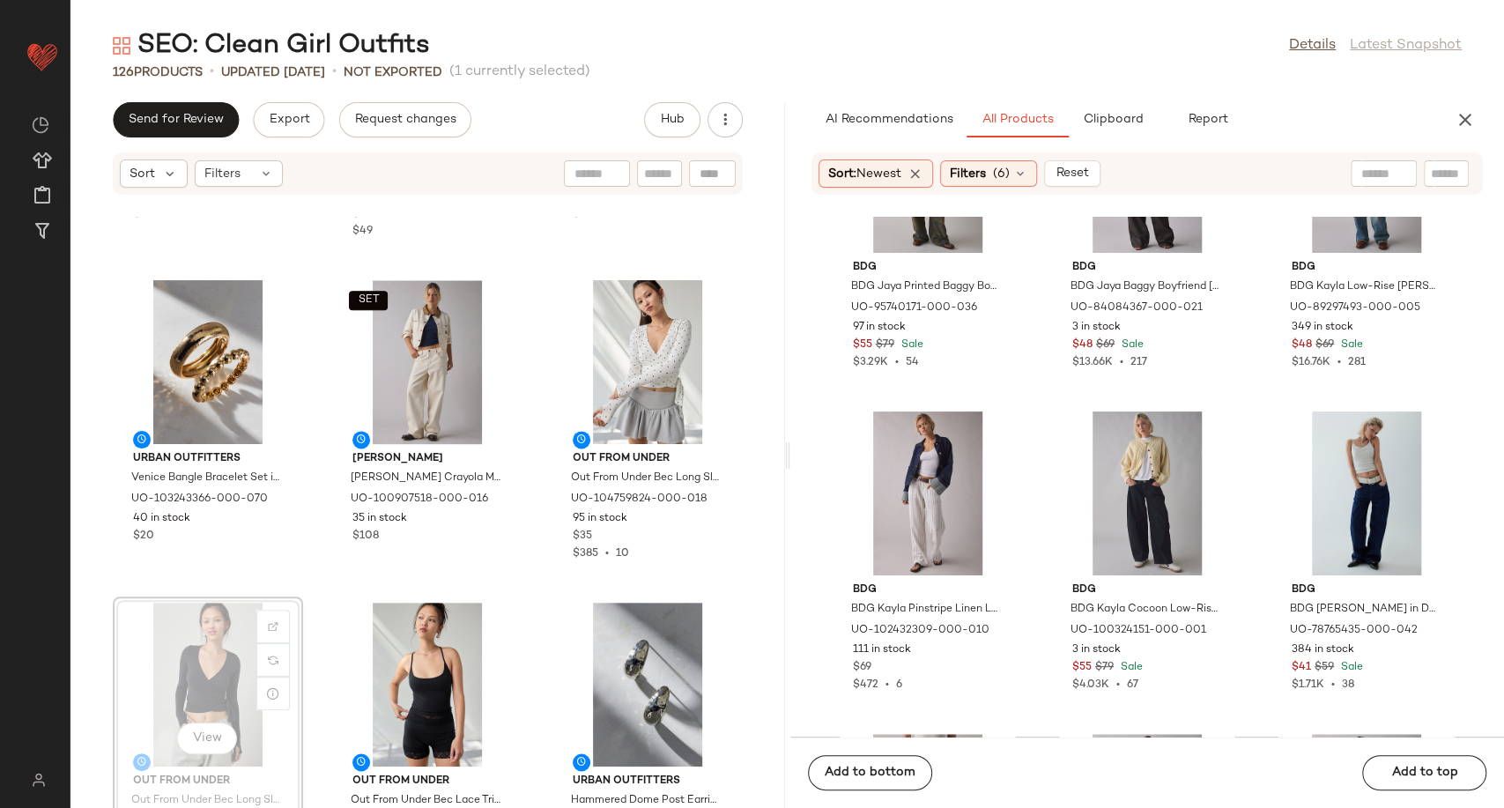
scroll to position [1577, 0]
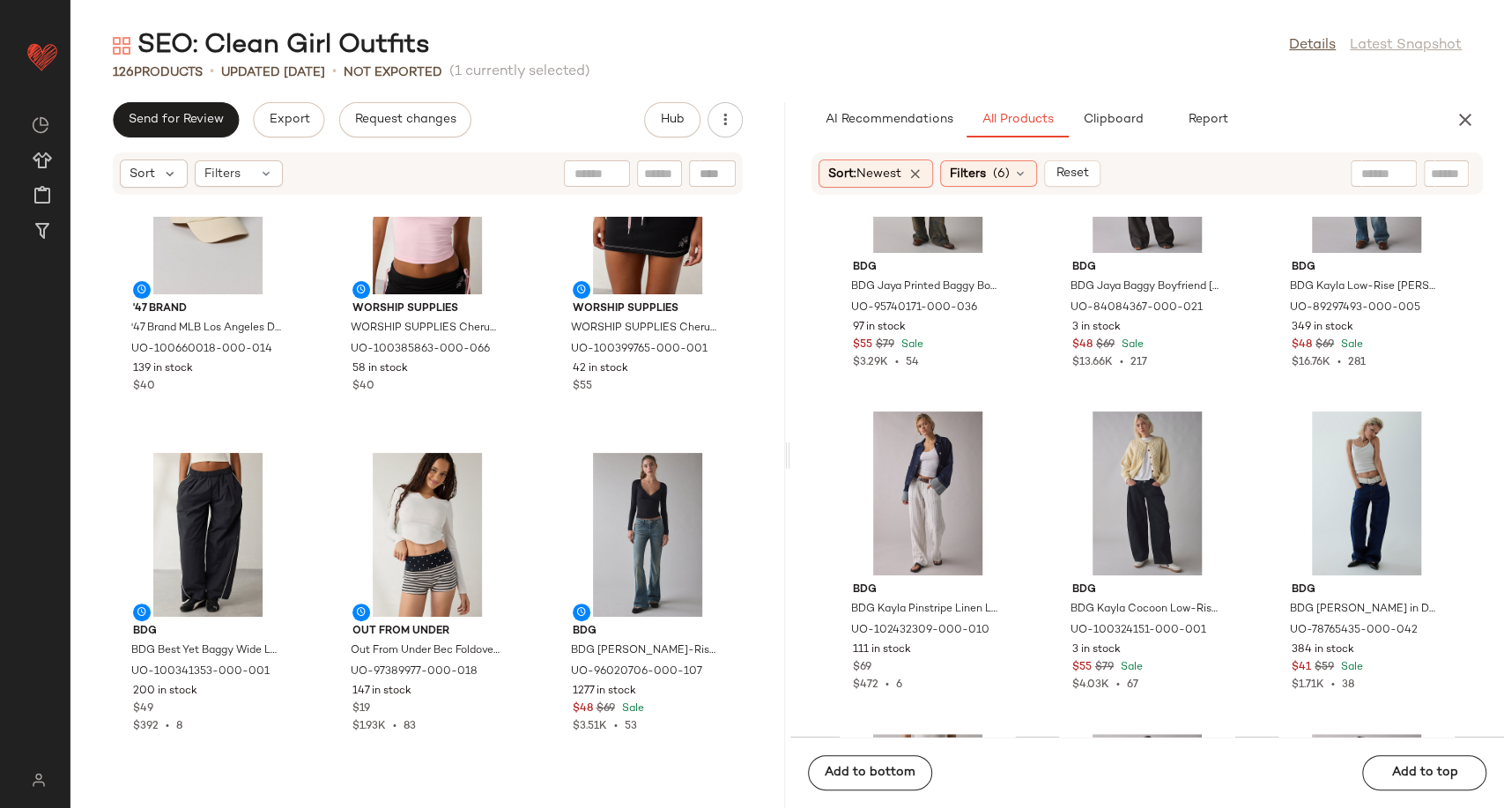
scroll to position [3437, 0]
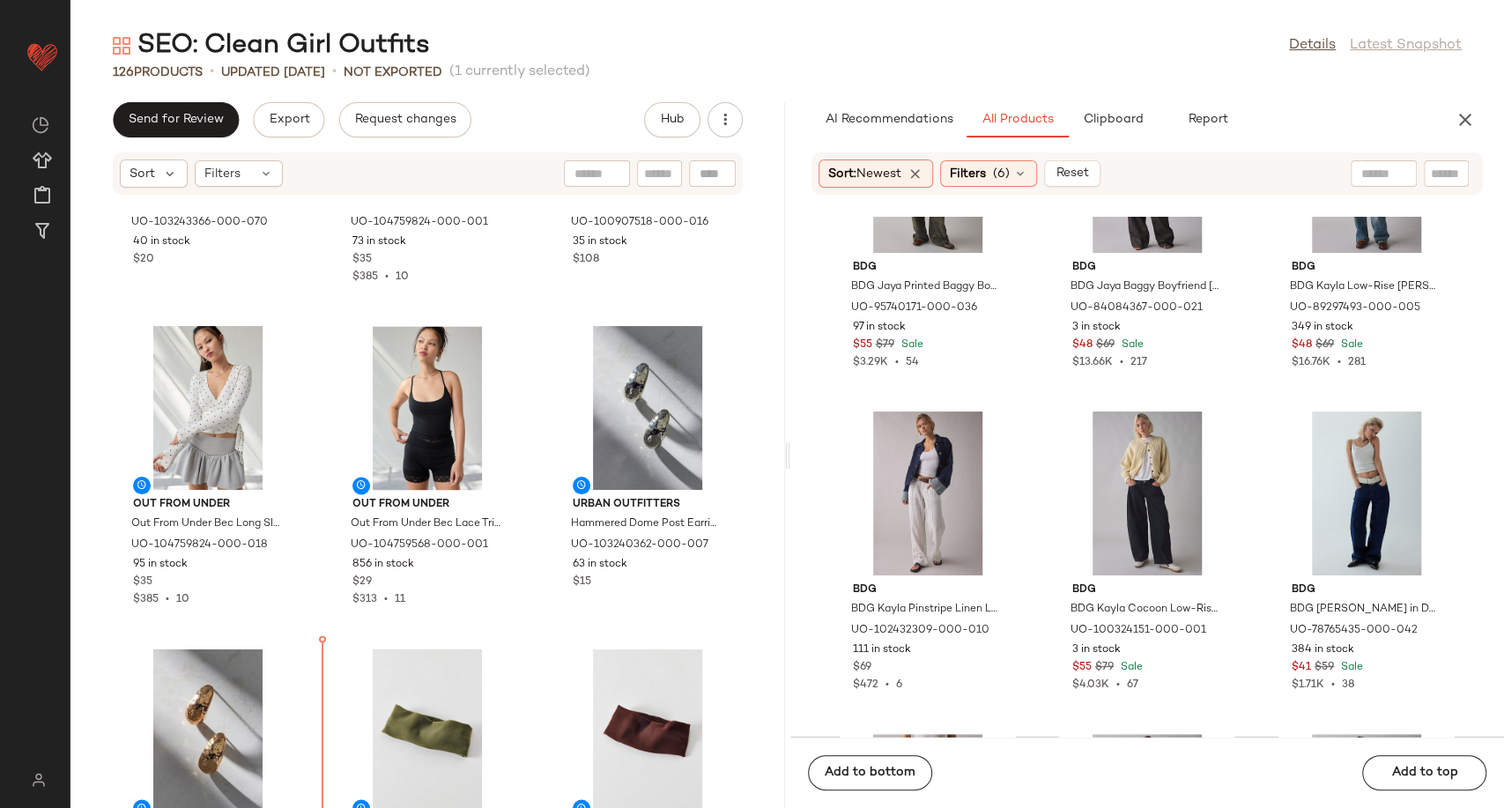
scroll to position [1839, 0]
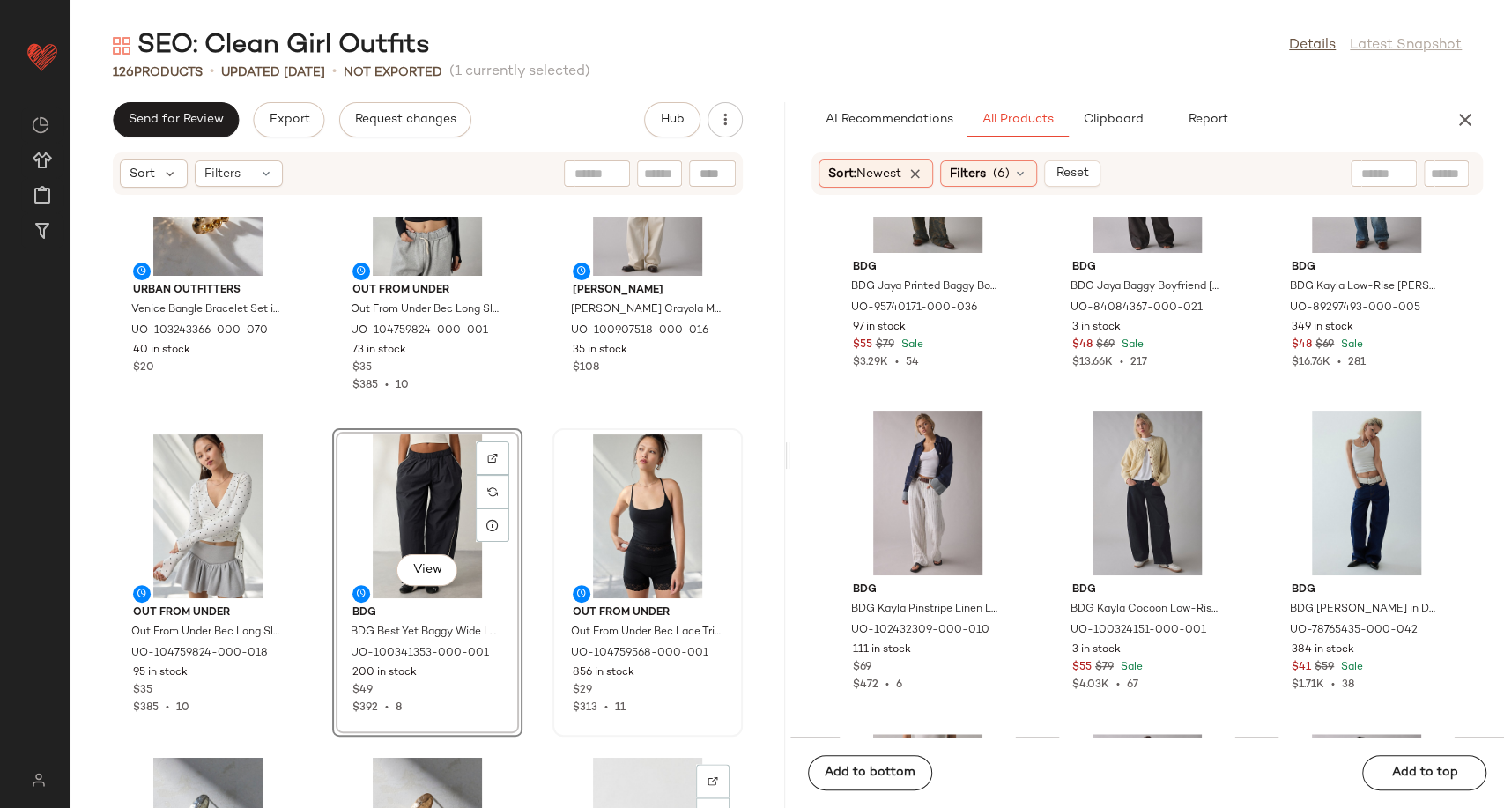
scroll to position [2230, 0]
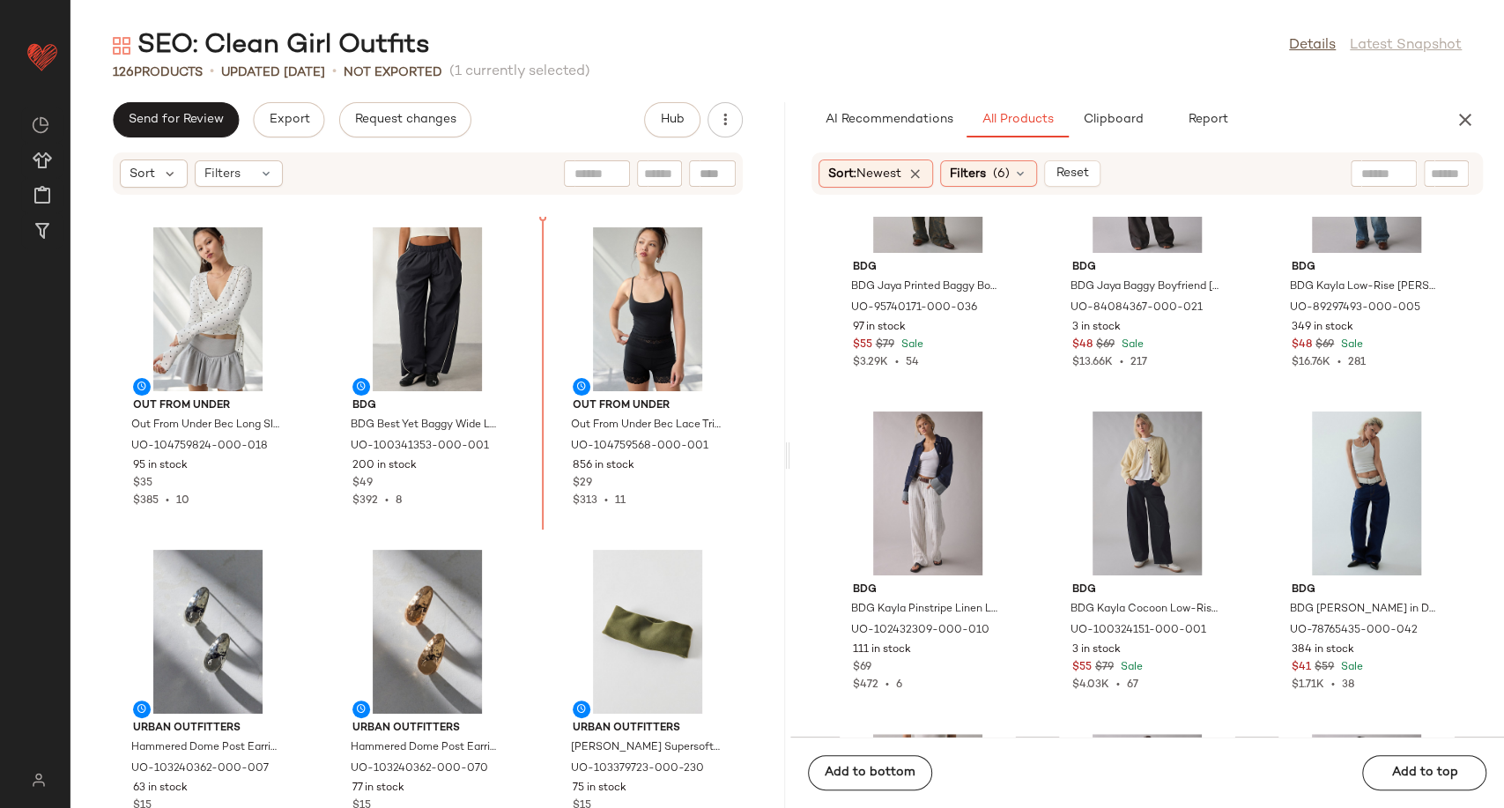
scroll to position [1915, 0]
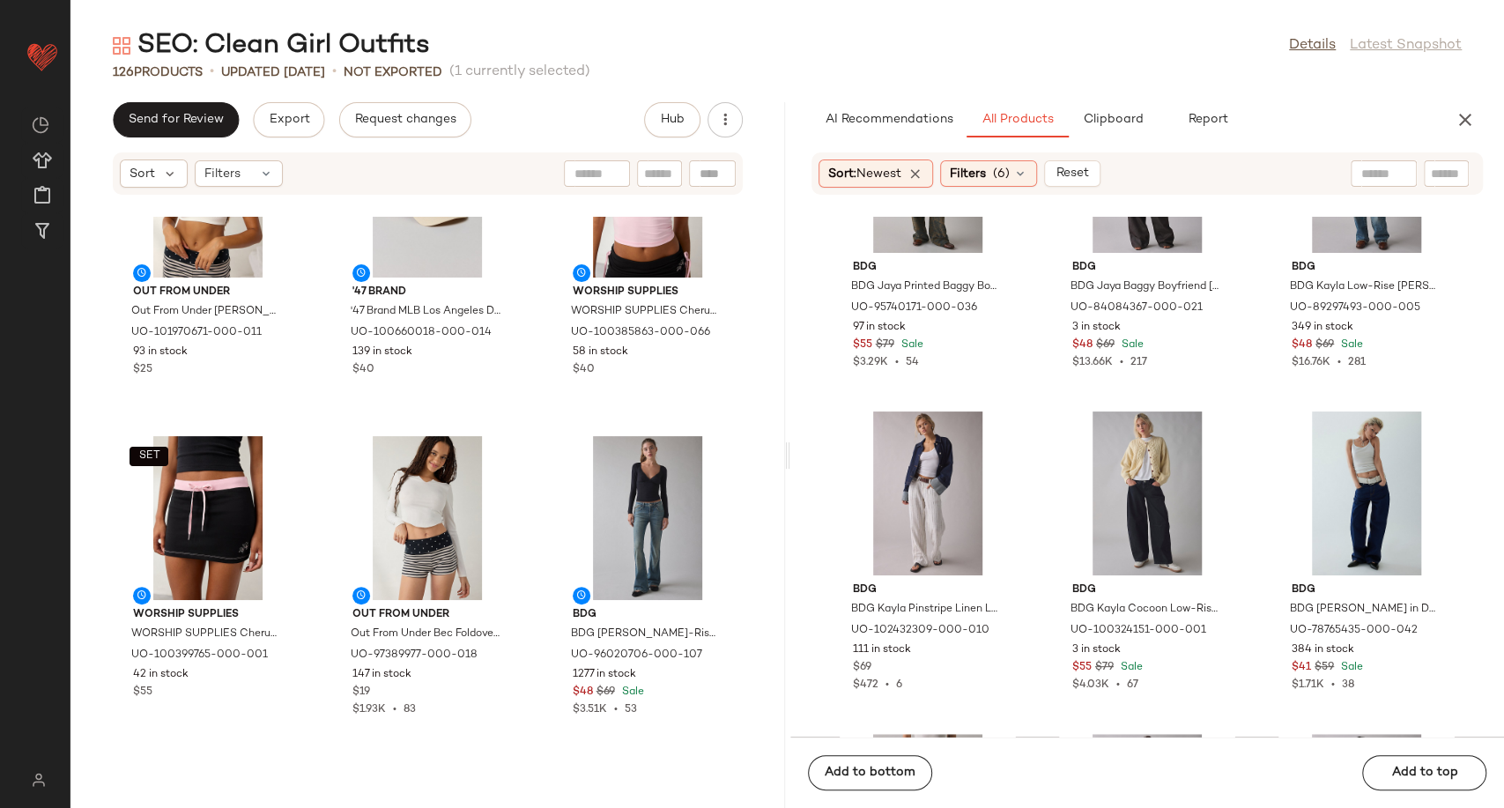
scroll to position [3384, 0]
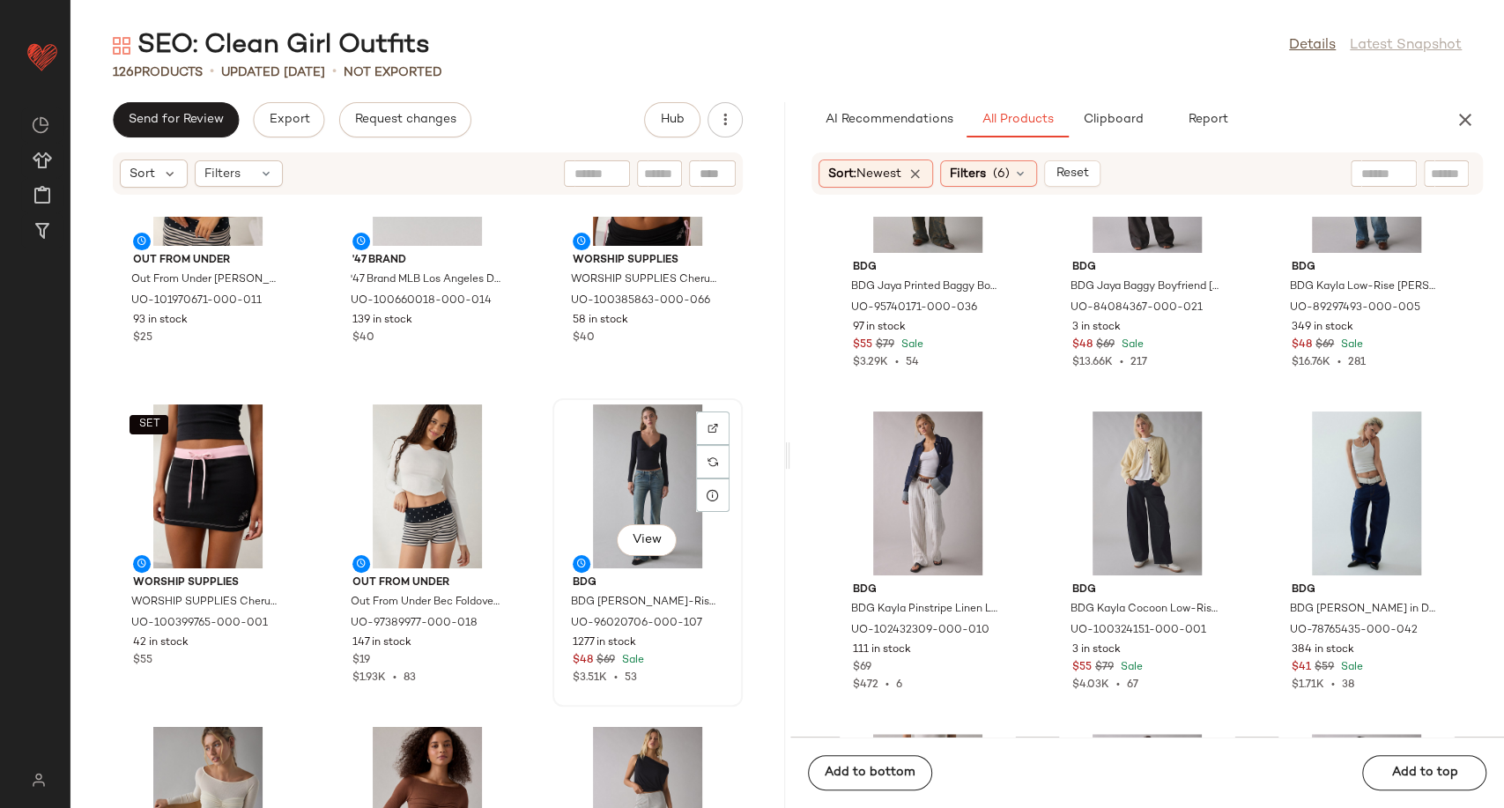
click at [643, 473] on div "View" at bounding box center [648, 486] width 178 height 164
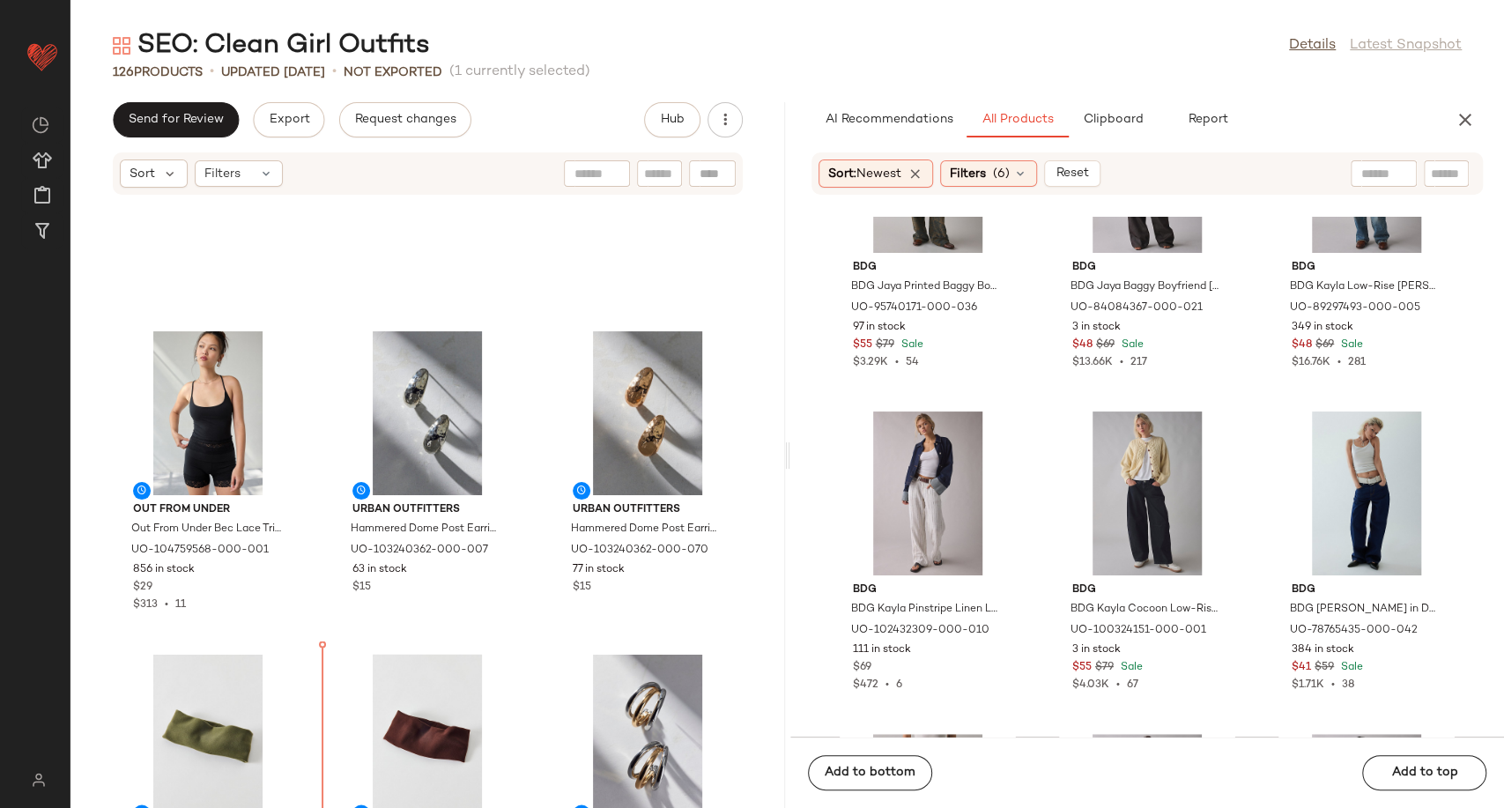
scroll to position [2123, 0]
